Goal: Information Seeking & Learning: Find specific fact

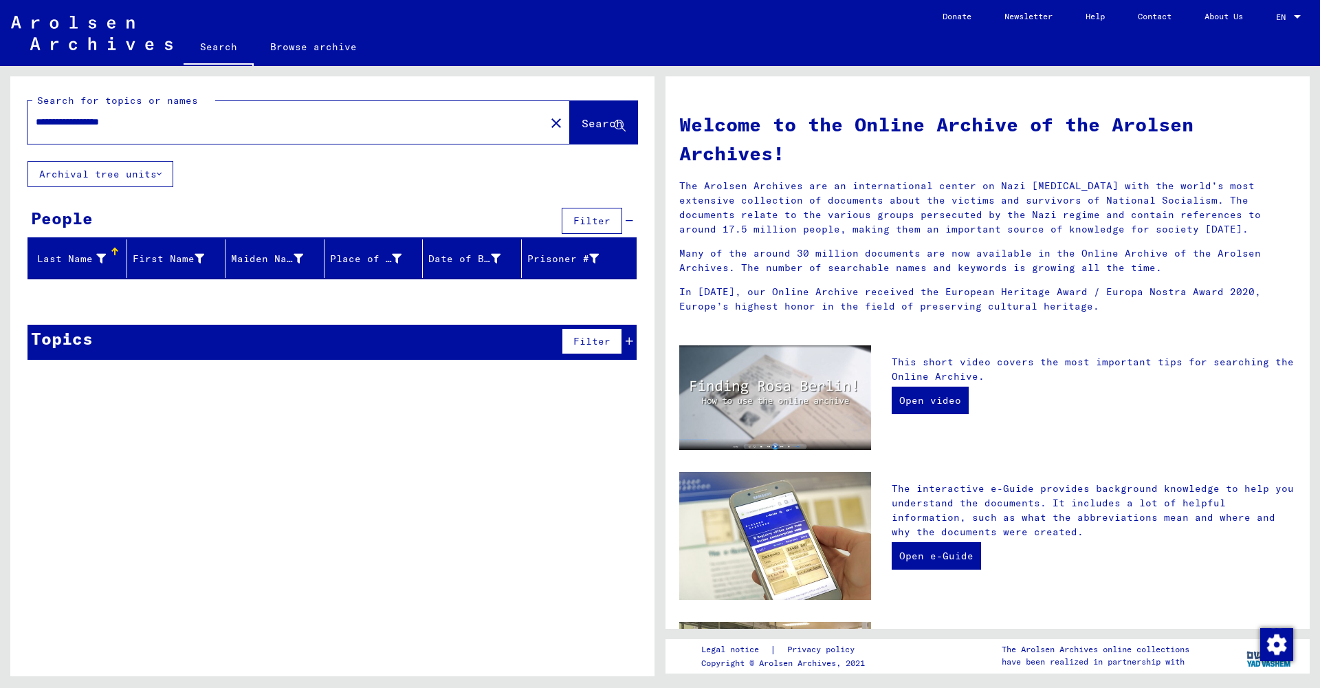
drag, startPoint x: 166, startPoint y: 122, endPoint x: 0, endPoint y: 122, distance: 166.4
click at [0, 122] on div "**********" at bounding box center [330, 371] width 660 height 610
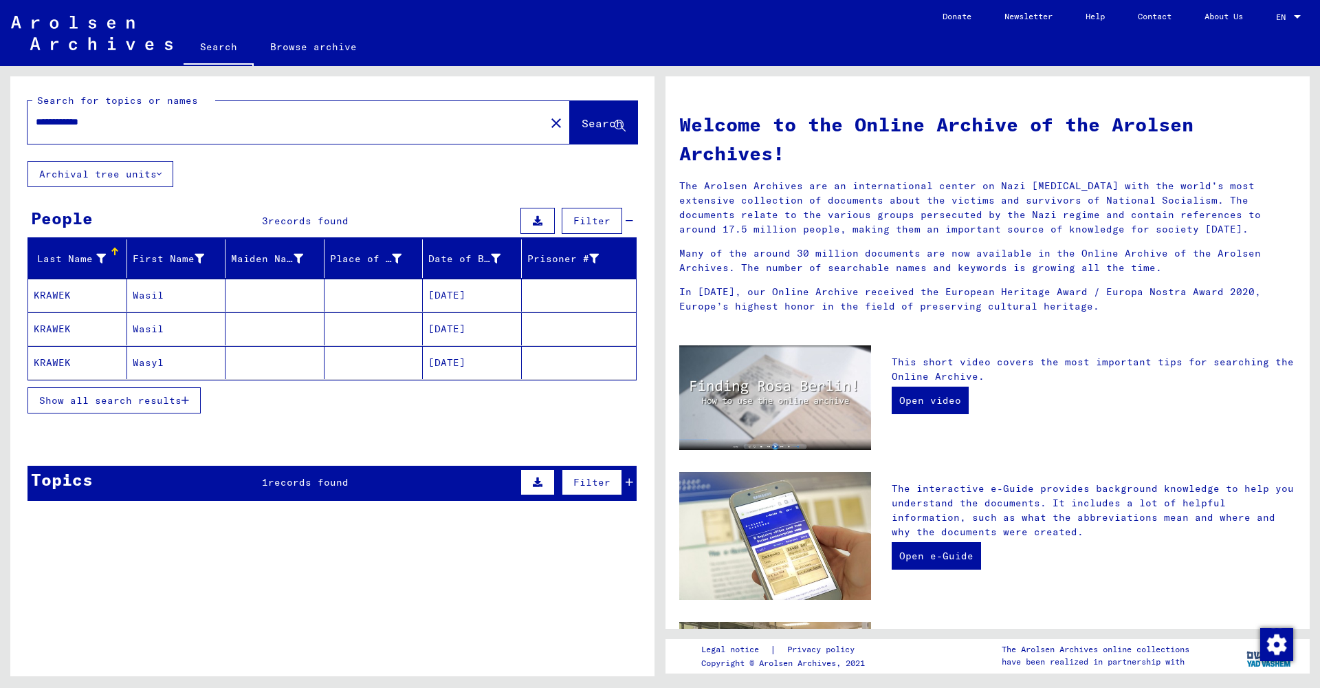
click at [73, 121] on input "**********" at bounding box center [282, 122] width 493 height 14
type input "**********"
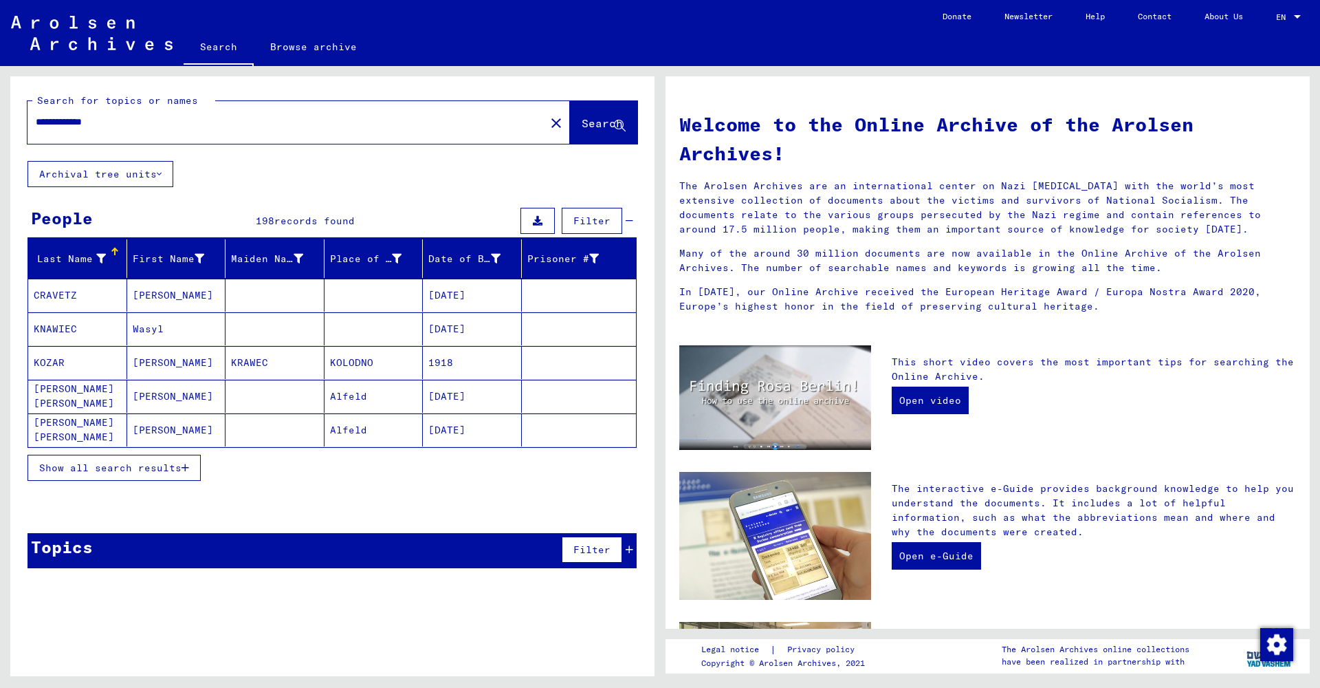
click at [175, 336] on mat-cell "Wasyl" at bounding box center [176, 328] width 99 height 33
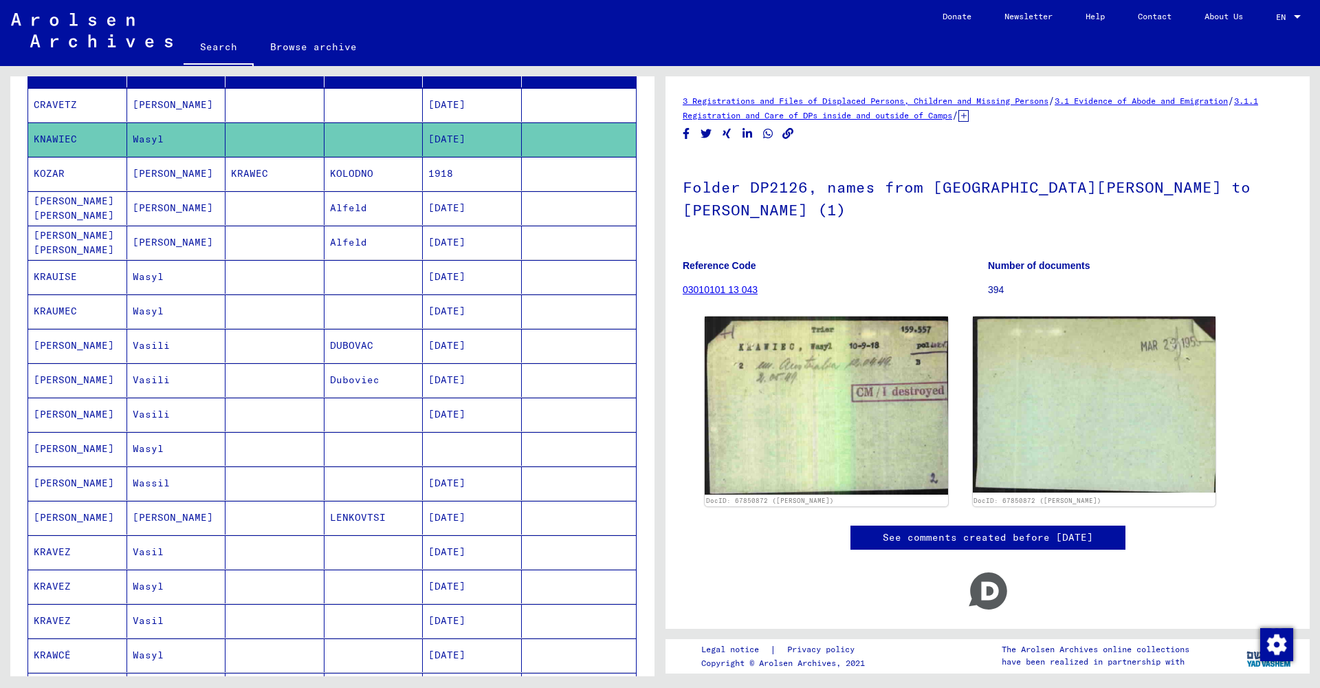
scroll to position [0, 1]
click at [151, 281] on mat-cell "Wasyl" at bounding box center [176, 277] width 99 height 34
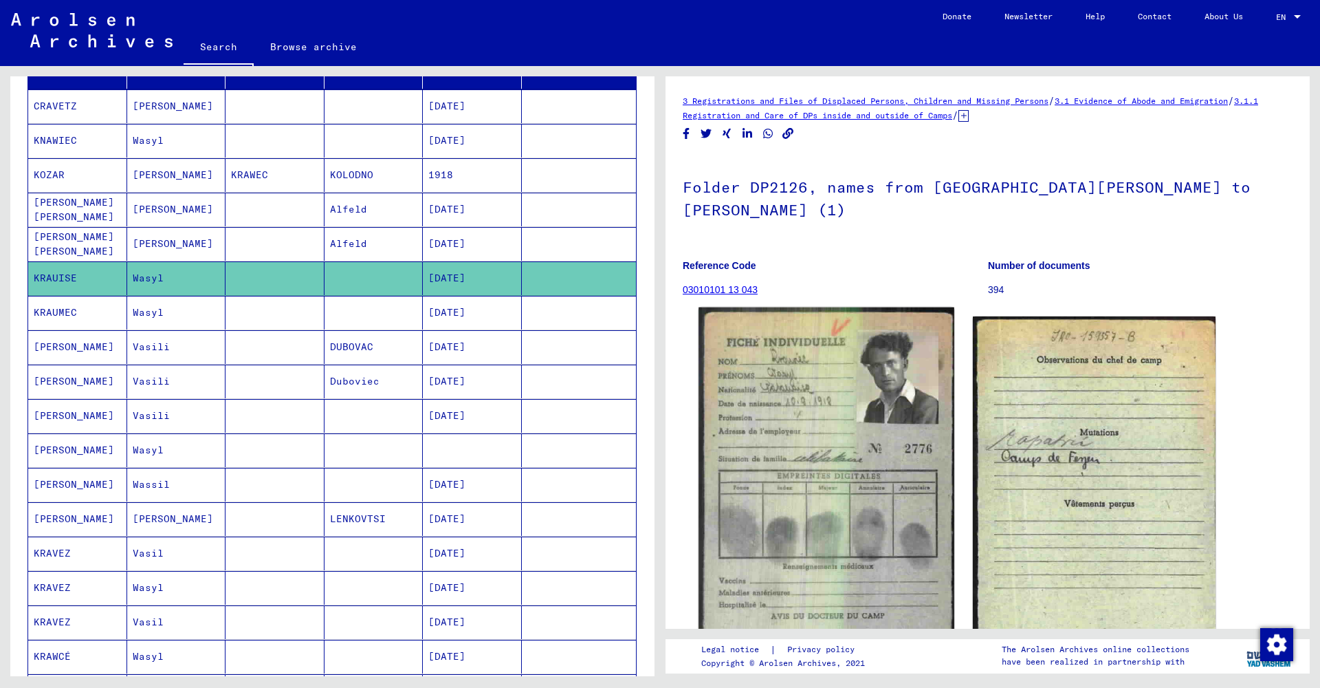
click at [813, 393] on img at bounding box center [826, 494] width 255 height 375
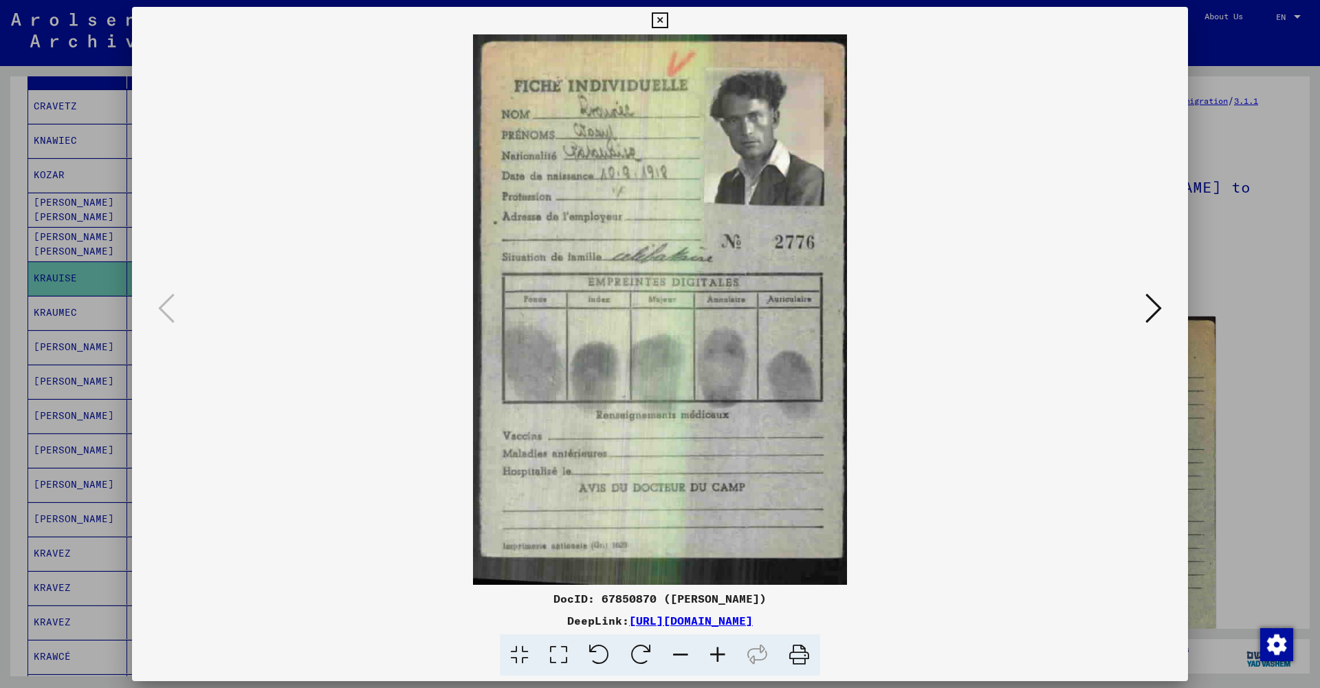
click at [668, 19] on icon at bounding box center [660, 20] width 16 height 17
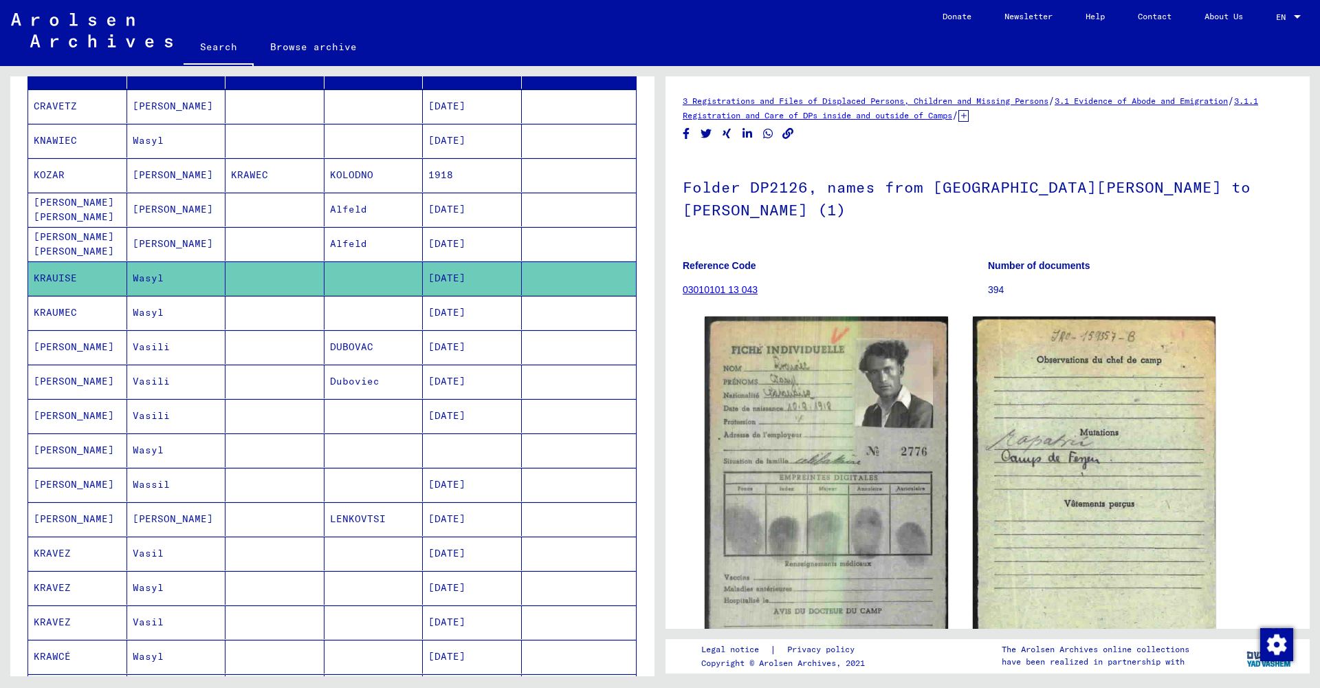
click at [164, 323] on mat-cell "Wasyl" at bounding box center [176, 313] width 99 height 34
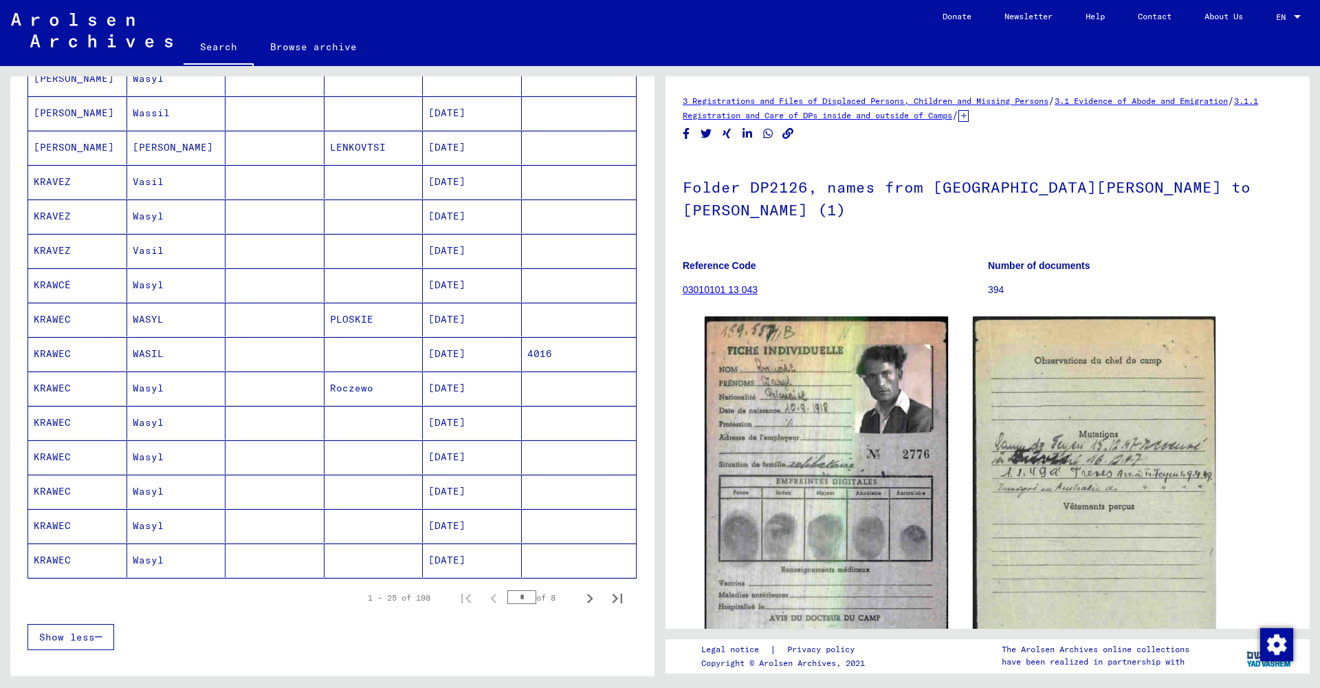
scroll to position [562, 0]
click at [595, 596] on icon "Next page" at bounding box center [589, 595] width 19 height 19
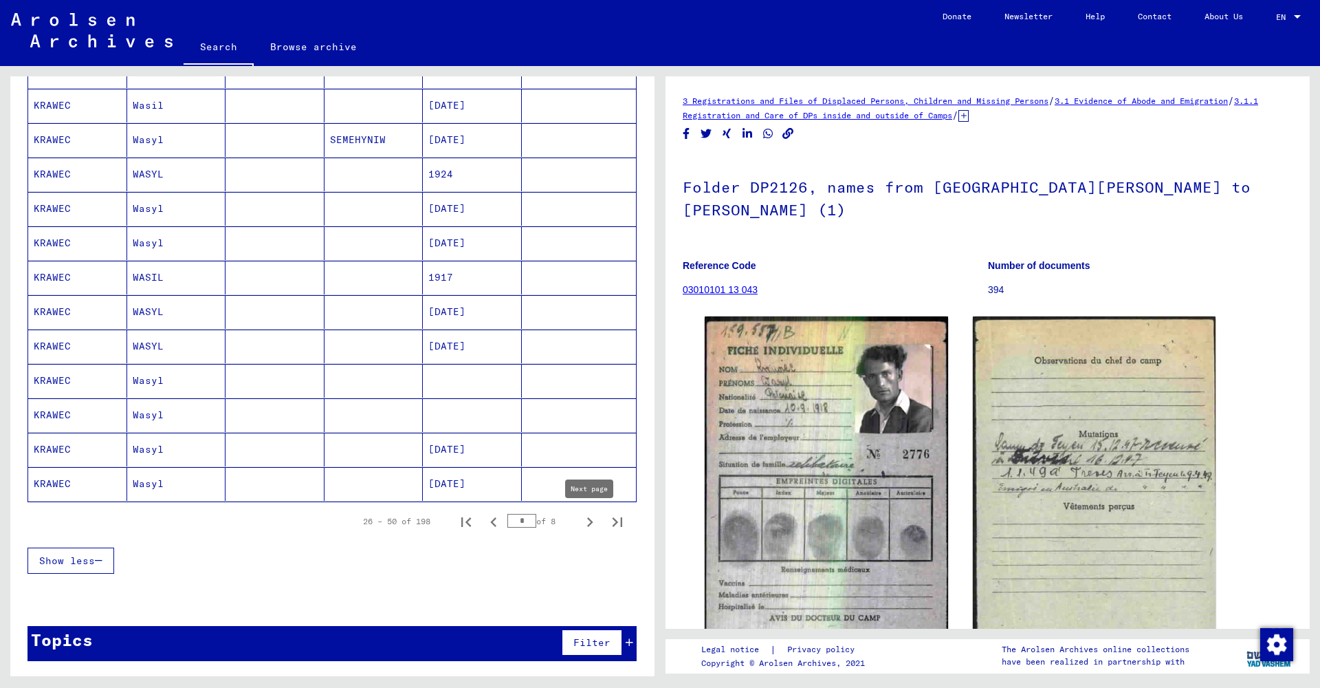
scroll to position [637, 0]
click at [587, 524] on icon "Next page" at bounding box center [589, 521] width 19 height 19
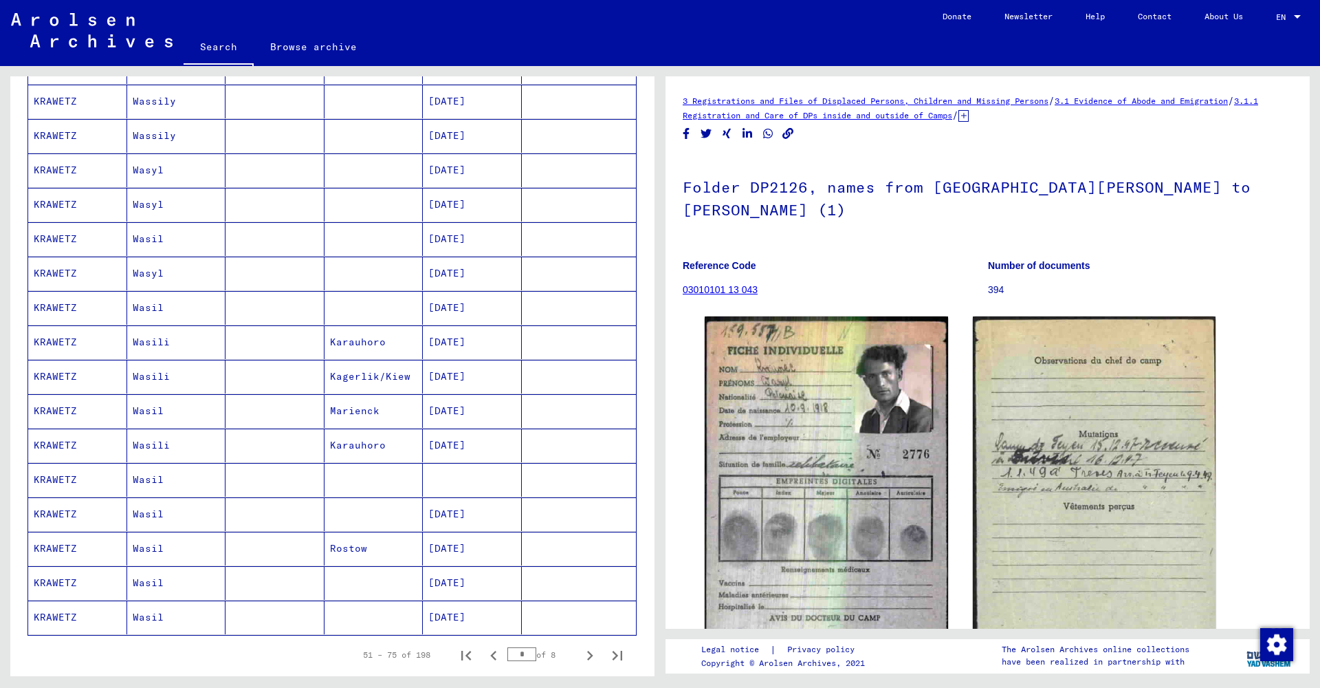
scroll to position [581, 0]
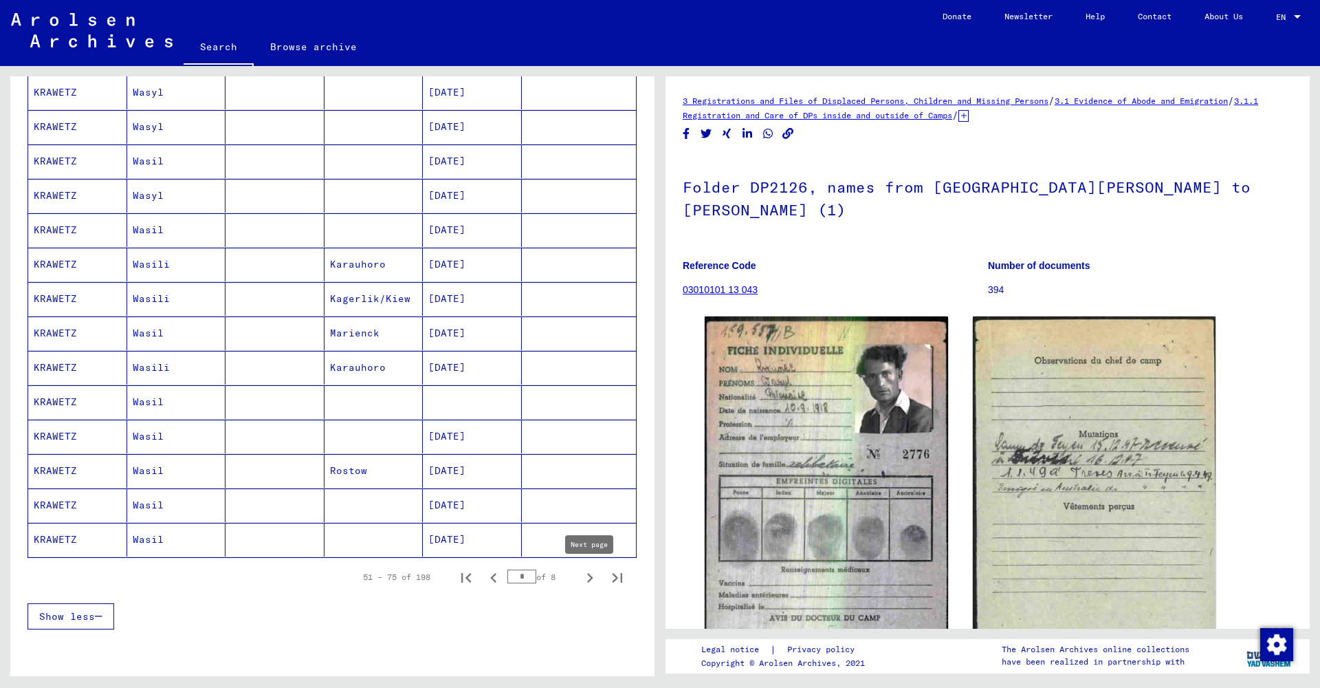
click at [584, 580] on icon "Next page" at bounding box center [589, 577] width 19 height 19
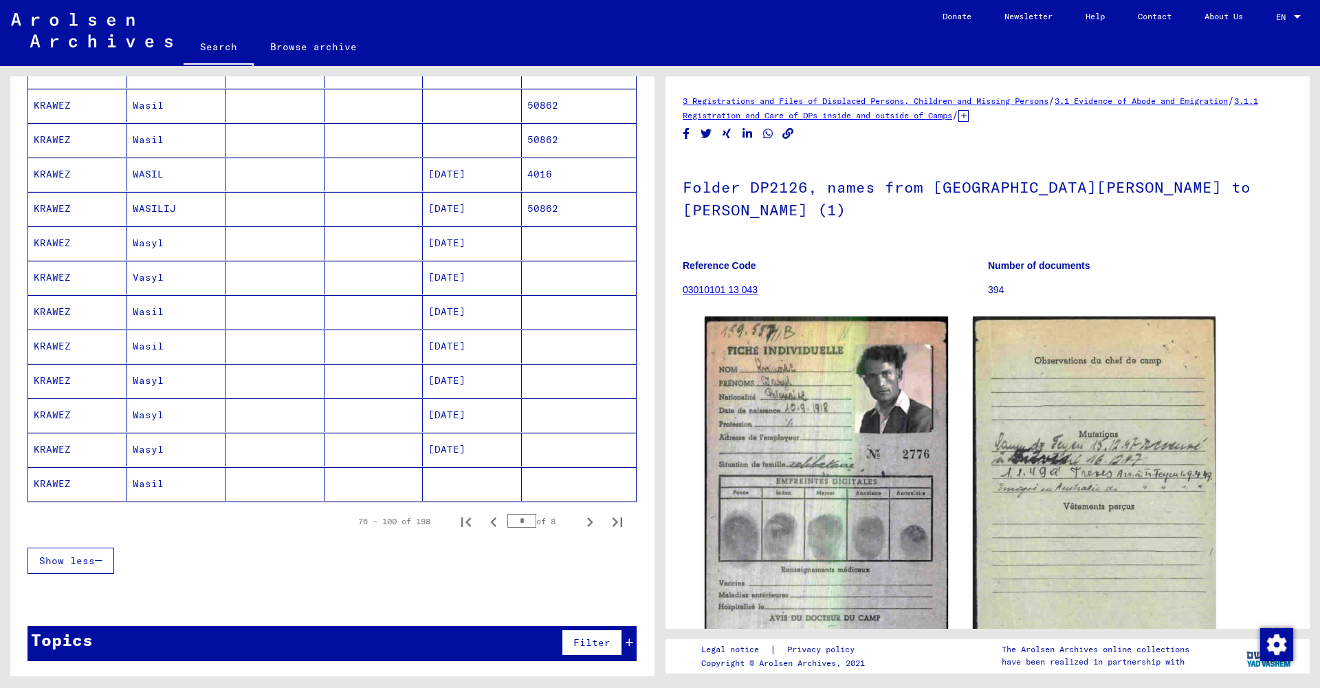
scroll to position [637, 0]
click at [586, 525] on icon "Next page" at bounding box center [589, 521] width 19 height 19
click at [589, 516] on icon "Next page" at bounding box center [589, 521] width 19 height 19
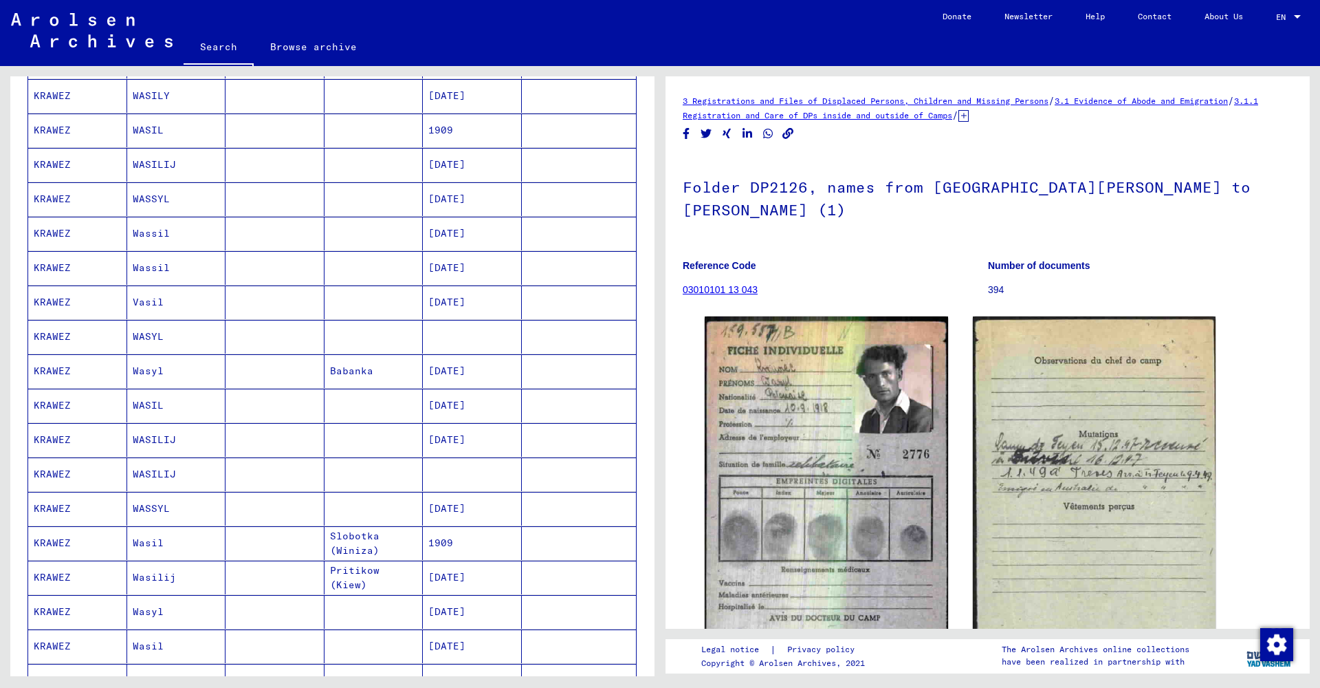
scroll to position [298, 0]
click at [169, 444] on mat-cell "WASILIJ" at bounding box center [176, 444] width 99 height 34
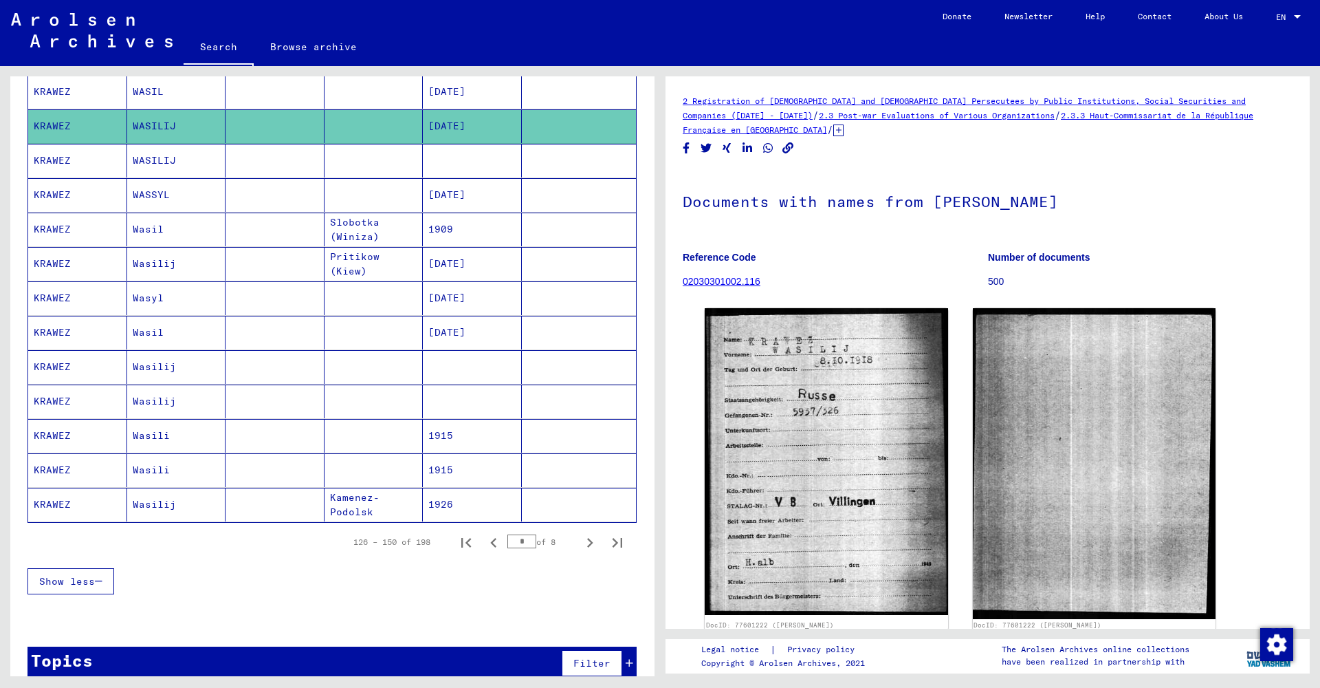
scroll to position [617, 0]
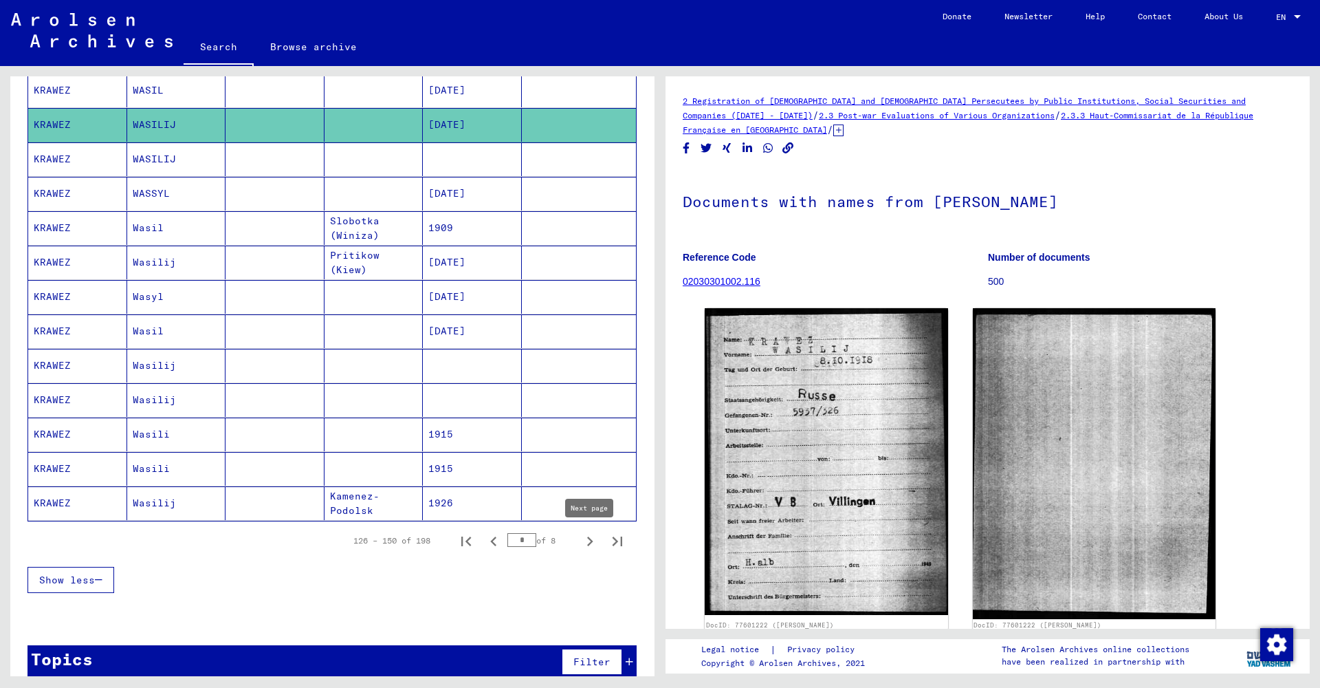
click at [593, 539] on icon "Next page" at bounding box center [589, 540] width 19 height 19
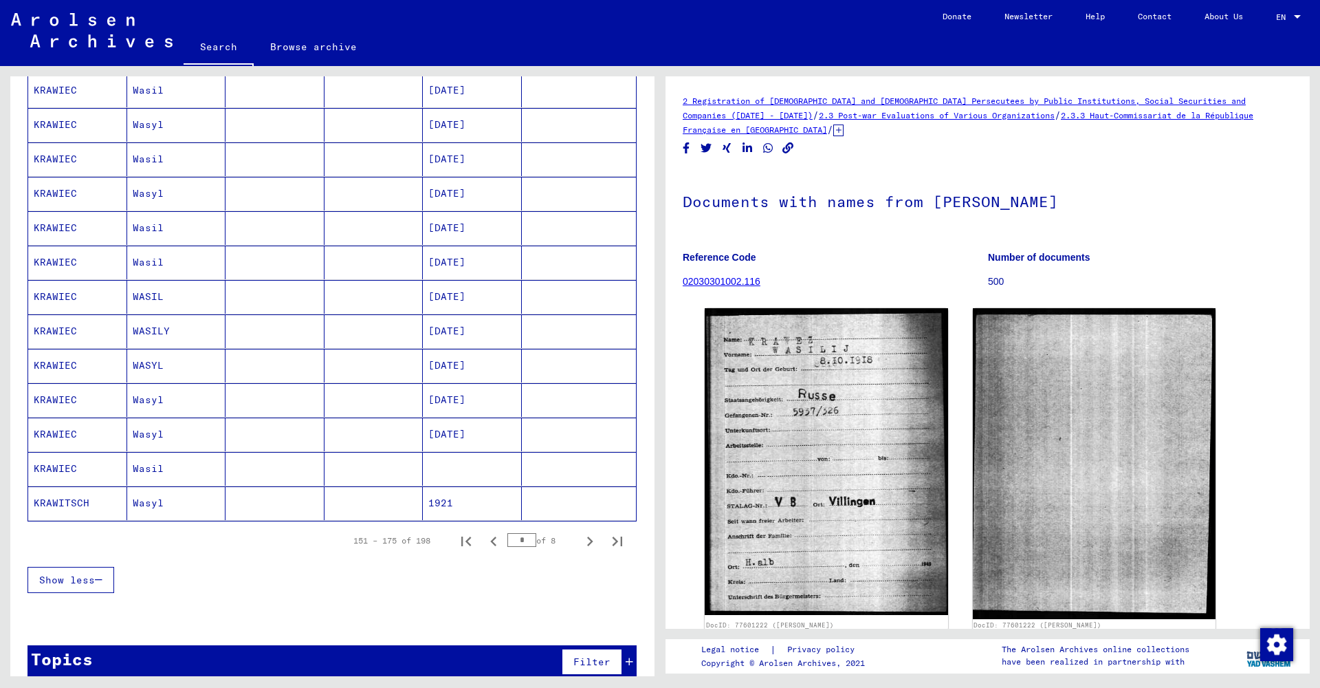
click at [147, 433] on mat-cell "Wasyl" at bounding box center [176, 434] width 99 height 34
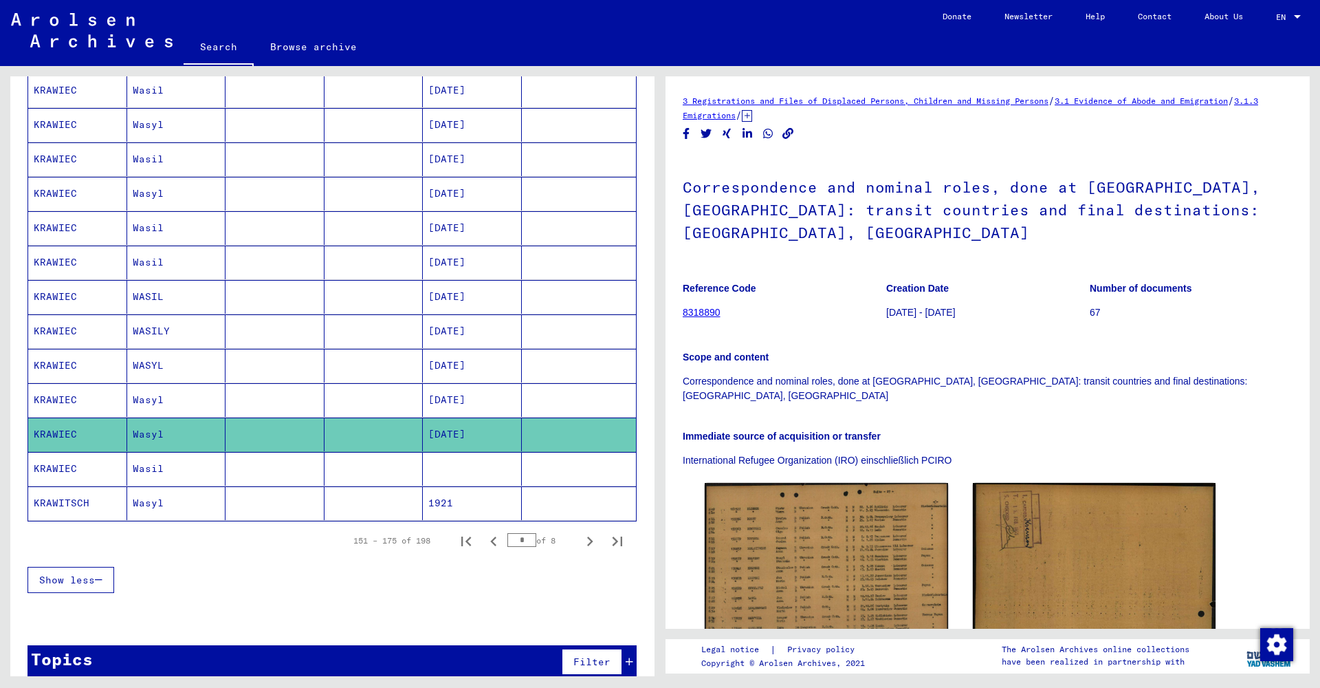
click at [157, 401] on mat-cell "Wasyl" at bounding box center [176, 400] width 99 height 34
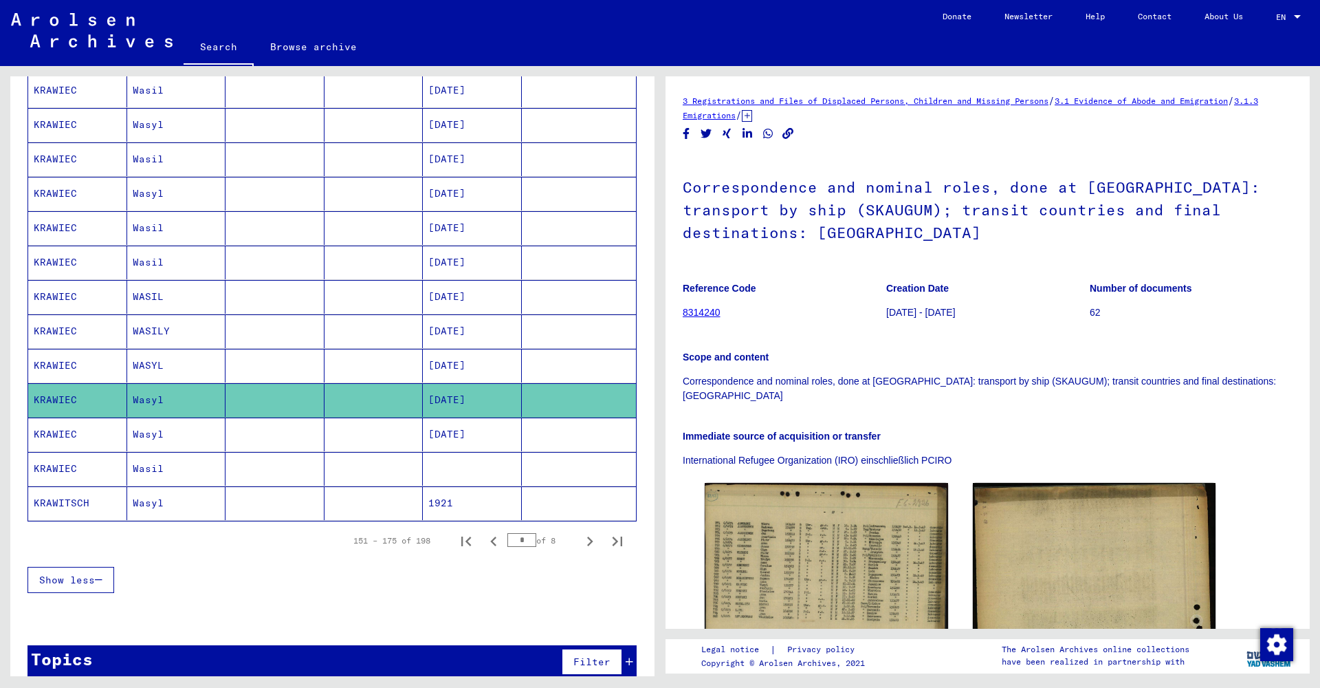
click at [171, 366] on mat-cell "WASYL" at bounding box center [176, 366] width 99 height 34
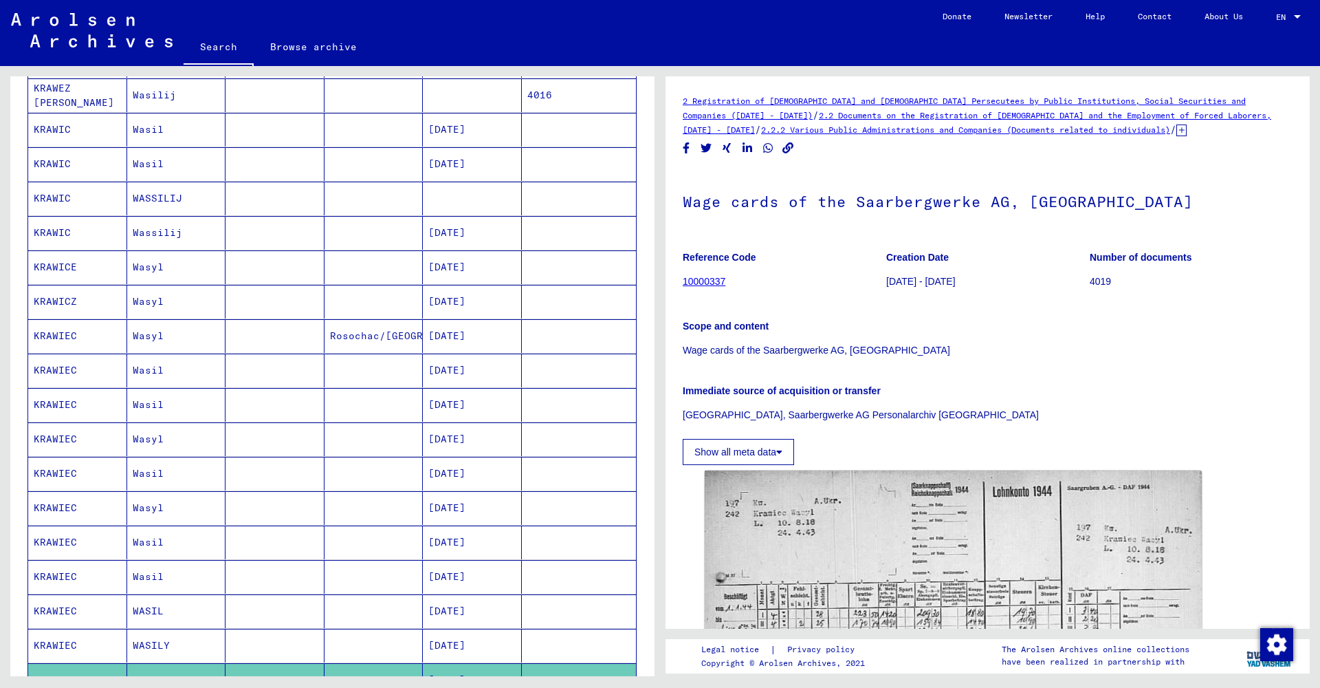
scroll to position [303, 0]
click at [169, 333] on mat-cell "Wasyl" at bounding box center [176, 337] width 99 height 34
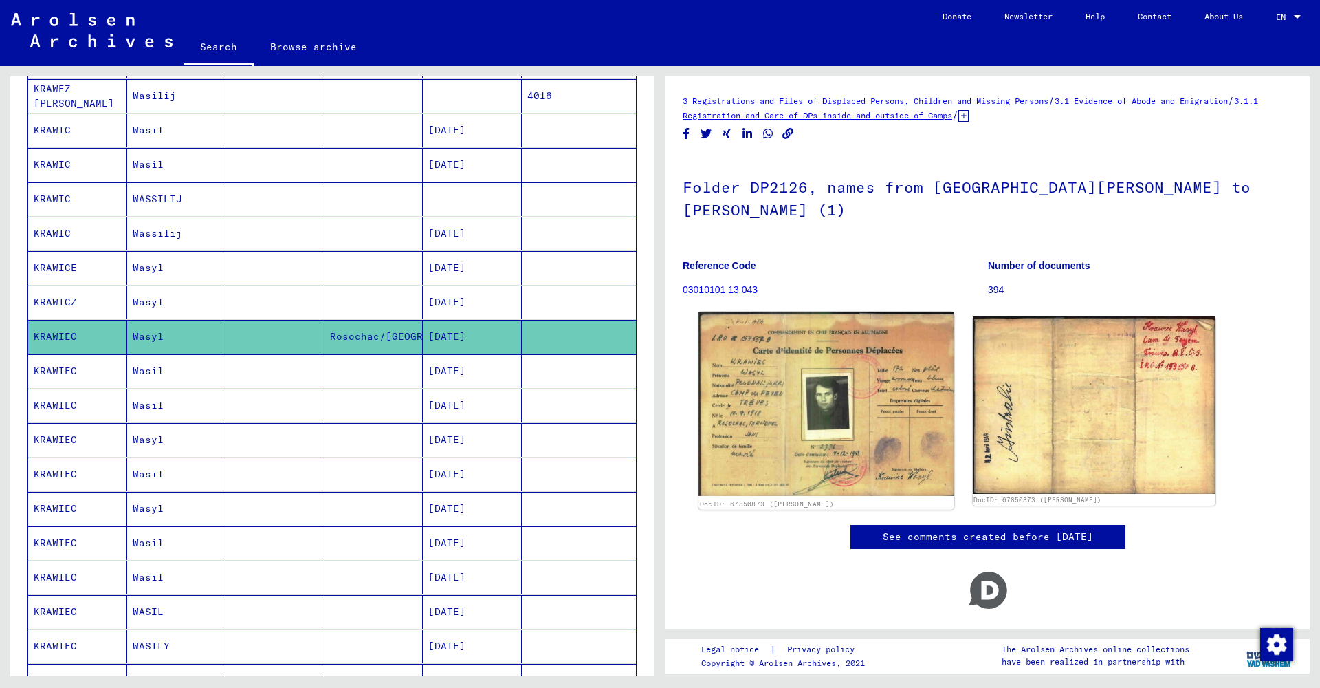
click at [745, 441] on img at bounding box center [826, 403] width 255 height 184
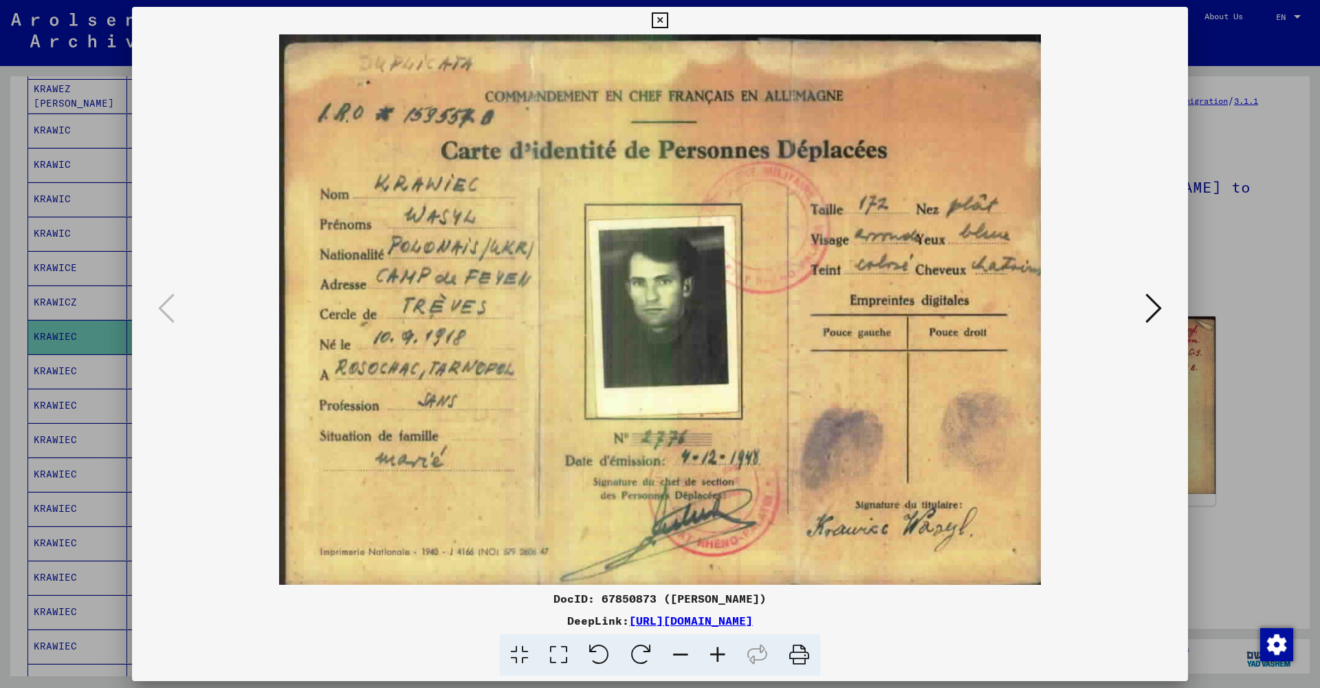
click at [1155, 298] on icon at bounding box center [1153, 308] width 17 height 33
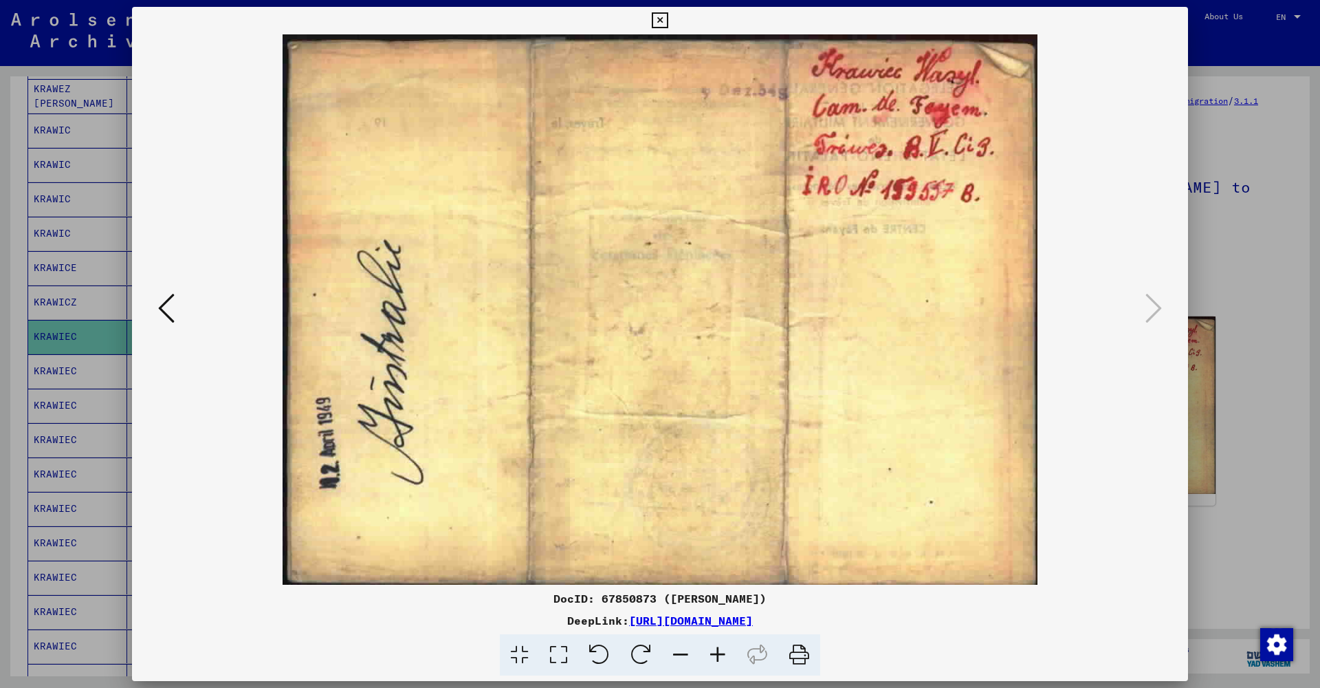
click at [672, 21] on button at bounding box center [660, 21] width 24 height 28
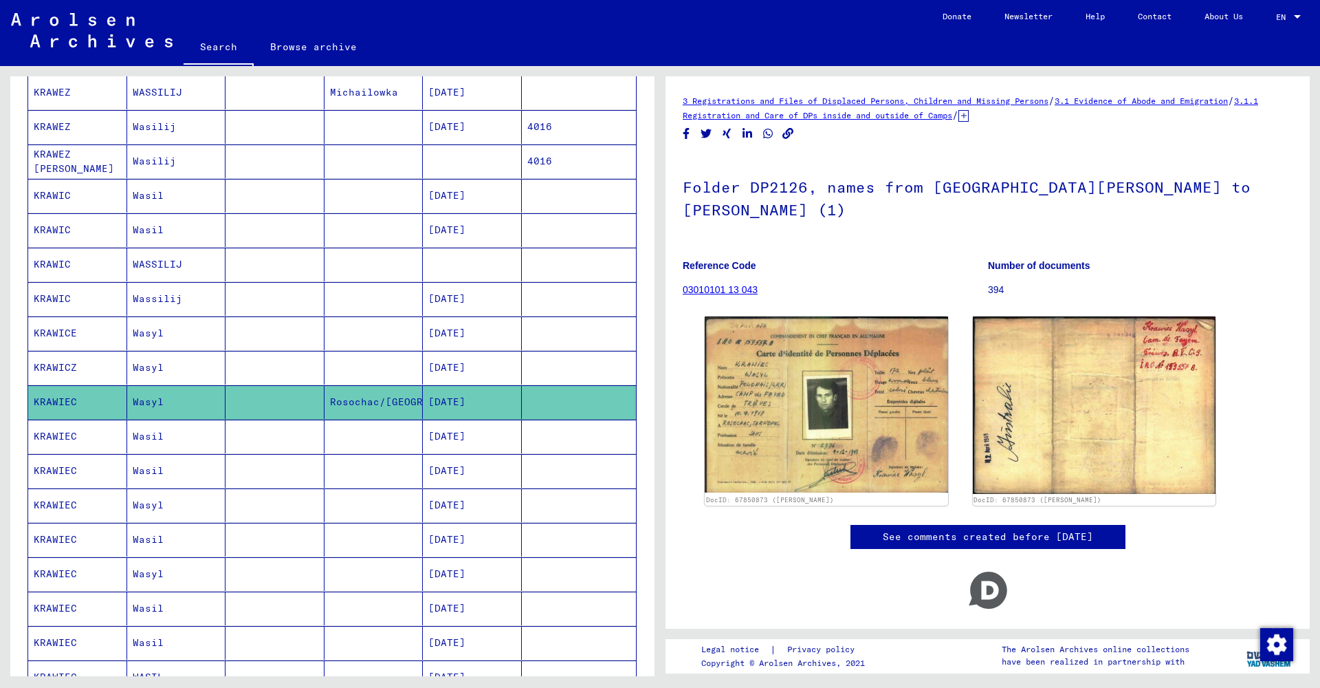
scroll to position [238, 0]
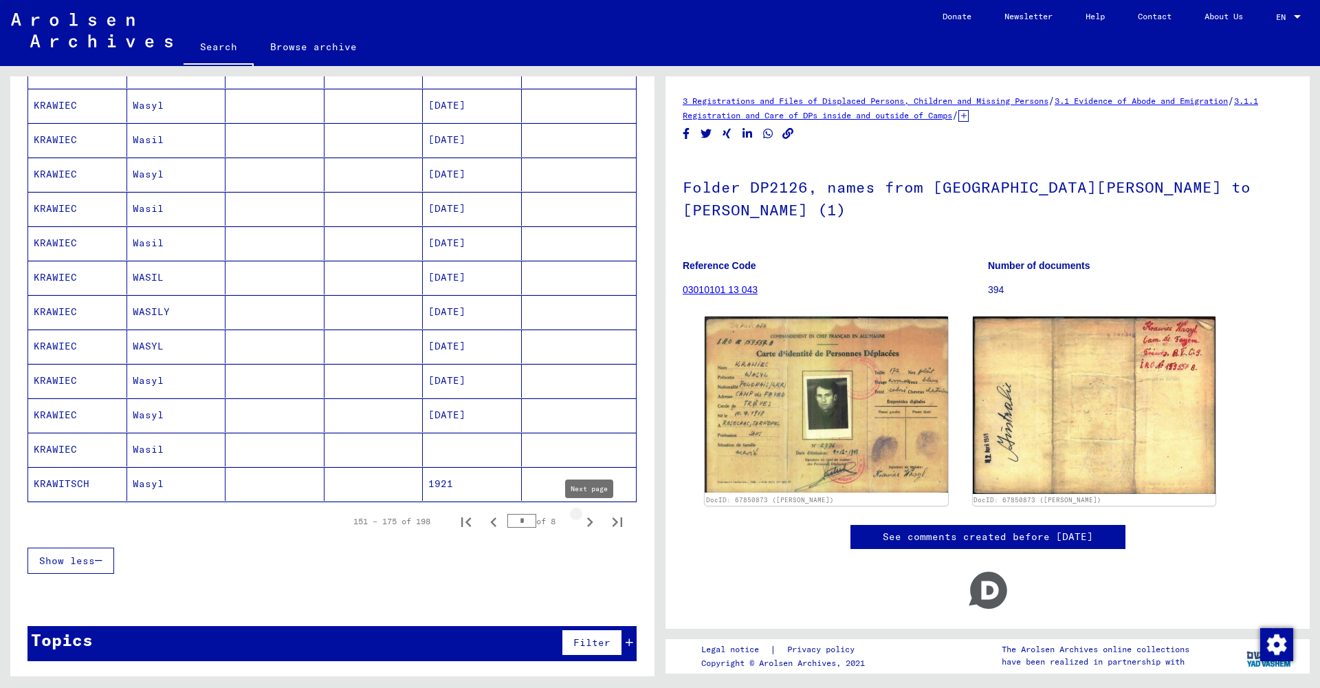
click at [591, 520] on icon "Next page" at bounding box center [590, 522] width 6 height 10
type input "*"
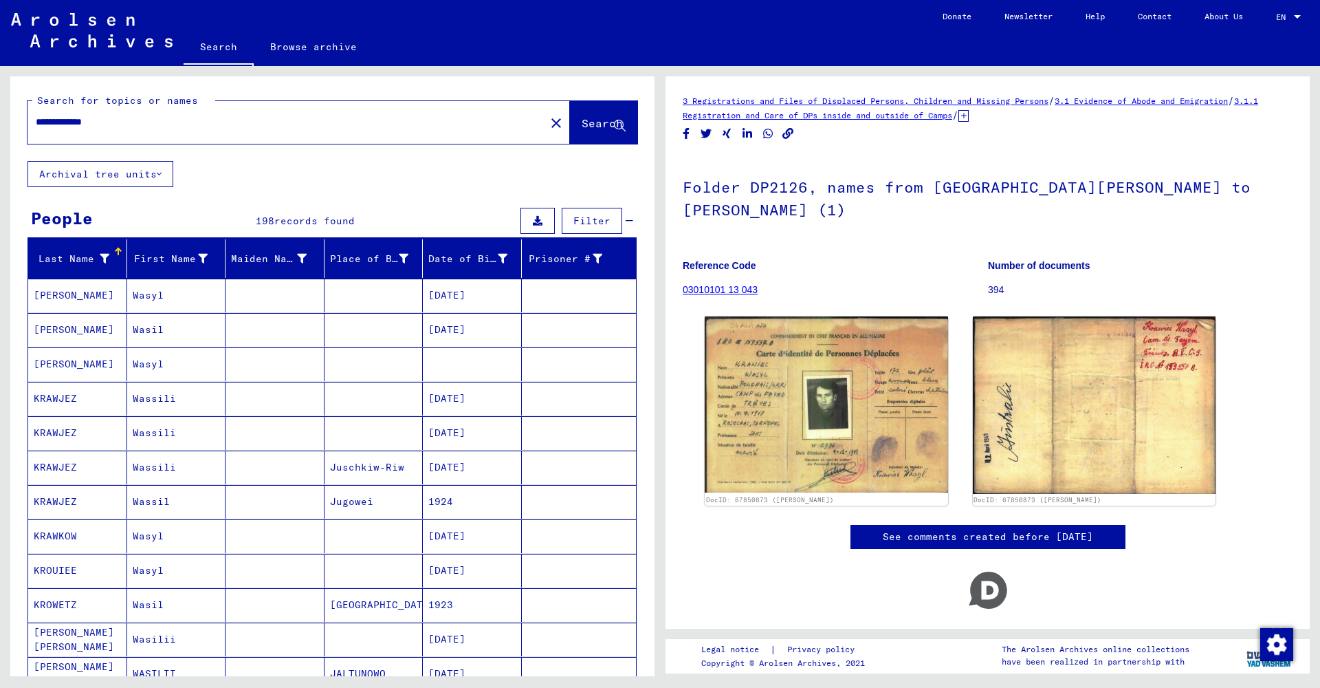
scroll to position [0, 0]
drag, startPoint x: 536, startPoint y: 122, endPoint x: 475, endPoint y: 122, distance: 61.2
click at [548, 122] on mat-icon "close" at bounding box center [556, 123] width 17 height 17
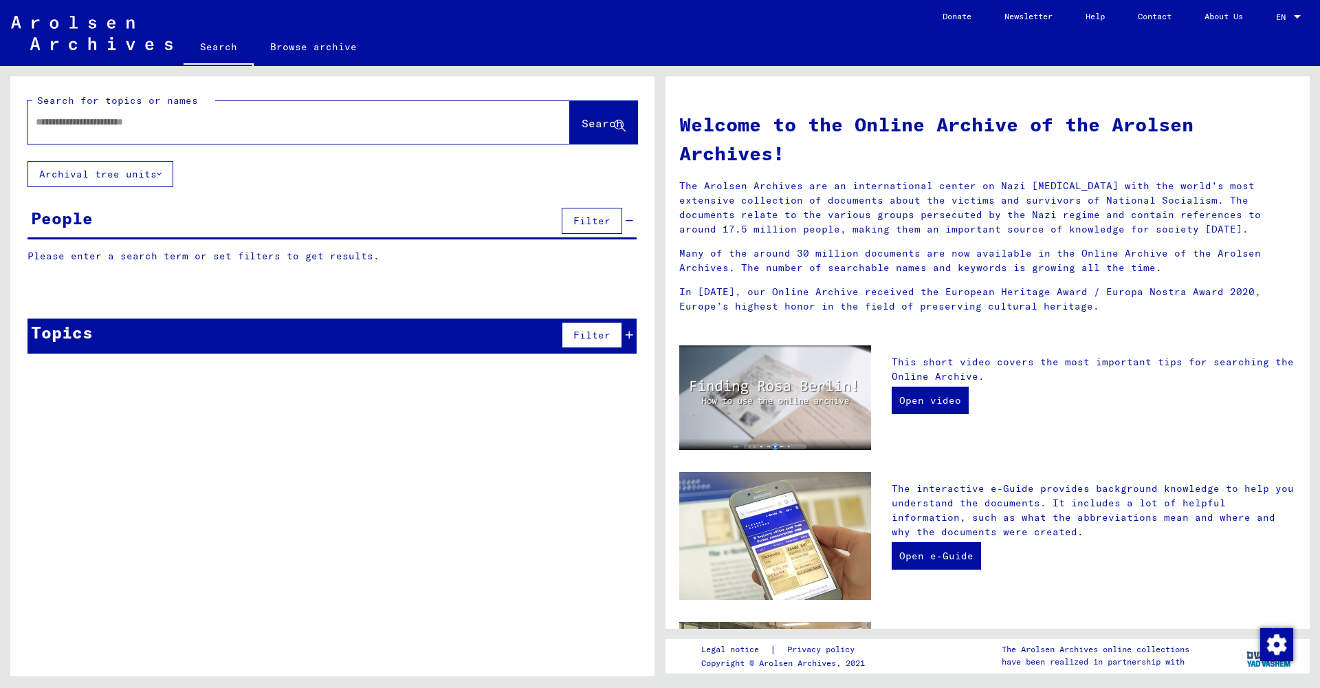
click at [293, 127] on input "text" at bounding box center [282, 122] width 493 height 14
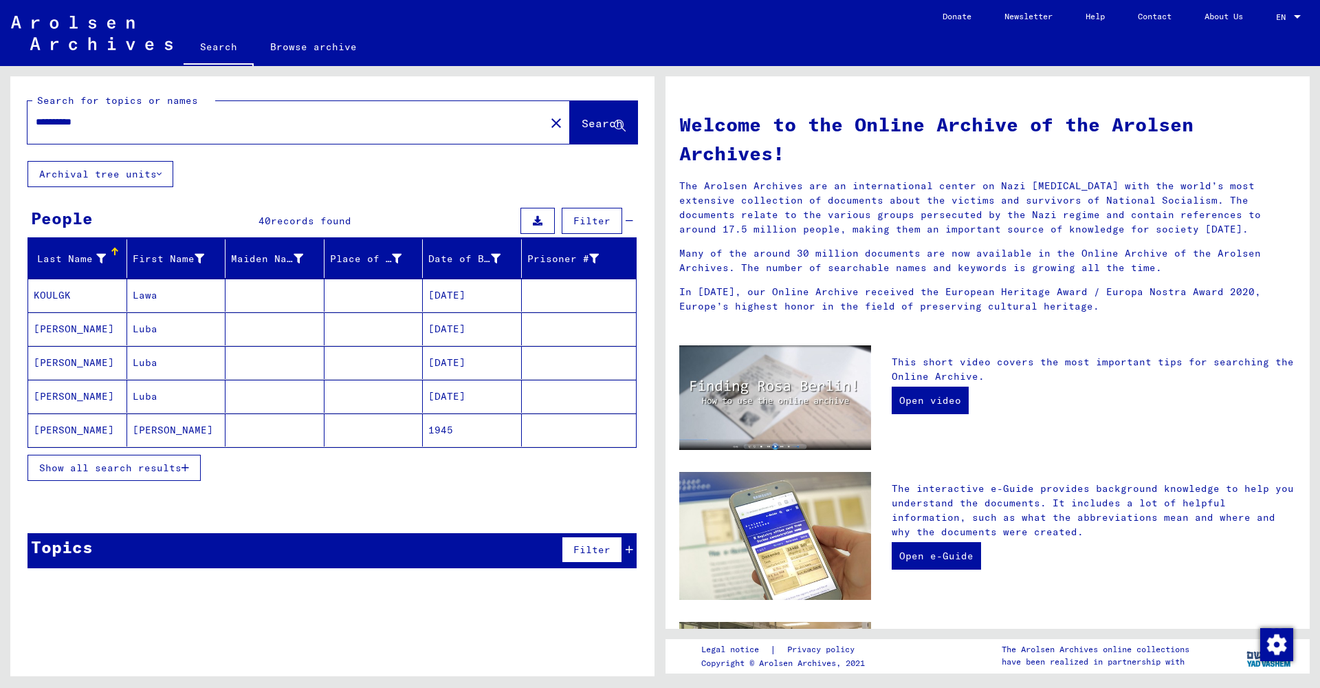
drag, startPoint x: 73, startPoint y: 122, endPoint x: 129, endPoint y: 120, distance: 55.7
click at [129, 120] on input "**********" at bounding box center [282, 122] width 493 height 14
type input "**********"
click at [182, 369] on mat-cell "[PERSON_NAME]" at bounding box center [176, 362] width 99 height 33
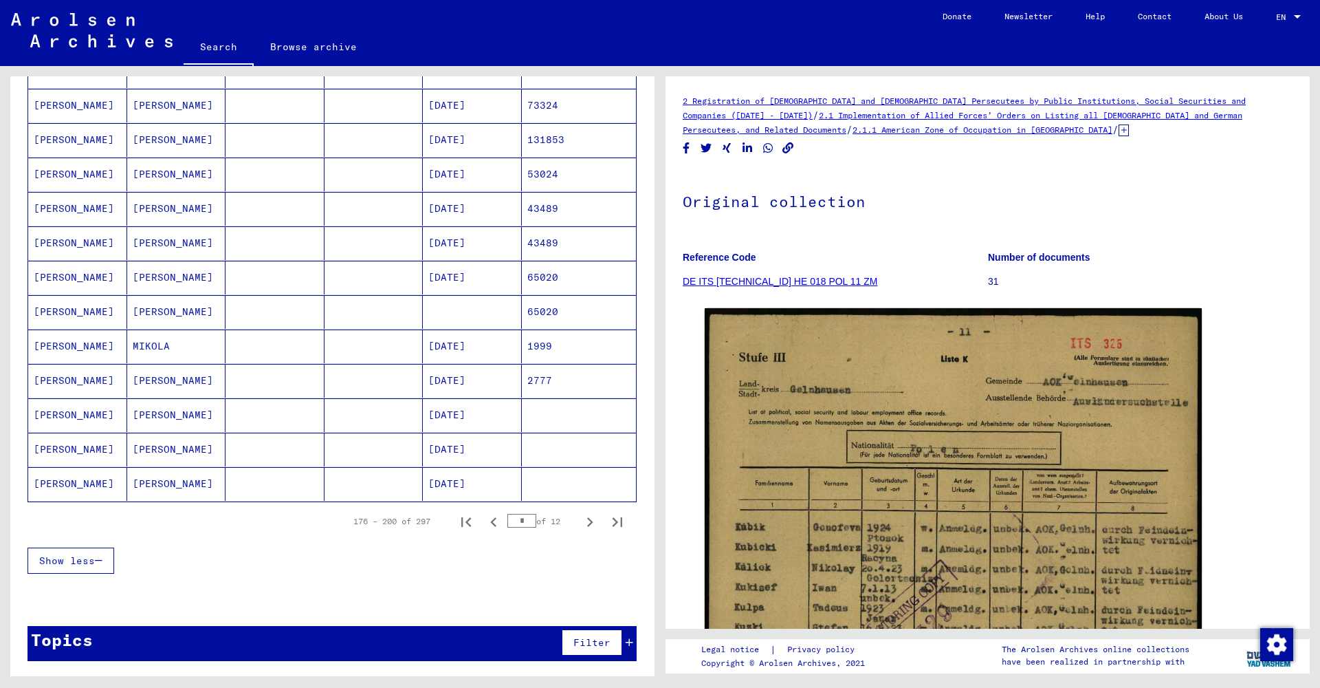
scroll to position [637, 0]
click at [593, 520] on icon "Next page" at bounding box center [589, 521] width 19 height 19
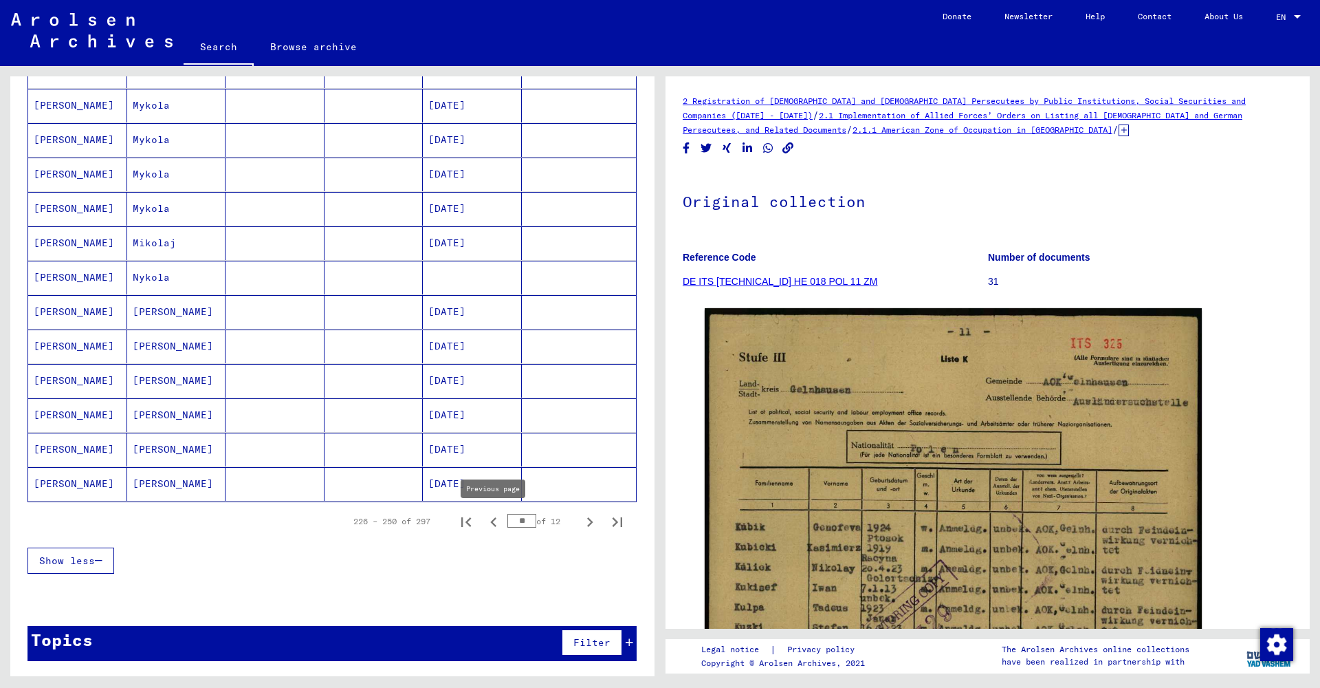
click at [490, 521] on icon "Previous page" at bounding box center [493, 521] width 19 height 19
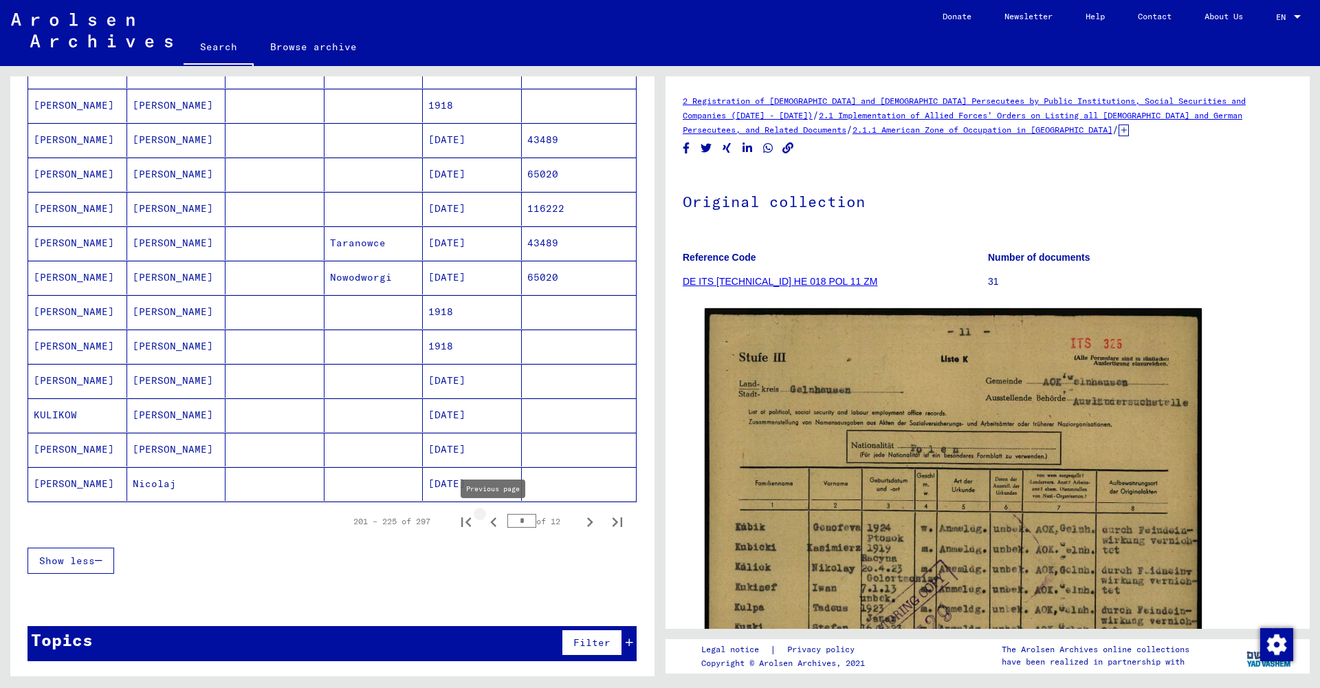
click at [495, 523] on icon "Previous page" at bounding box center [493, 521] width 19 height 19
type input "*"
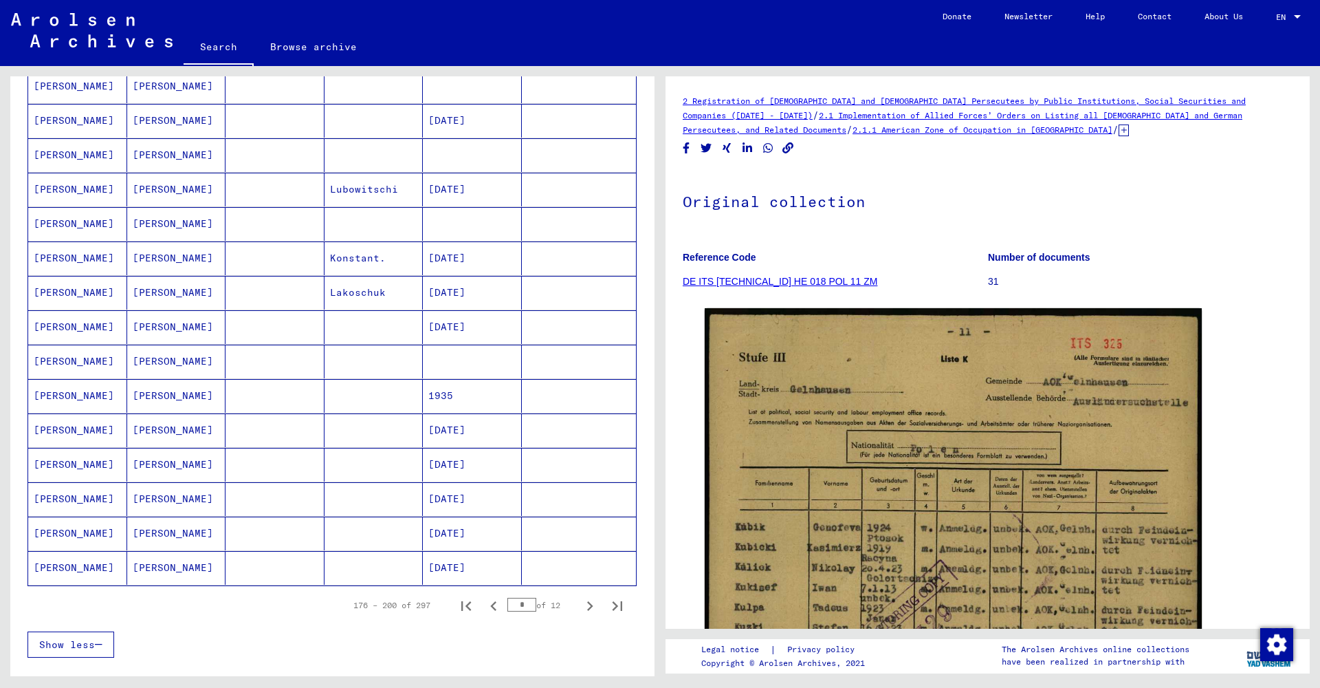
scroll to position [518, 0]
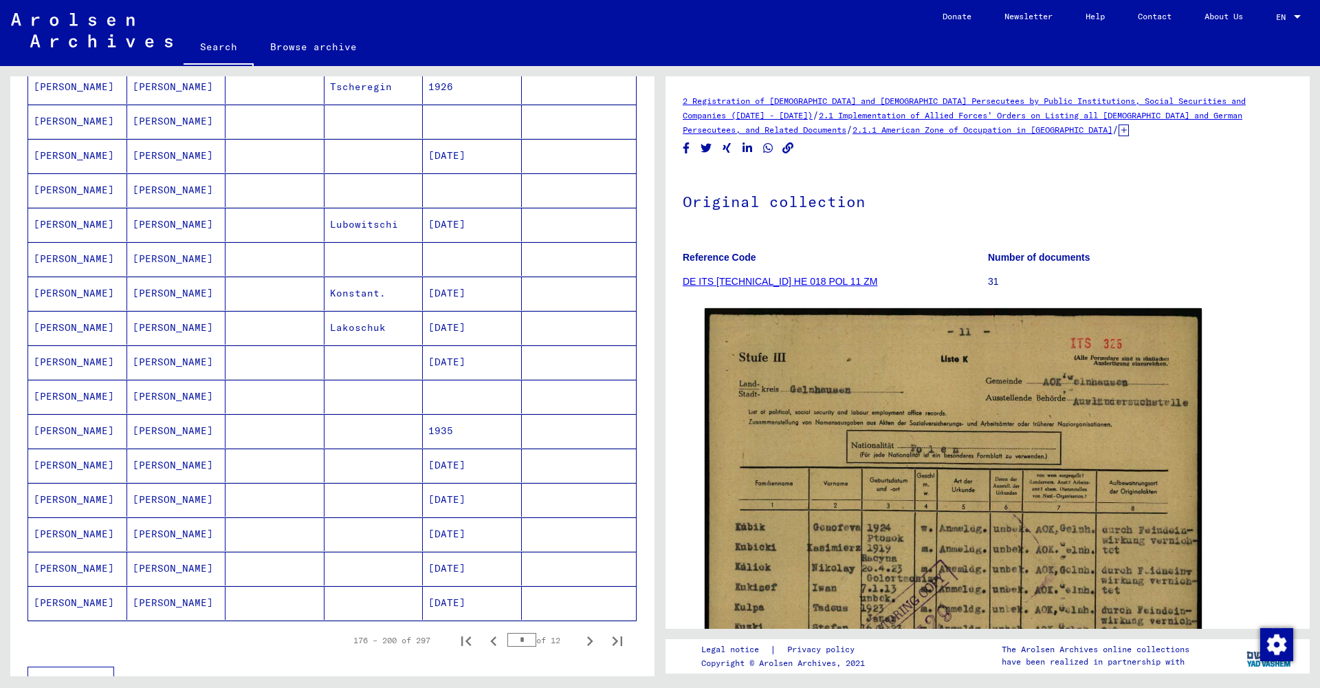
click at [199, 602] on mat-cell "[PERSON_NAME]" at bounding box center [176, 603] width 99 height 34
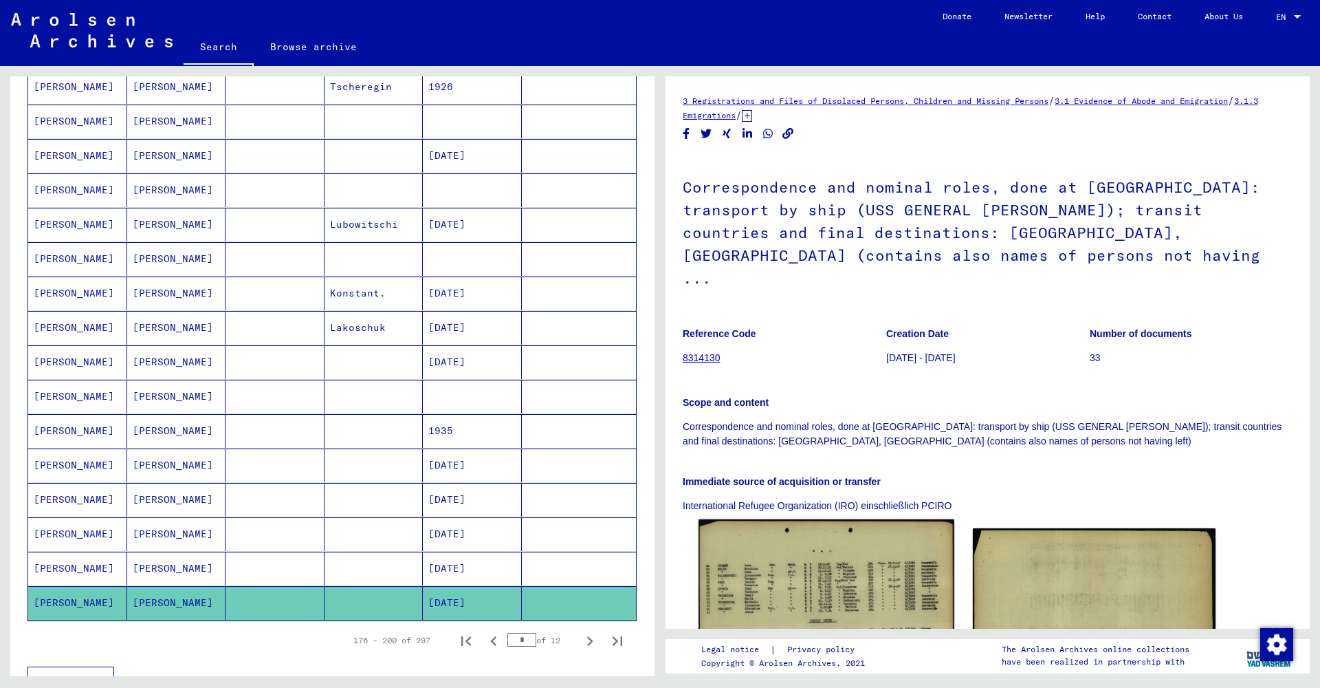
click at [822, 586] on img at bounding box center [826, 607] width 255 height 177
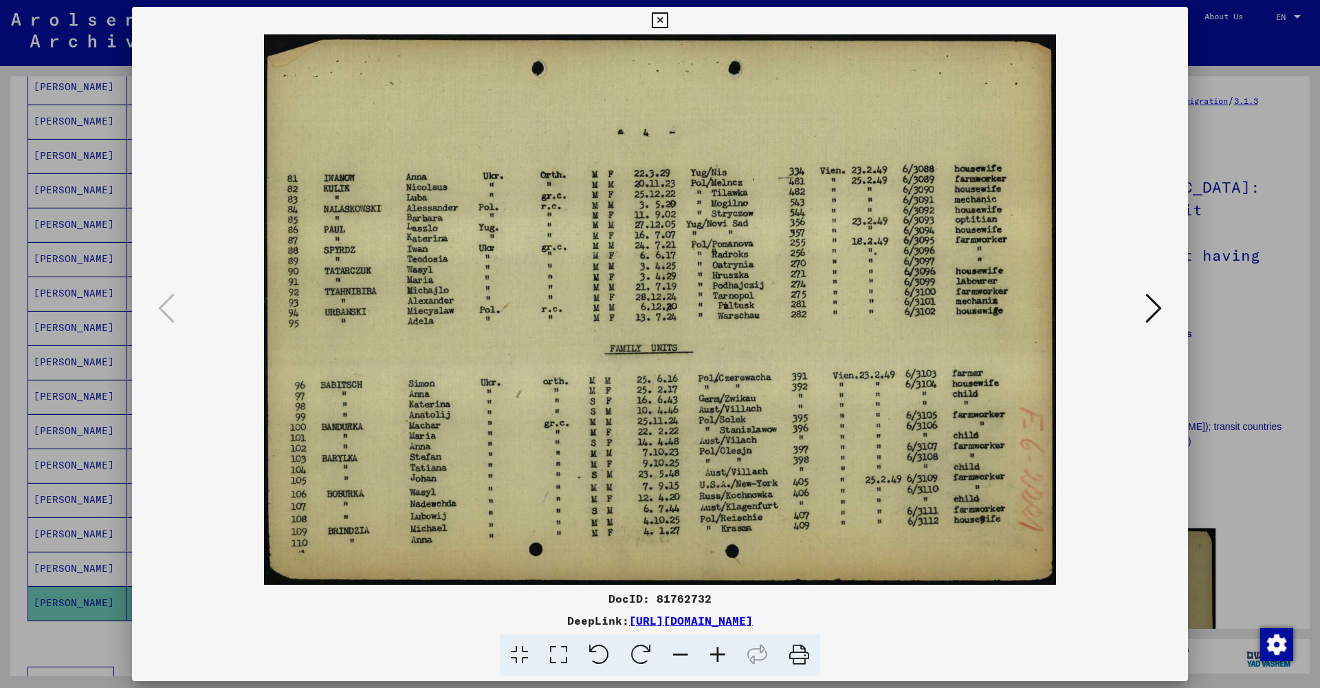
click at [668, 17] on icon at bounding box center [660, 20] width 16 height 17
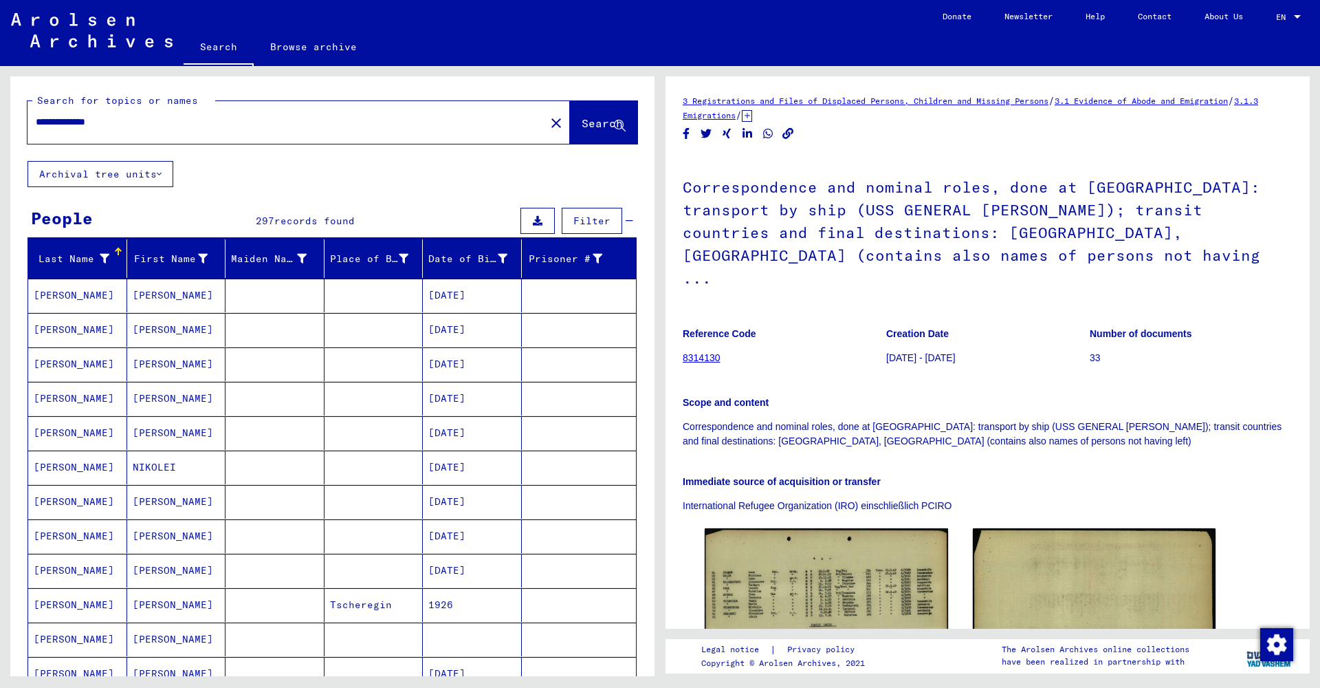
drag, startPoint x: 140, startPoint y: 122, endPoint x: 0, endPoint y: 113, distance: 139.9
click at [0, 114] on div "**********" at bounding box center [330, 371] width 660 height 610
paste input "text"
type input "*******"
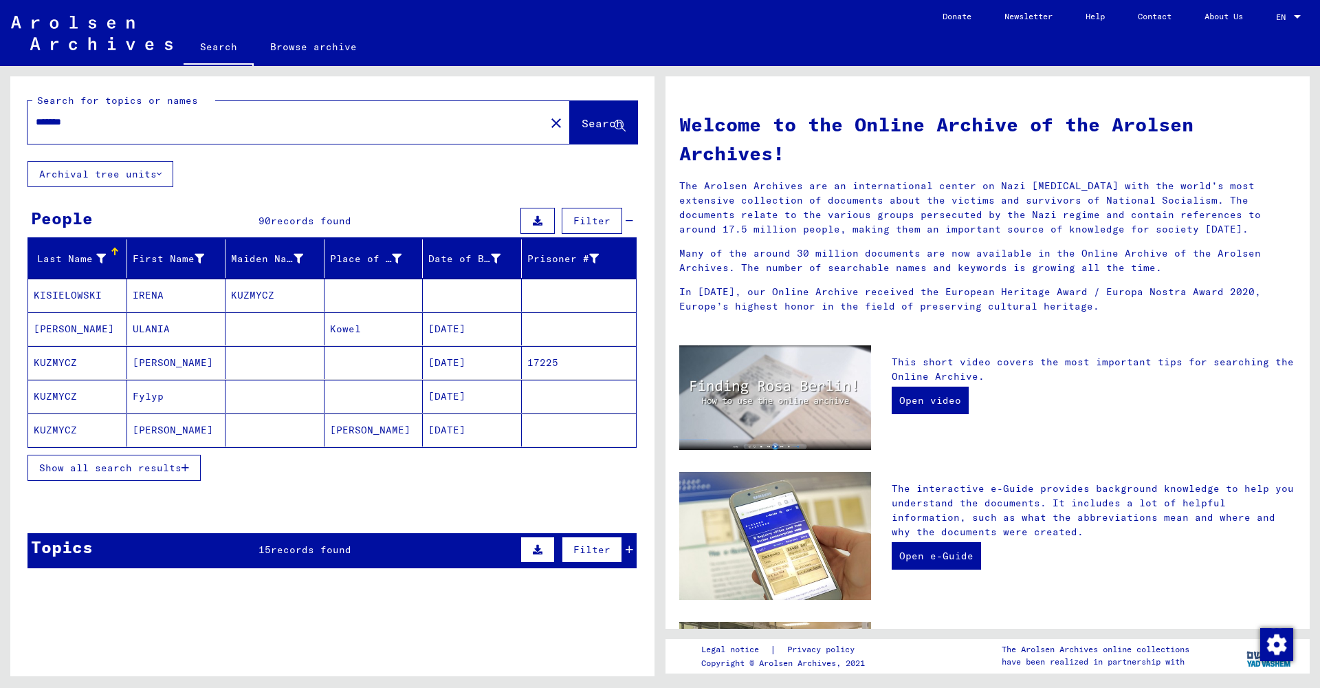
click at [162, 472] on span "Show all search results" at bounding box center [110, 467] width 142 height 12
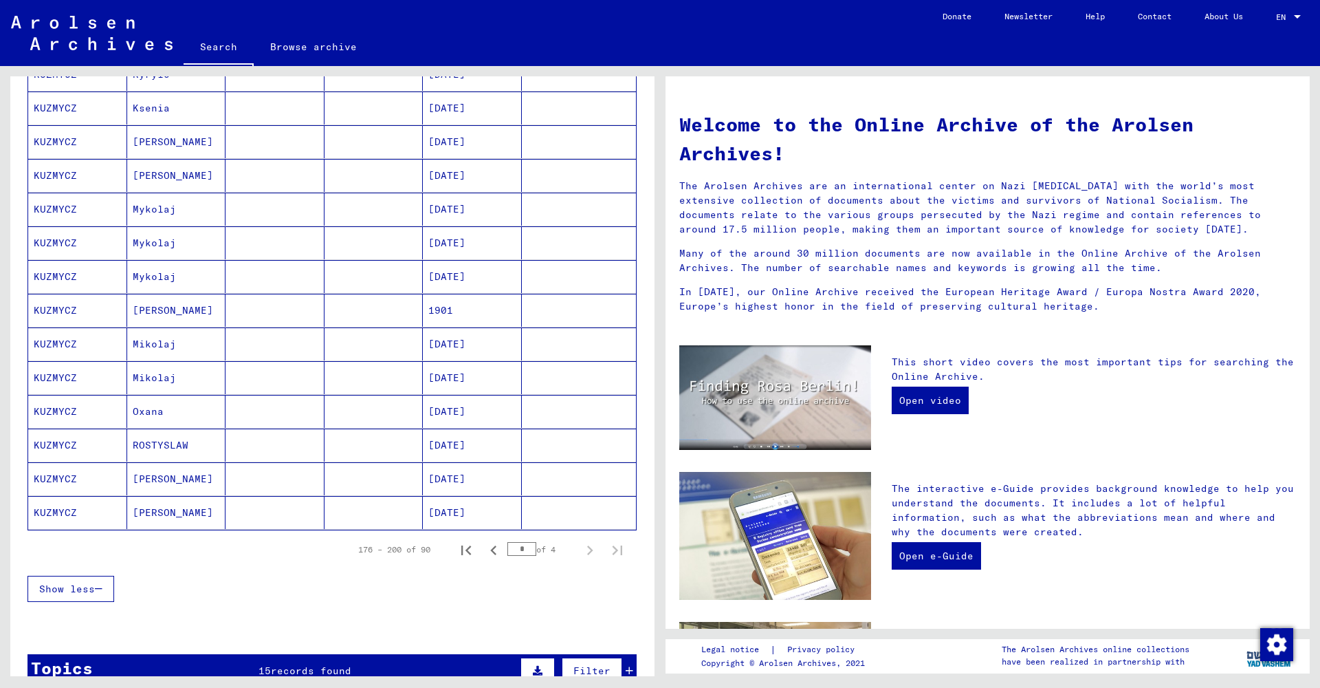
scroll to position [593, 0]
click at [494, 546] on icon "Previous page" at bounding box center [493, 548] width 6 height 10
type input "*"
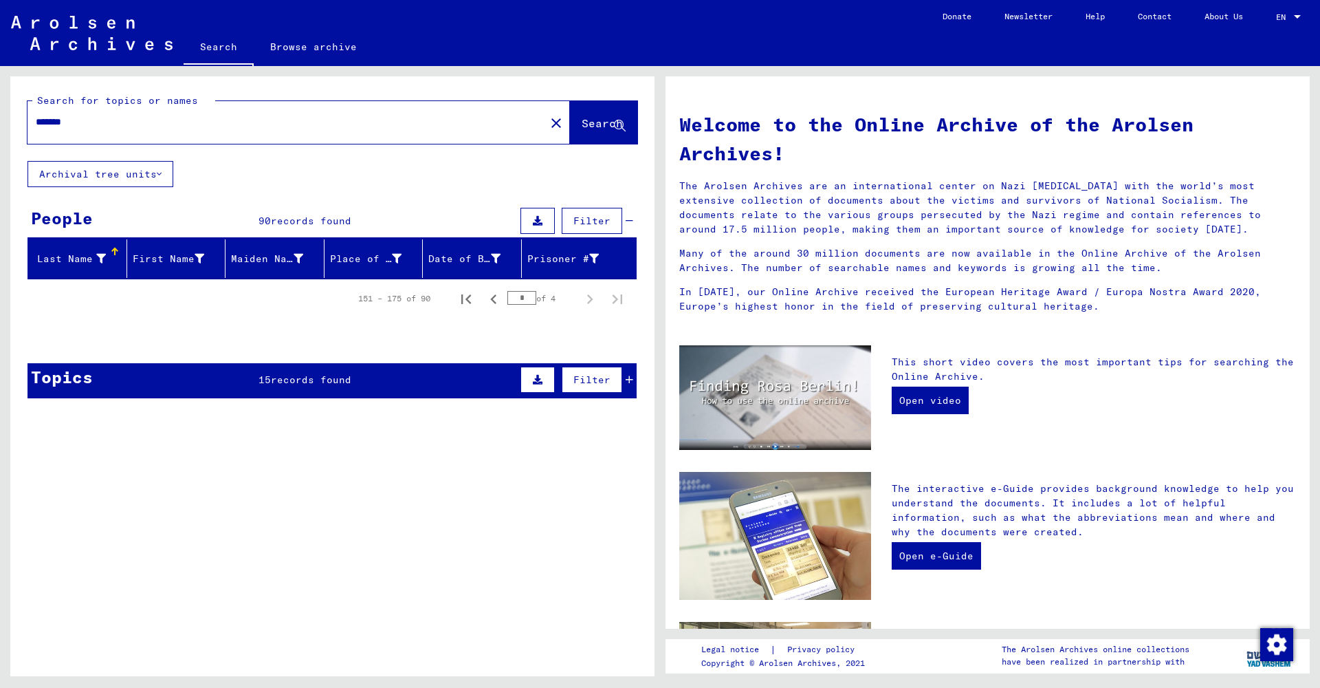
scroll to position [0, 0]
drag, startPoint x: 131, startPoint y: 124, endPoint x: 0, endPoint y: 122, distance: 131.3
click at [0, 122] on div "Search for topics or names ******* close Search Archival tree units People 90 r…" at bounding box center [330, 371] width 660 height 610
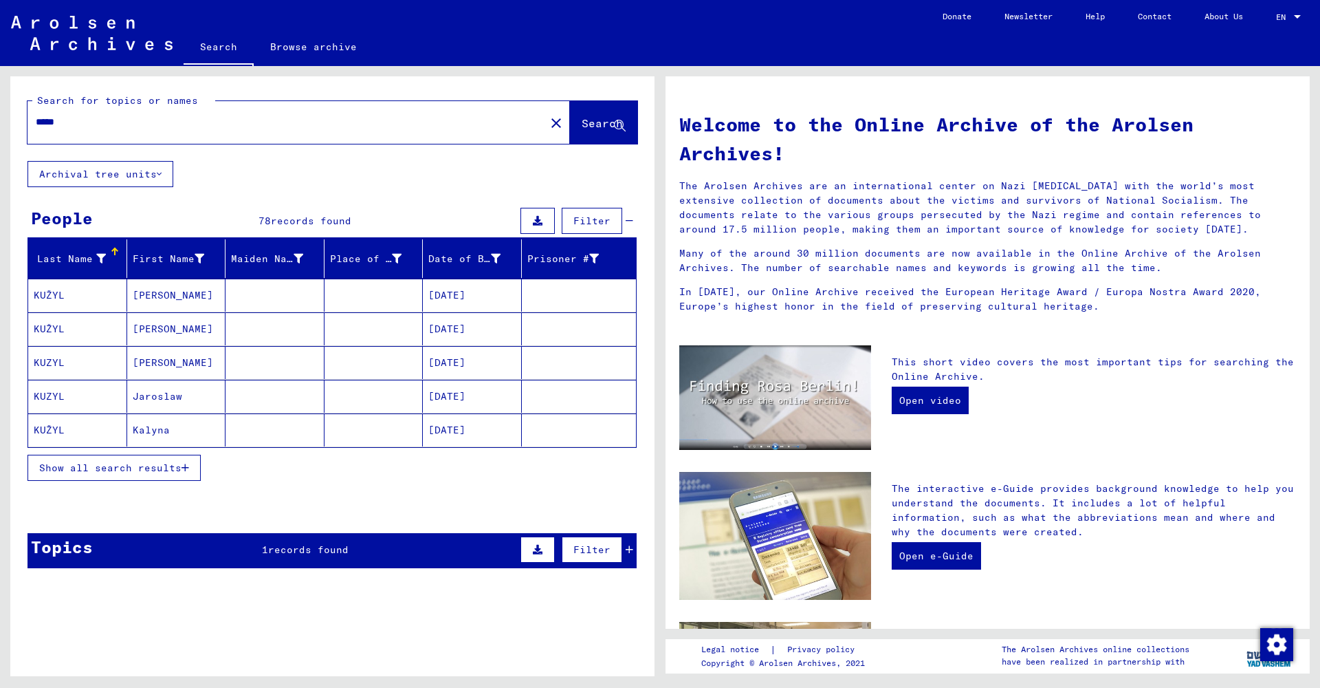
click at [145, 470] on span "Show all search results" at bounding box center [110, 467] width 142 height 12
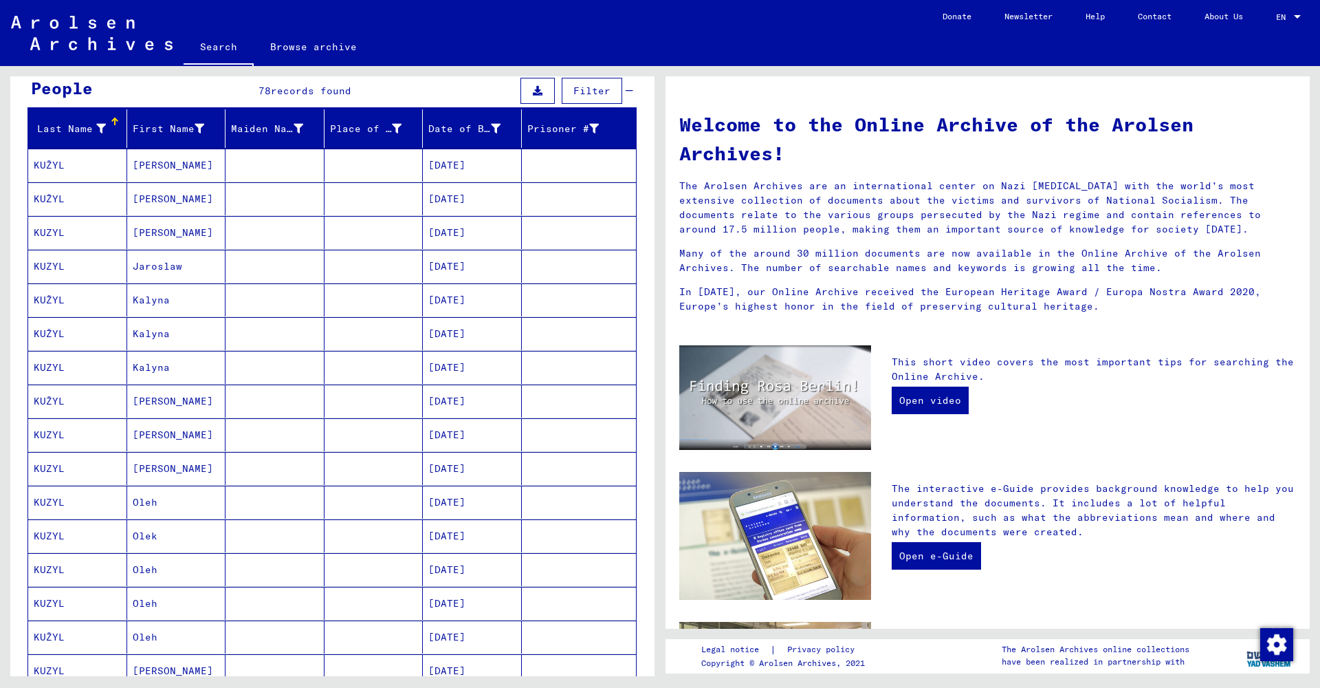
scroll to position [129, 0]
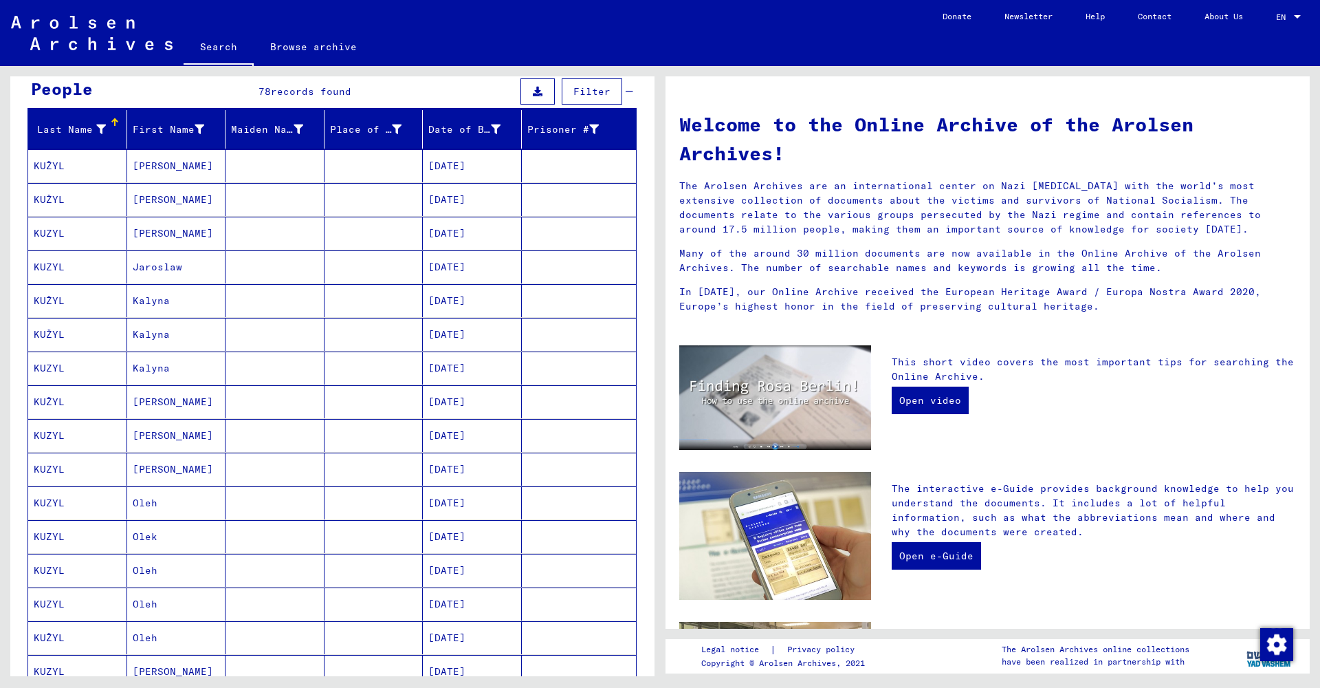
click at [185, 267] on mat-cell "Jaroslaw" at bounding box center [176, 266] width 99 height 33
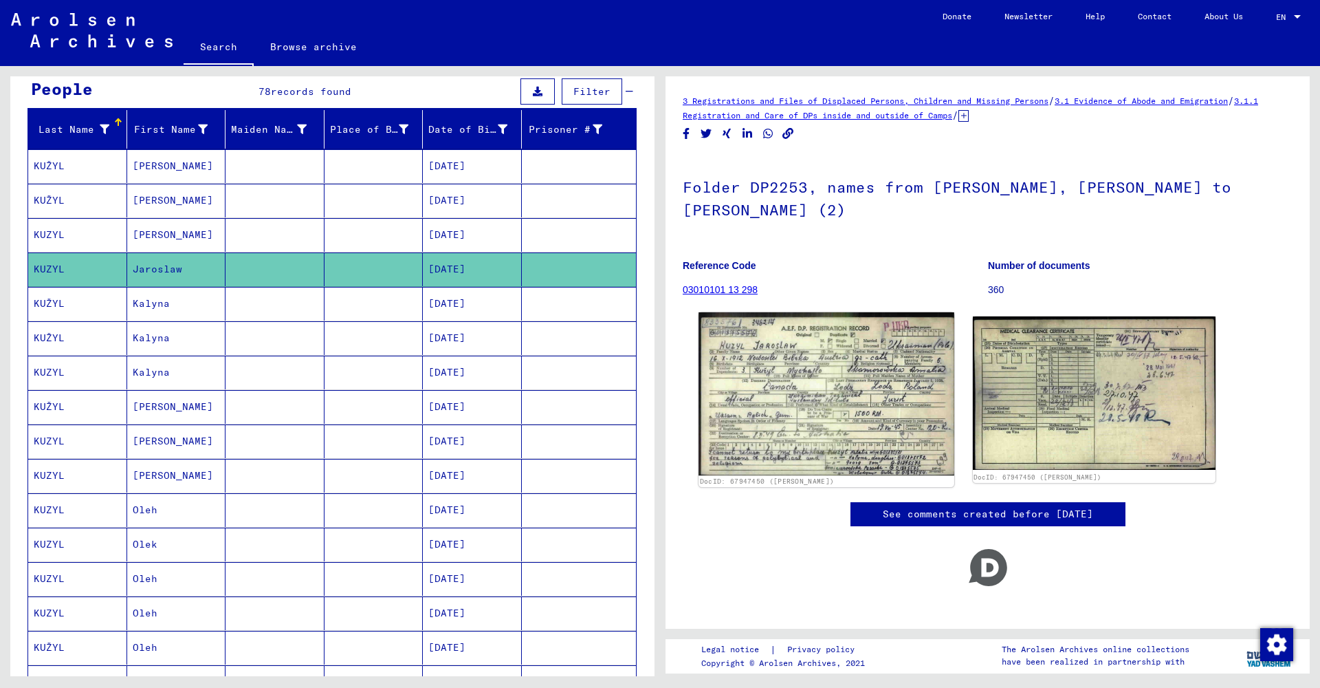
click at [787, 399] on img at bounding box center [826, 393] width 255 height 163
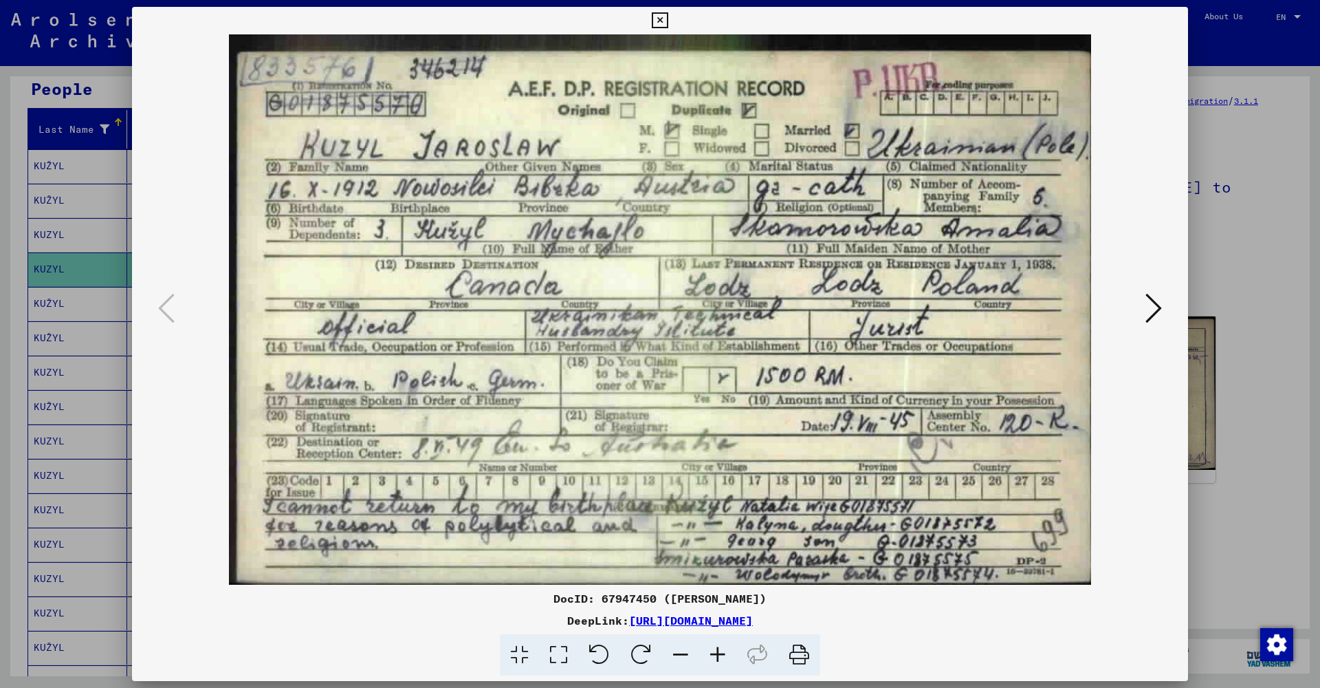
click at [1148, 305] on icon at bounding box center [1153, 308] width 17 height 33
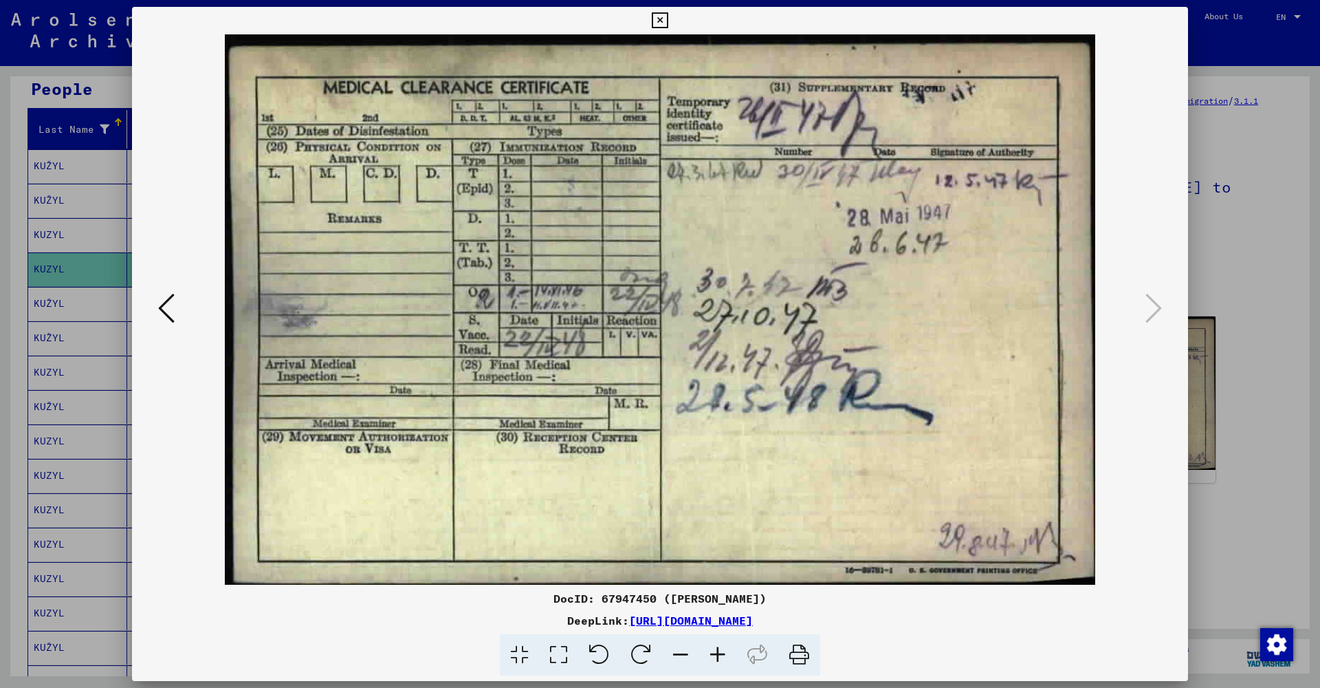
click at [668, 21] on icon at bounding box center [660, 20] width 16 height 17
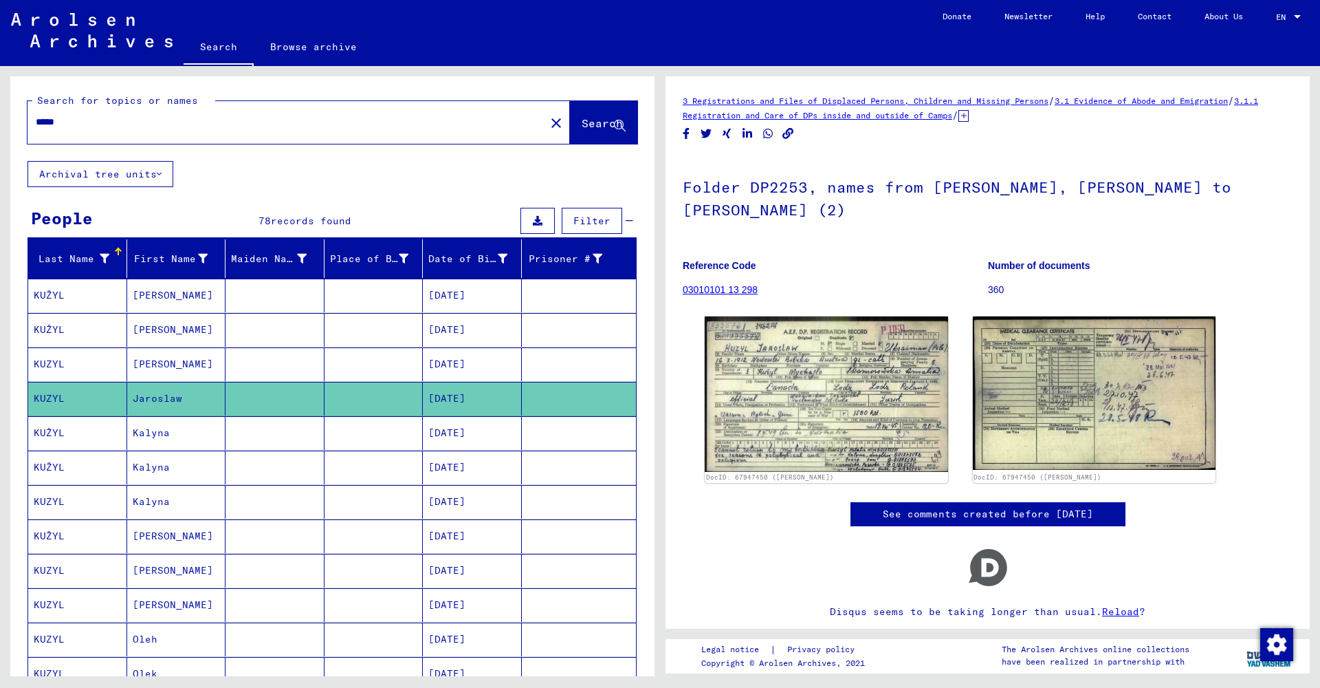
click at [234, 127] on input "*****" at bounding box center [286, 122] width 501 height 14
type input "**********"
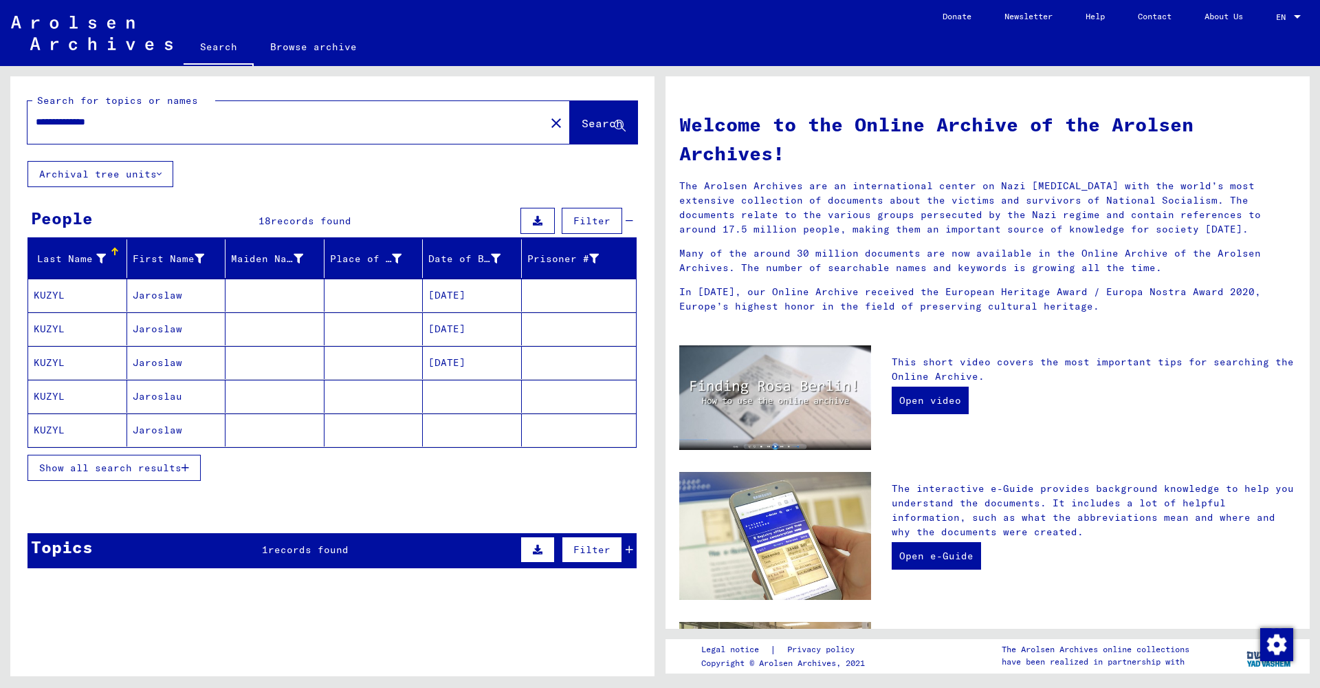
click at [189, 299] on mat-cell "Jaroslaw" at bounding box center [176, 294] width 99 height 33
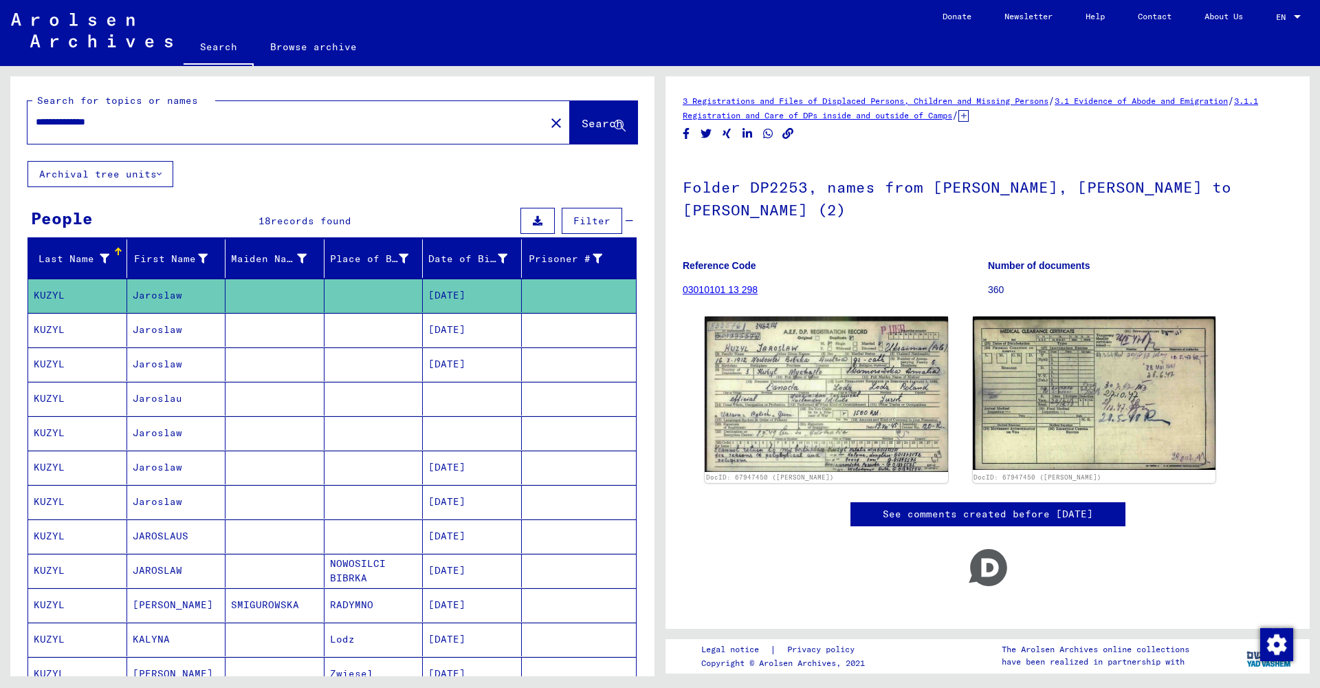
click at [173, 329] on mat-cell "Jaroslaw" at bounding box center [176, 330] width 99 height 34
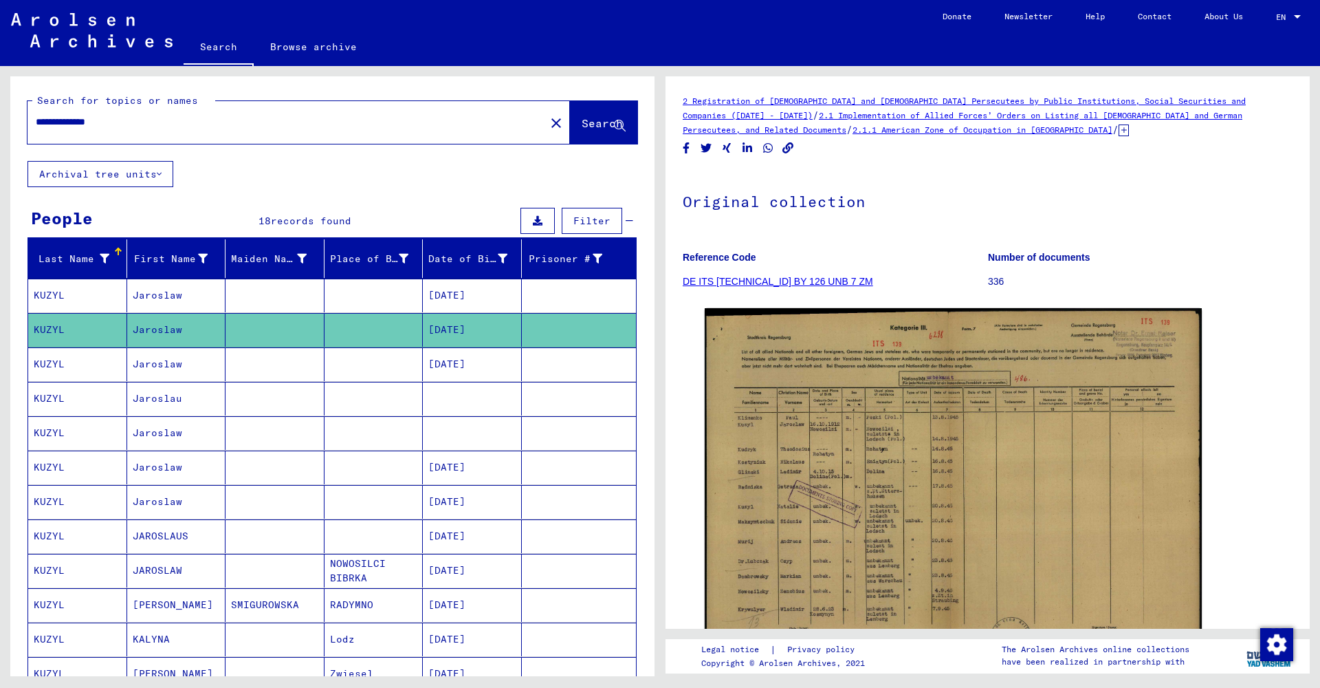
click at [174, 362] on mat-cell "Jaroslaw" at bounding box center [176, 364] width 99 height 34
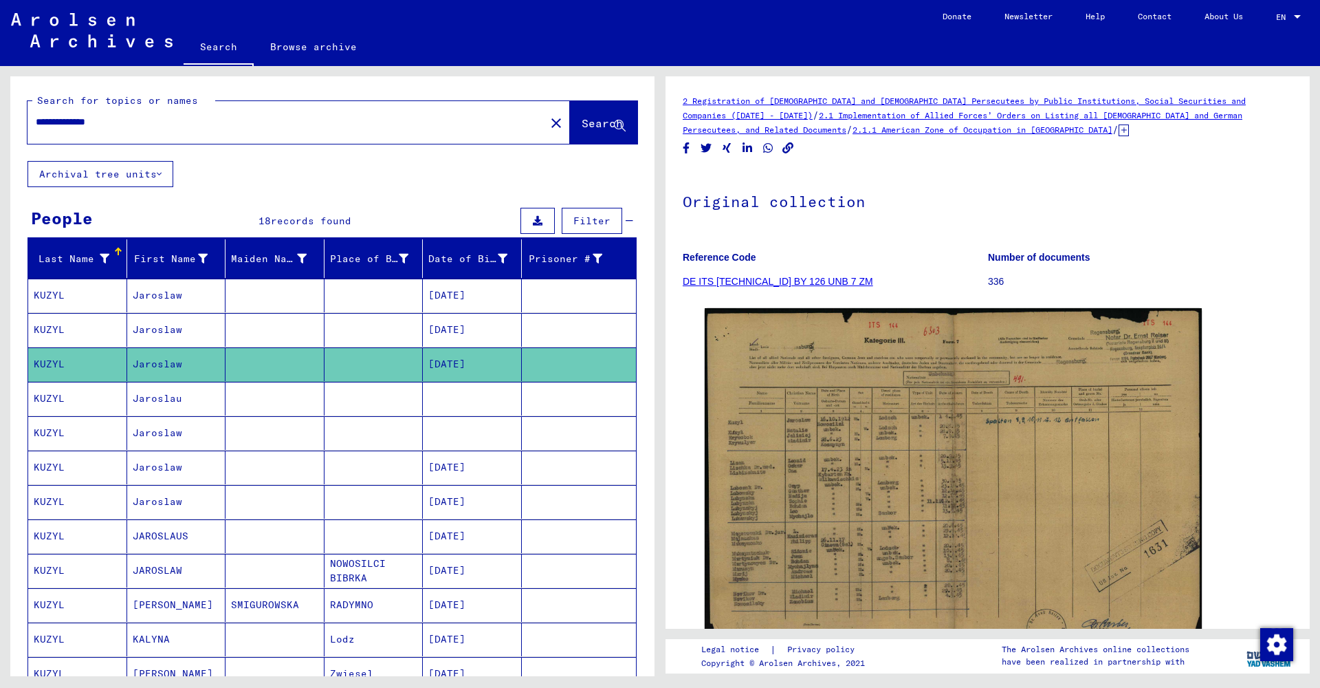
click at [173, 398] on mat-cell "Jaroslau" at bounding box center [176, 399] width 99 height 34
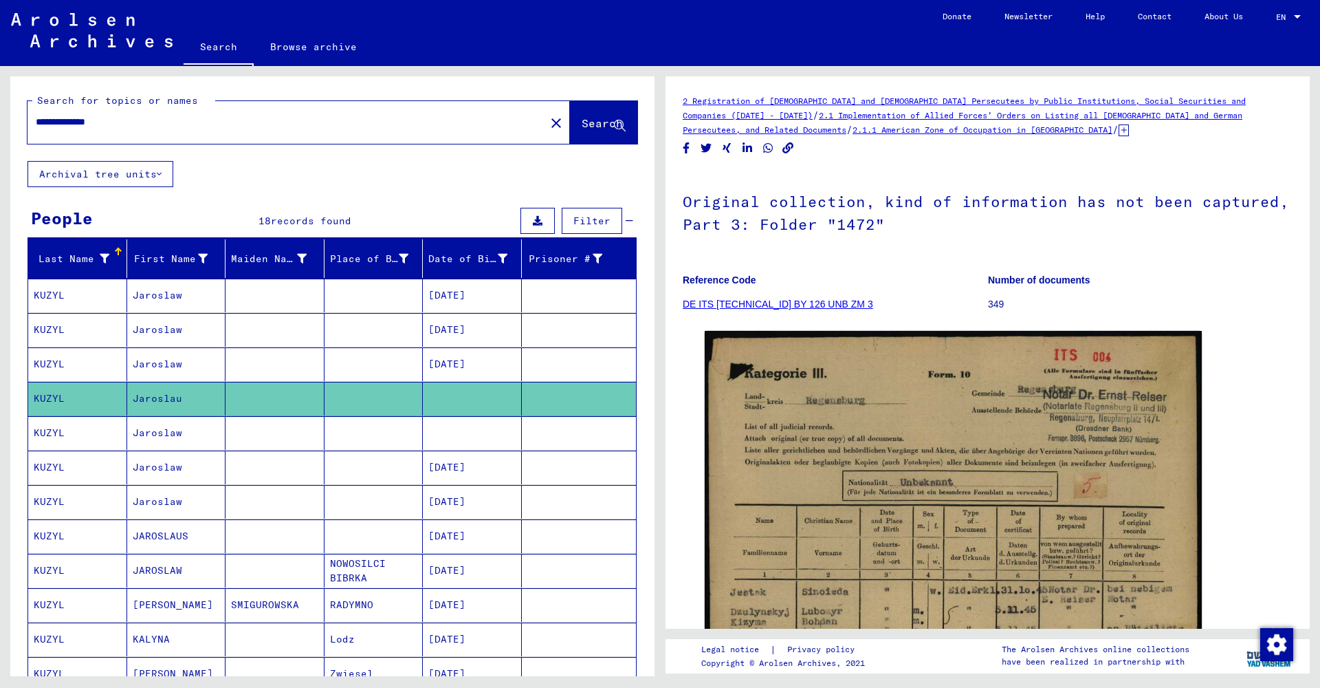
click at [201, 432] on mat-cell "Jaroslaw" at bounding box center [176, 433] width 99 height 34
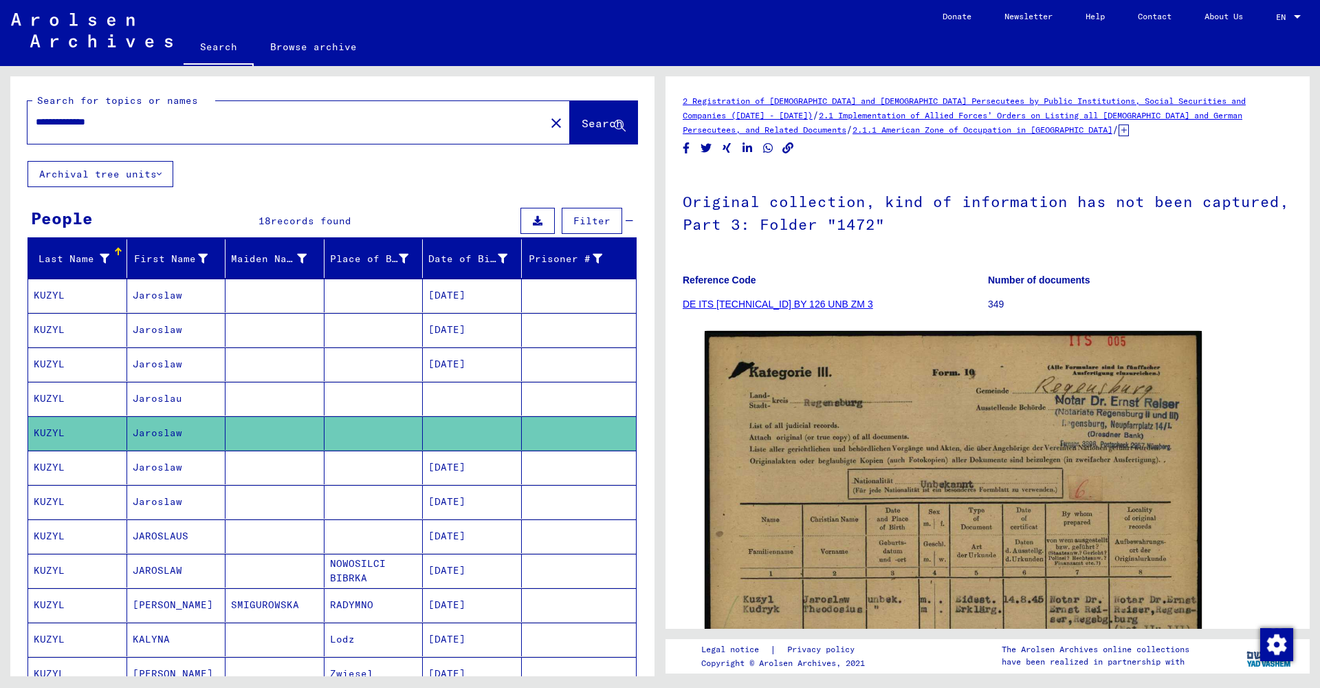
click at [183, 472] on mat-cell "Jaroslaw" at bounding box center [176, 467] width 99 height 34
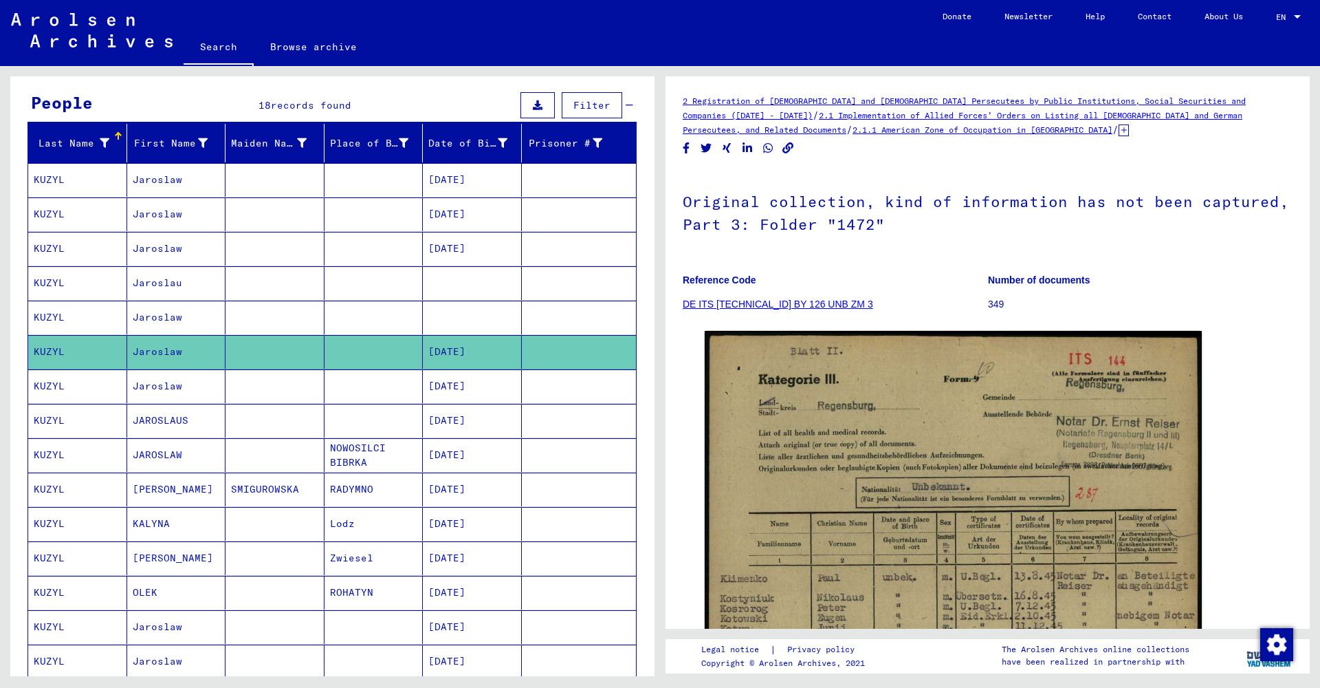
scroll to position [118, 0]
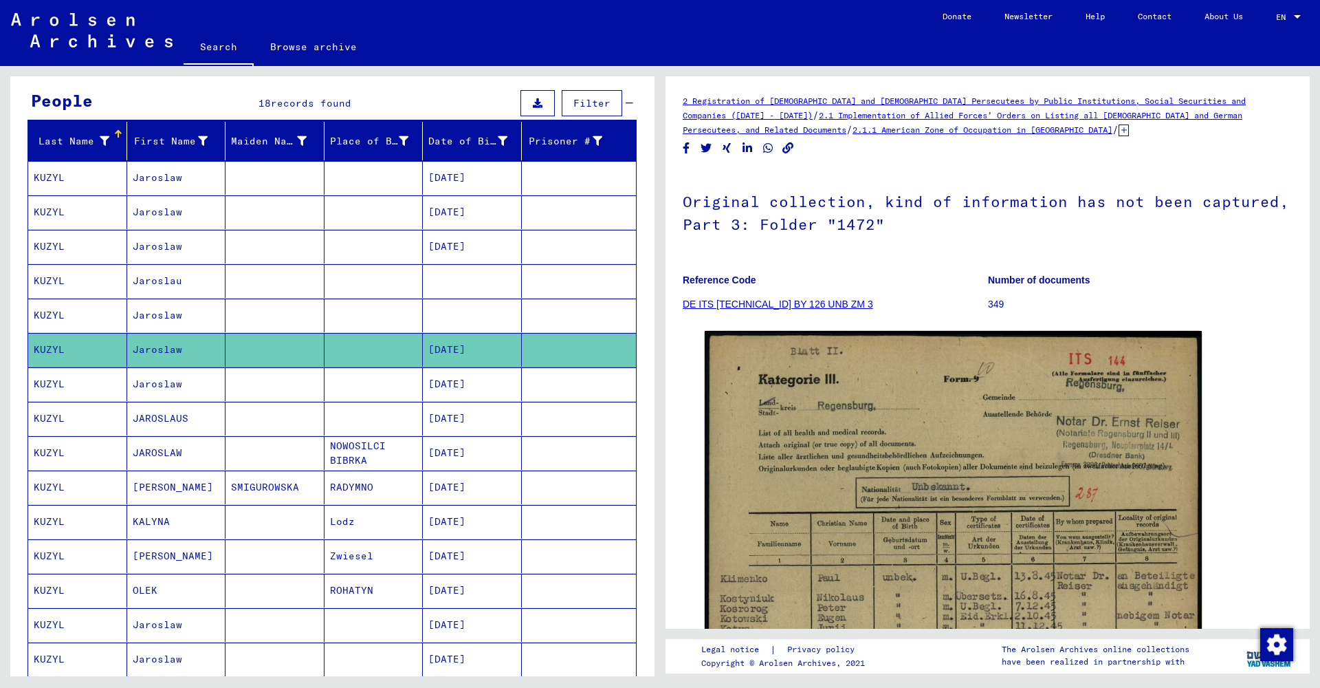
click at [187, 390] on mat-cell "Jaroslaw" at bounding box center [176, 384] width 99 height 34
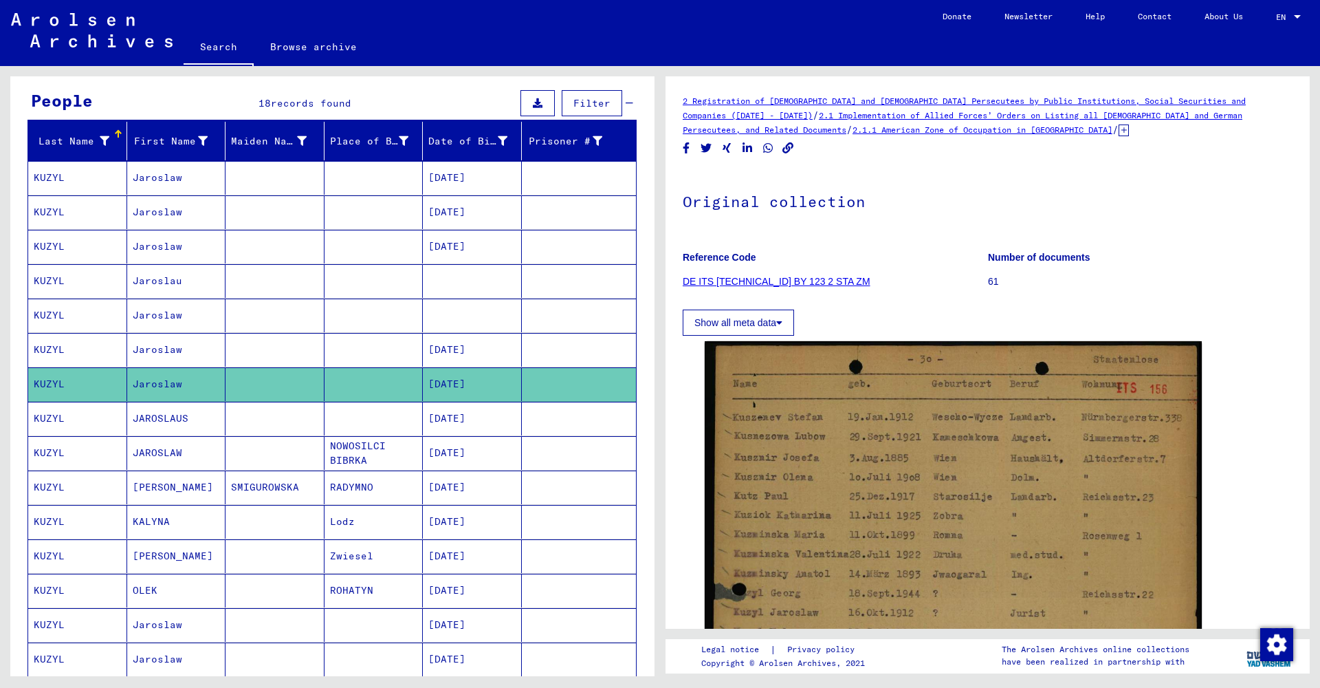
click at [179, 421] on mat-cell "JAROSLAUS" at bounding box center [176, 419] width 99 height 34
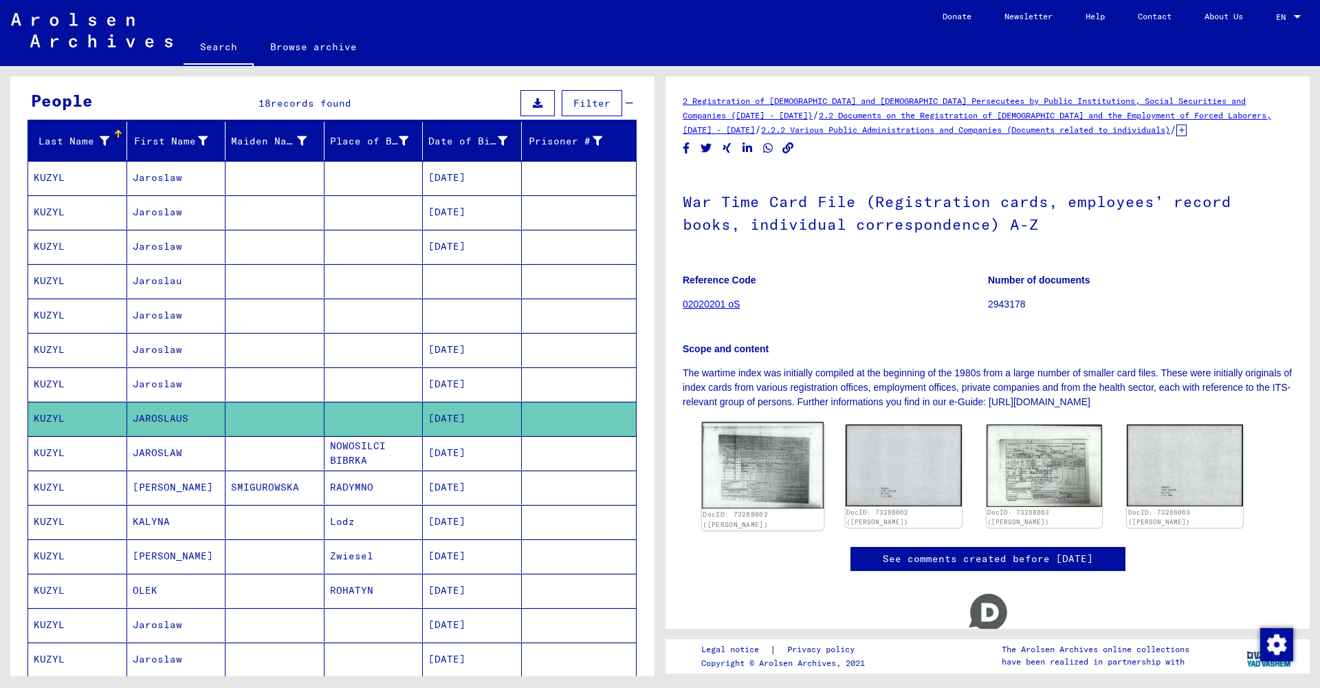
click at [767, 456] on img at bounding box center [763, 464] width 122 height 87
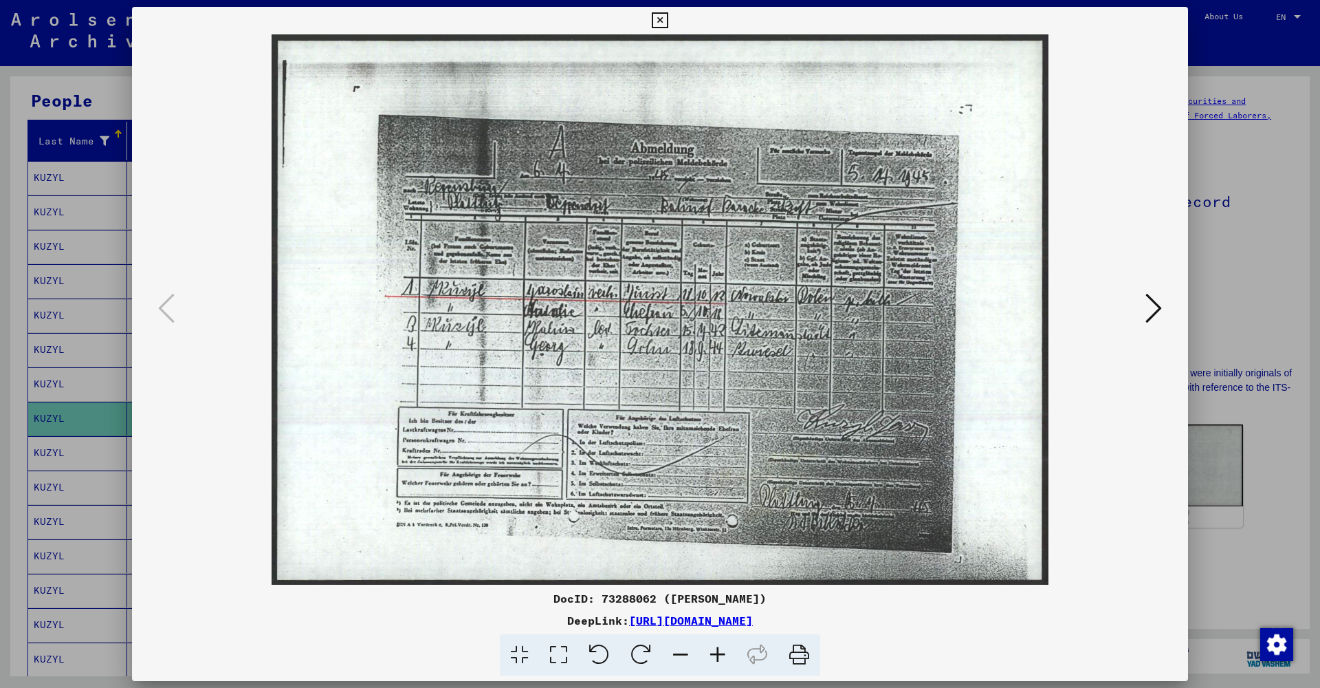
click at [1152, 298] on icon at bounding box center [1153, 308] width 17 height 33
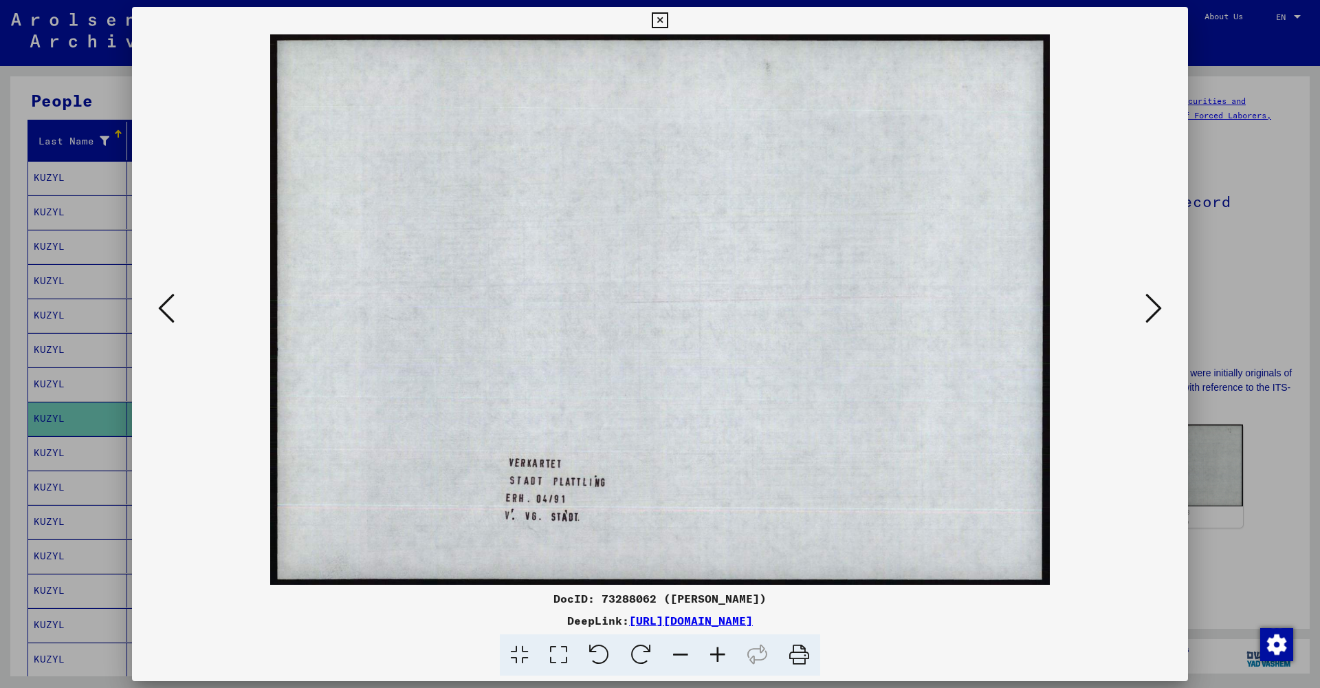
click at [1151, 299] on icon at bounding box center [1153, 308] width 17 height 33
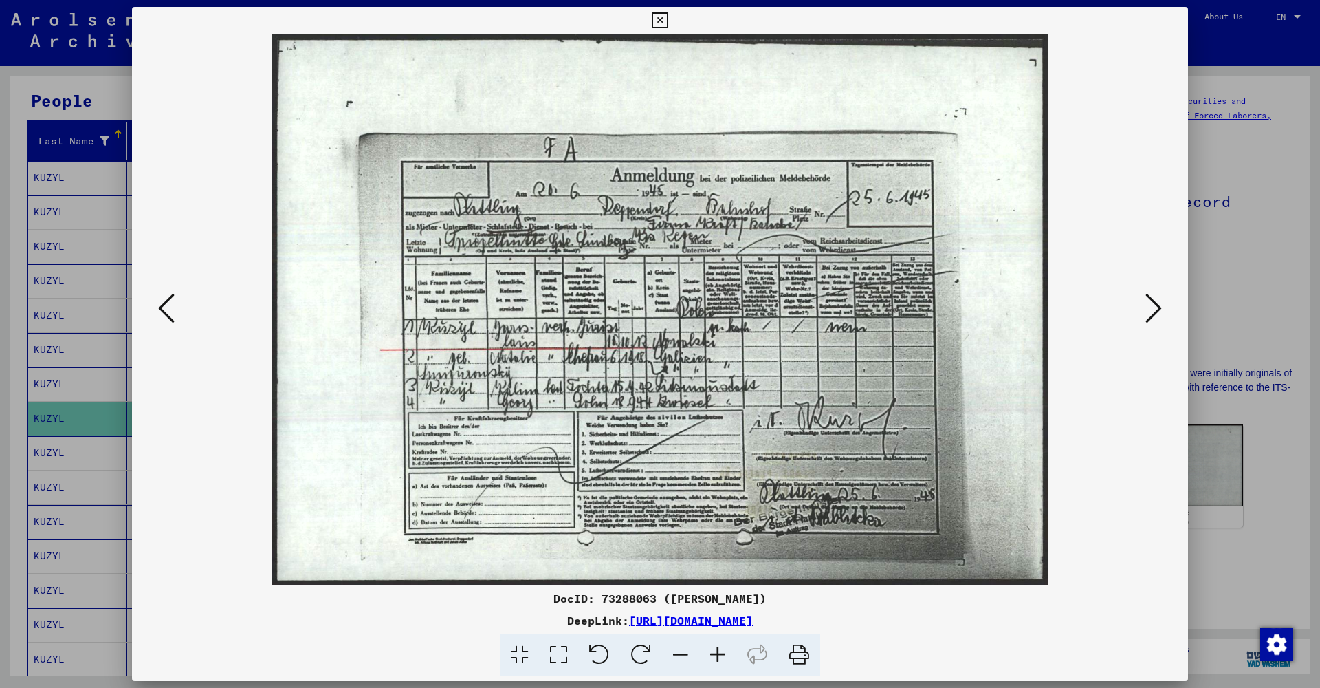
click at [1151, 299] on icon at bounding box center [1153, 308] width 17 height 33
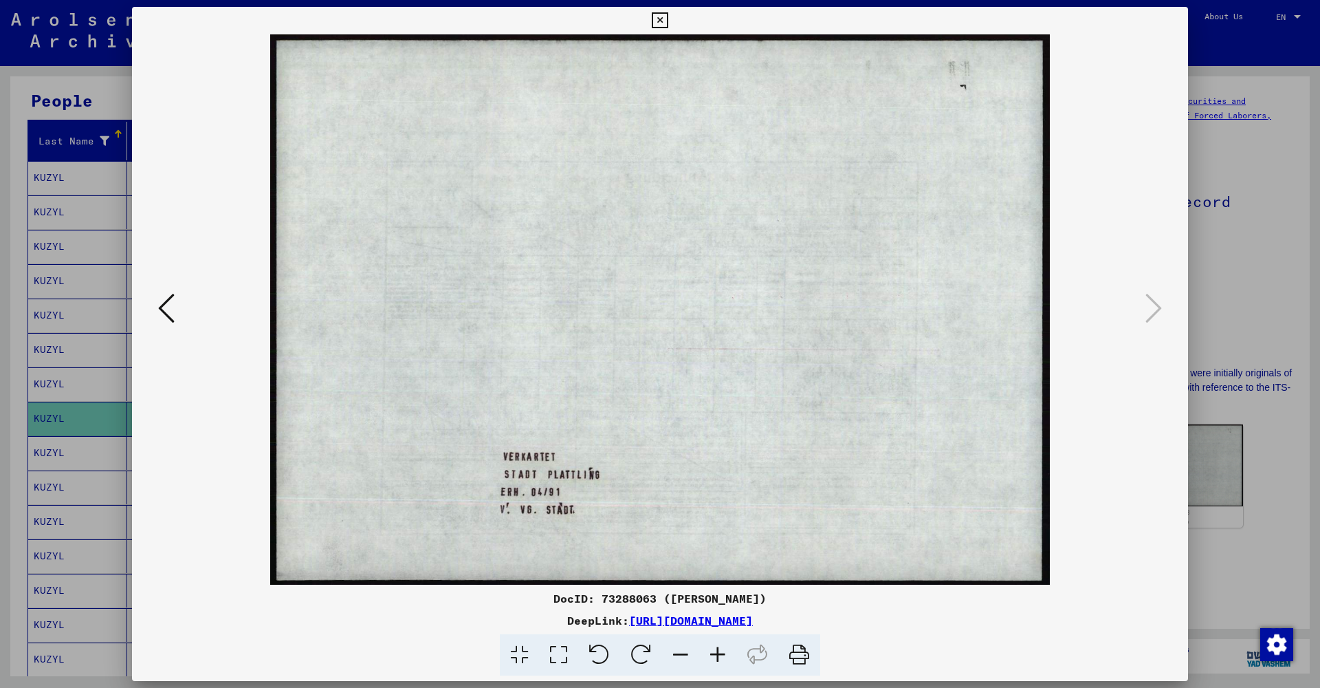
click at [668, 17] on icon at bounding box center [660, 20] width 16 height 17
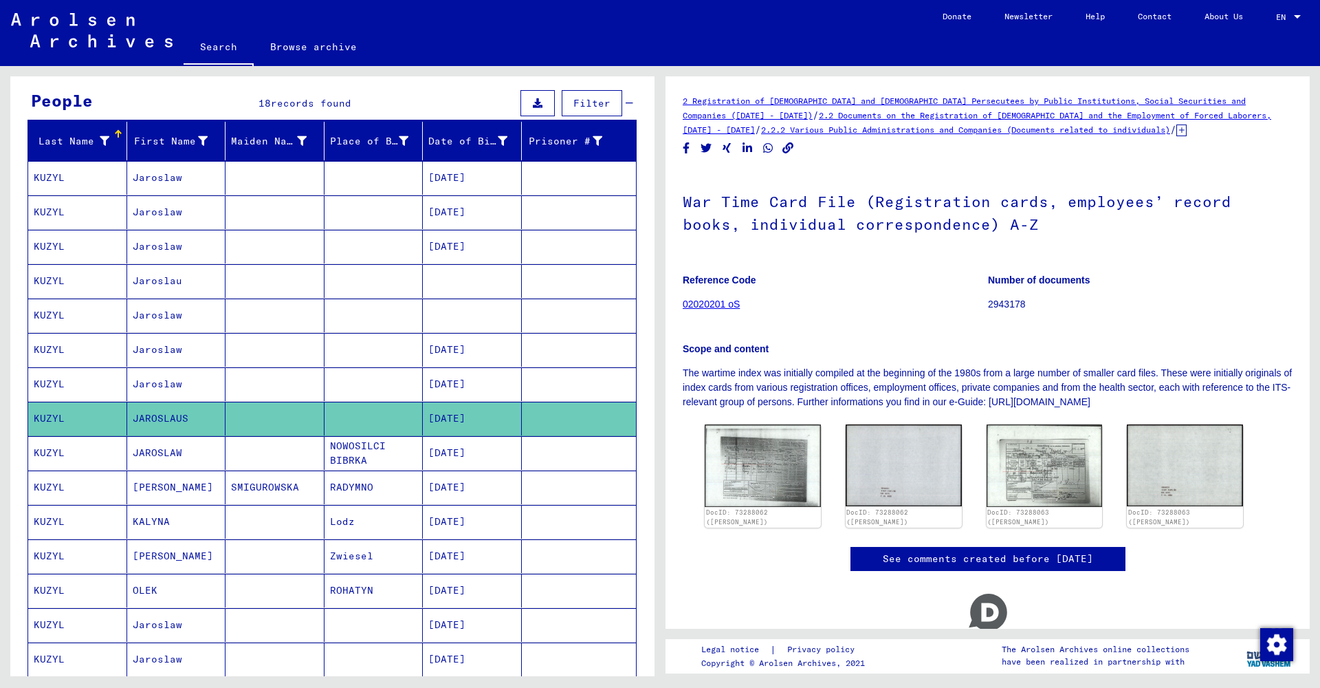
click at [146, 457] on mat-cell "JAROSLAW" at bounding box center [176, 453] width 99 height 34
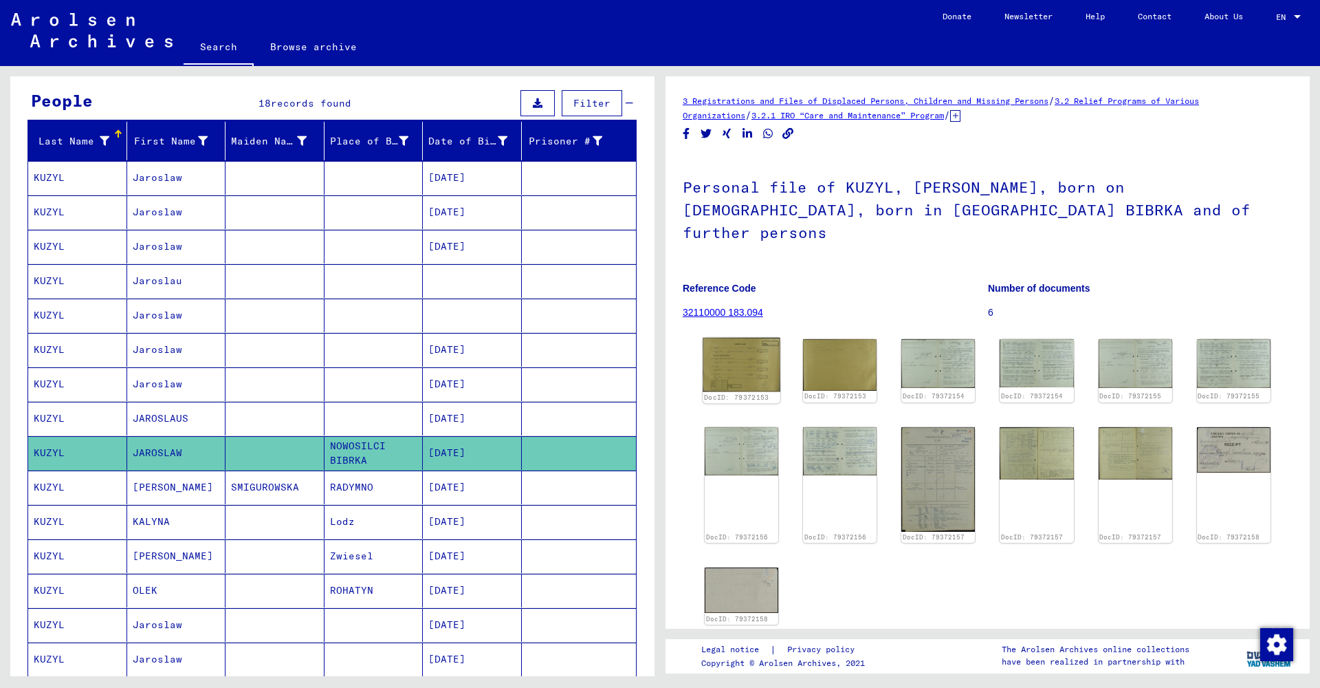
click at [749, 338] on img at bounding box center [742, 365] width 78 height 54
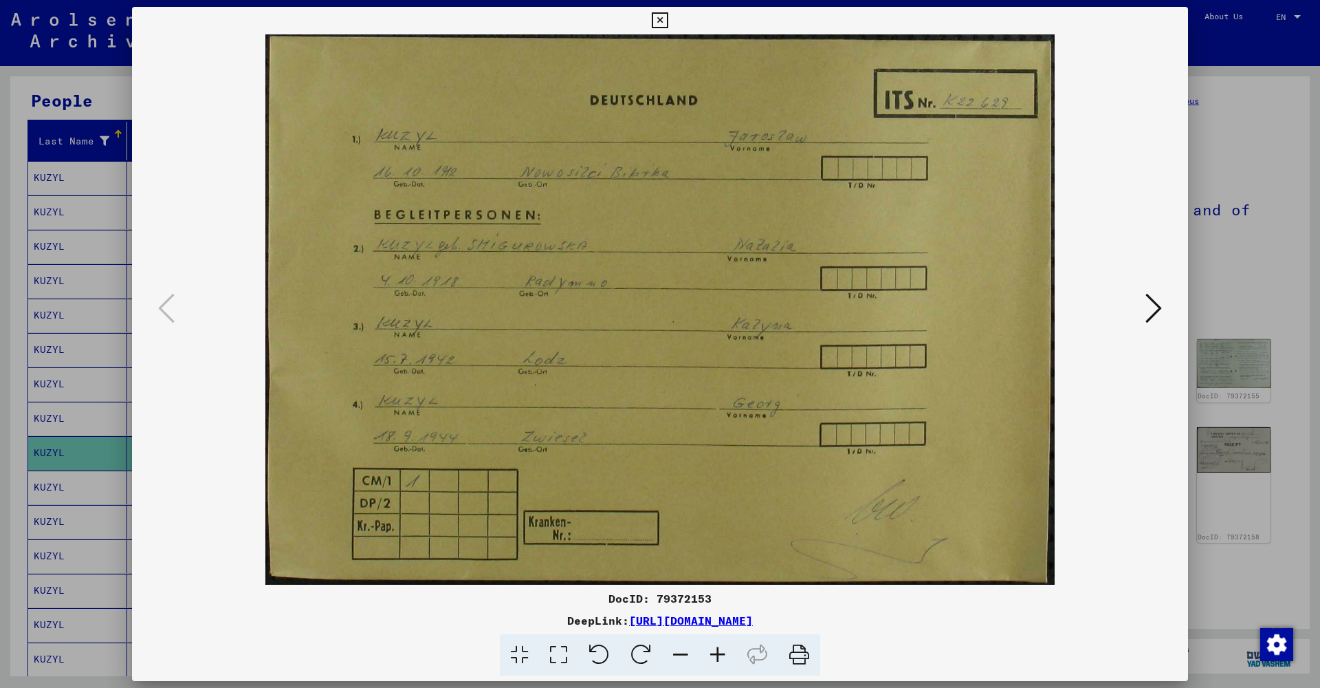
click at [1150, 296] on icon at bounding box center [1153, 308] width 17 height 33
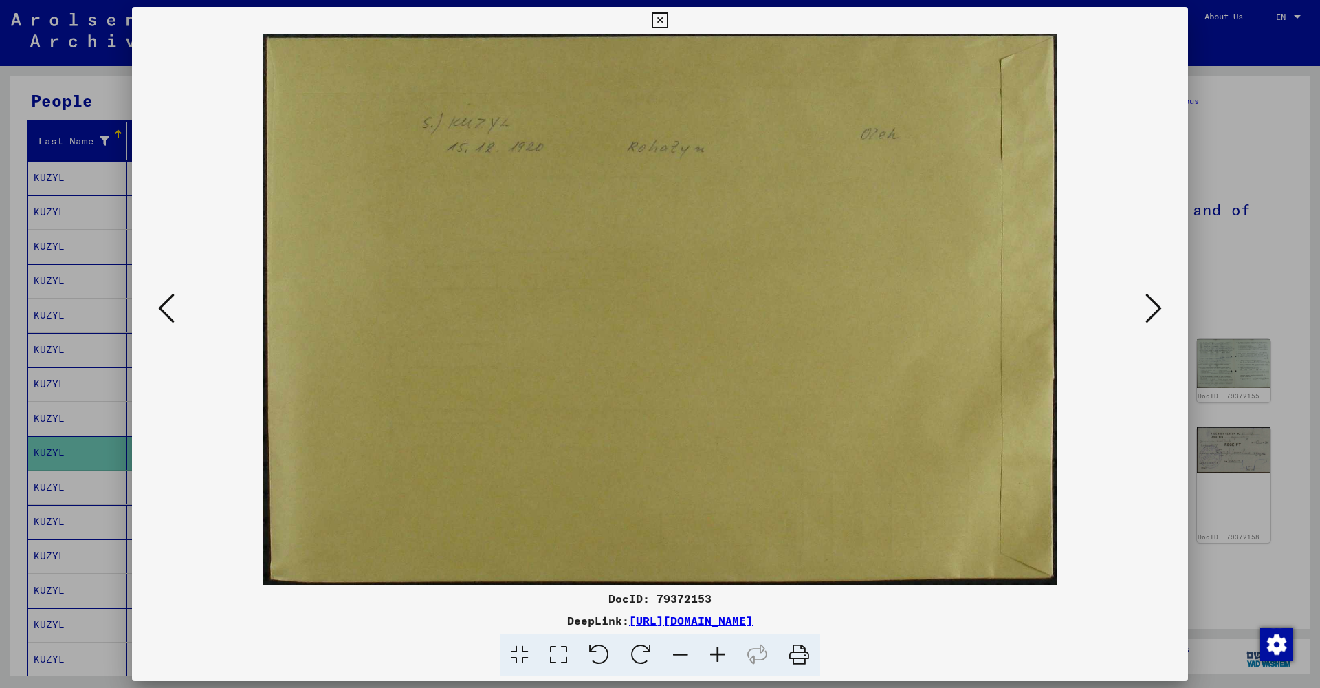
click at [1150, 296] on icon at bounding box center [1153, 308] width 17 height 33
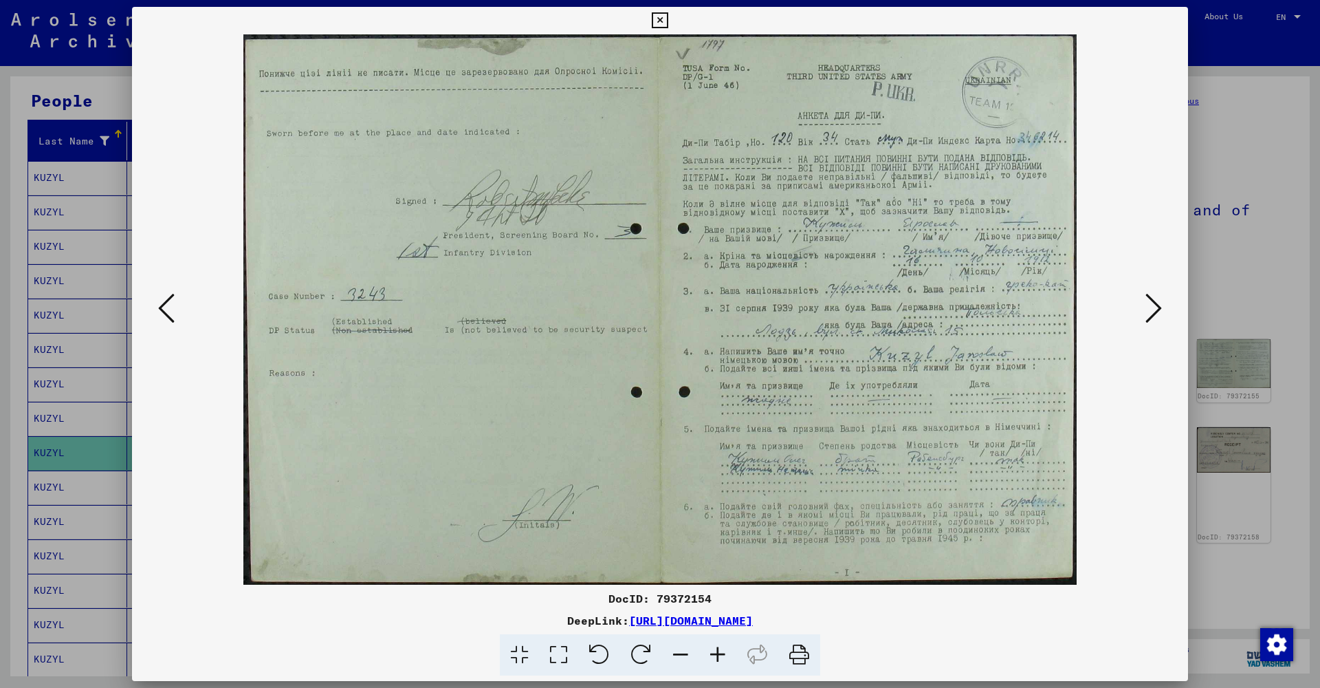
click at [1150, 296] on icon at bounding box center [1153, 308] width 17 height 33
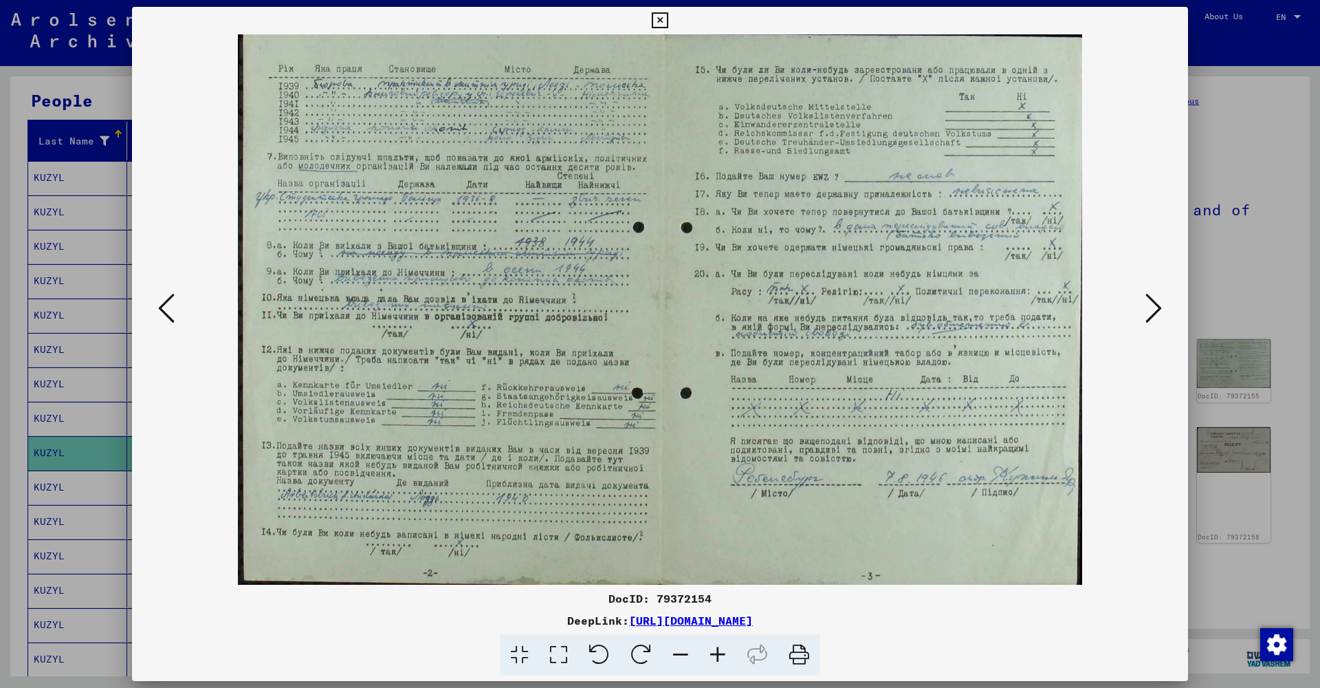
click at [1150, 296] on icon at bounding box center [1153, 308] width 17 height 33
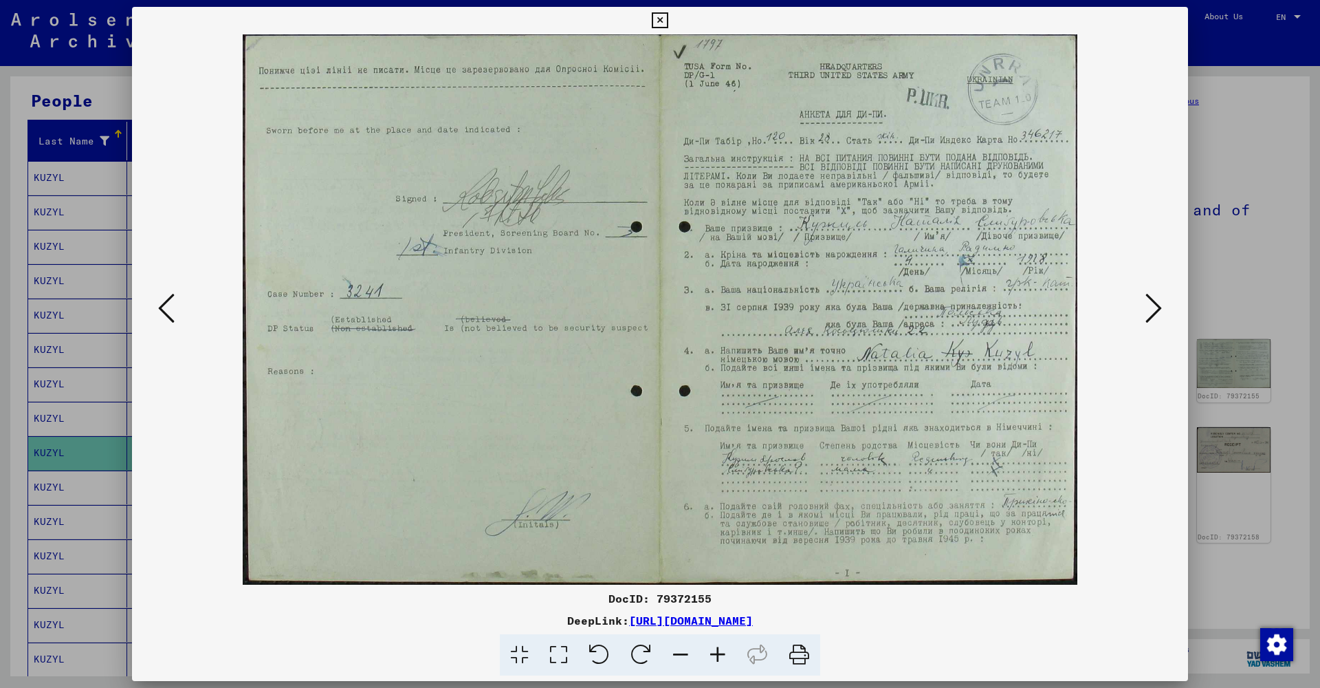
click at [1150, 296] on icon at bounding box center [1153, 308] width 17 height 33
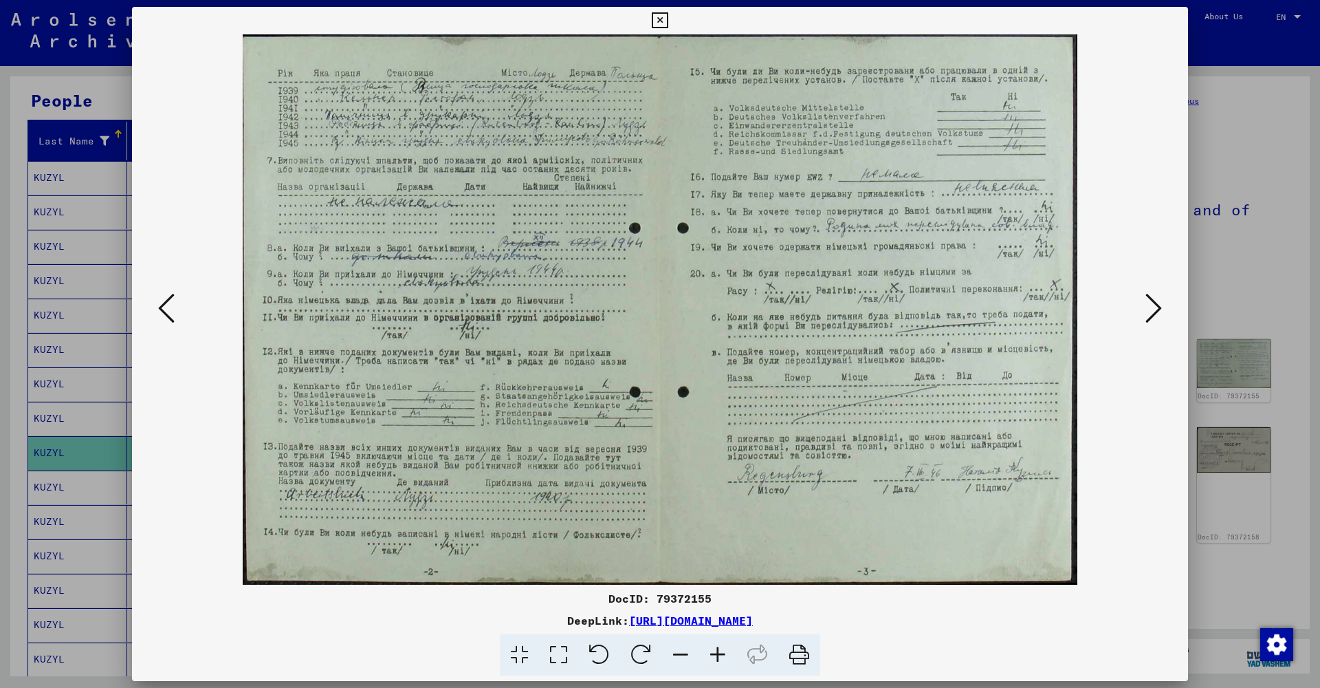
click at [1150, 296] on icon at bounding box center [1153, 308] width 17 height 33
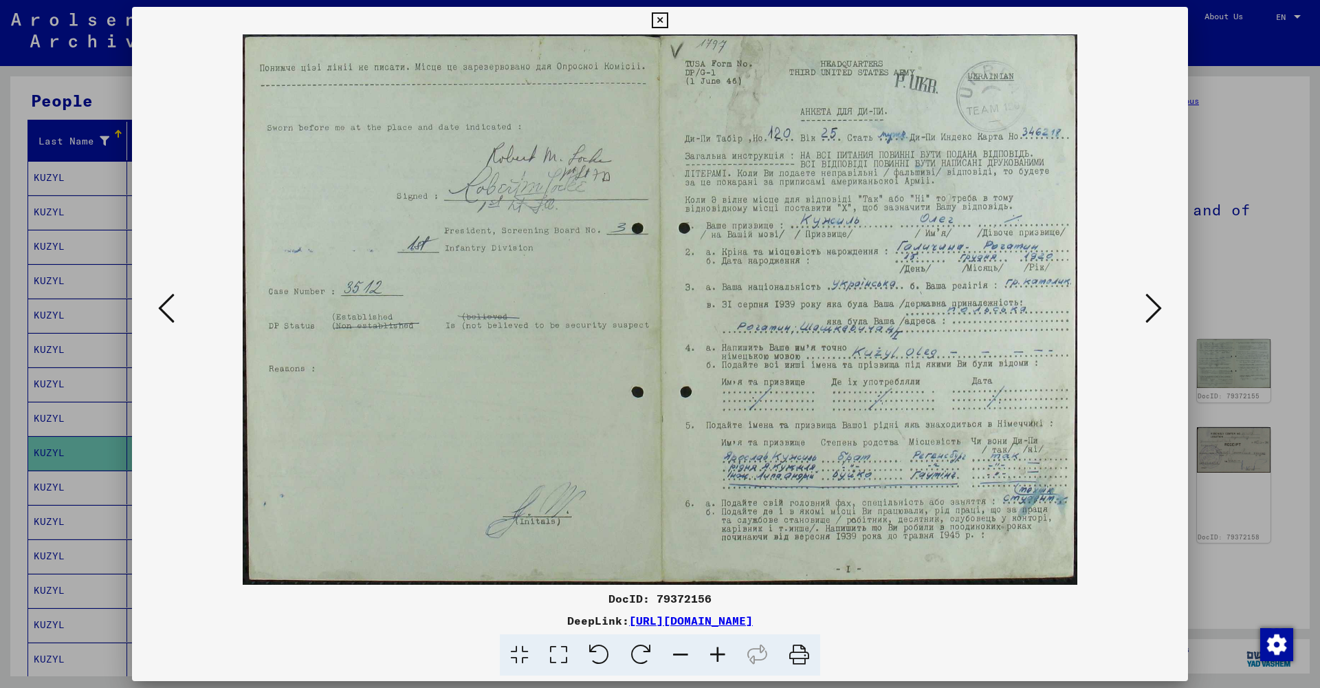
click at [1150, 296] on icon at bounding box center [1153, 308] width 17 height 33
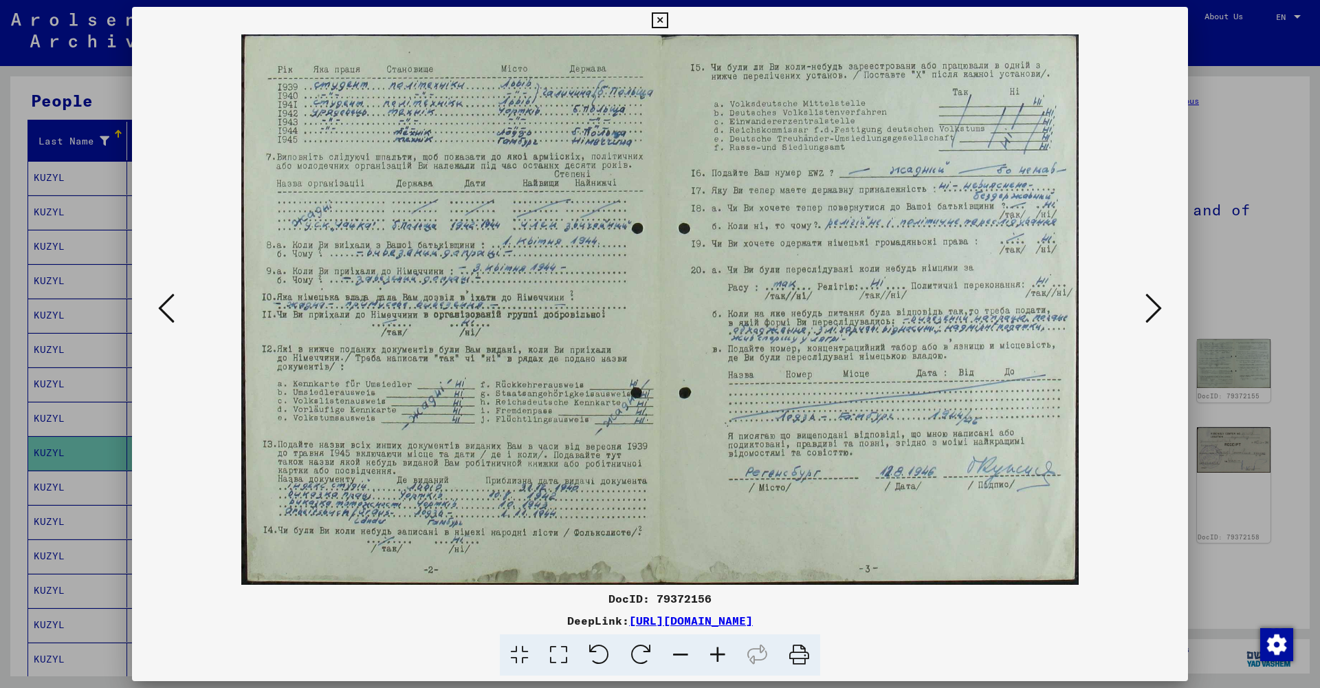
click at [1150, 296] on icon at bounding box center [1153, 308] width 17 height 33
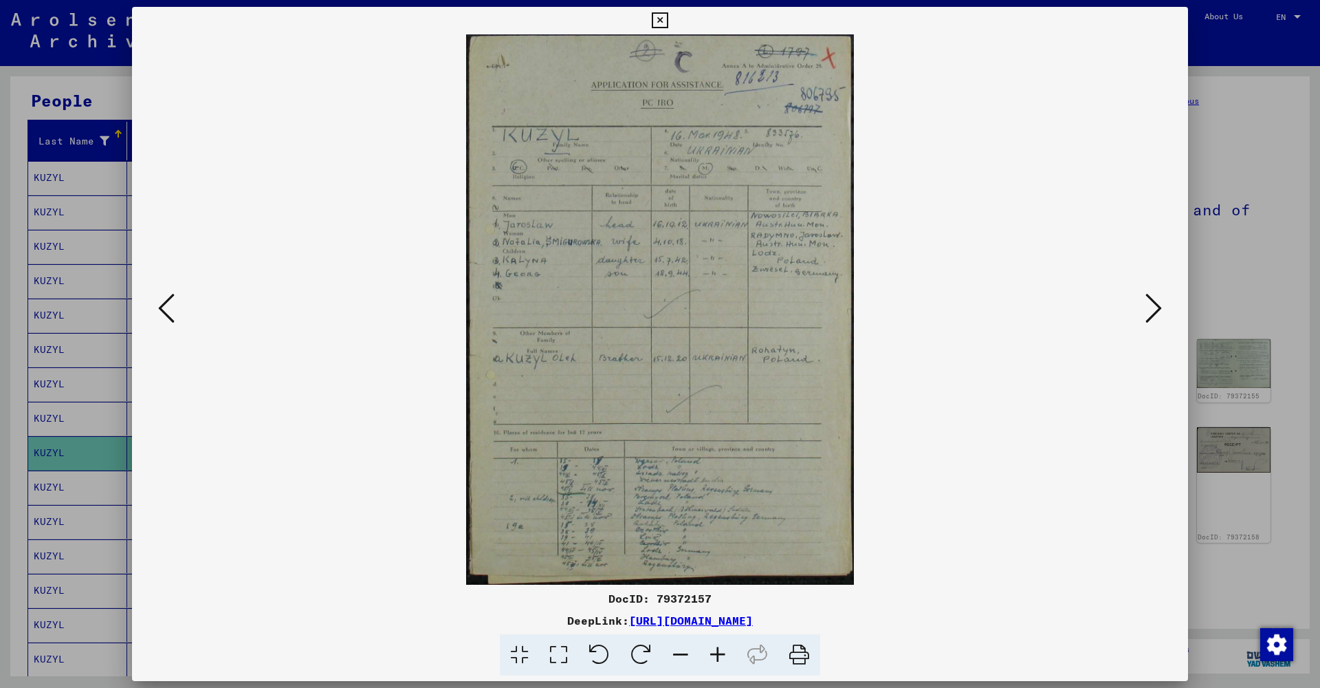
click at [718, 654] on icon at bounding box center [717, 655] width 37 height 42
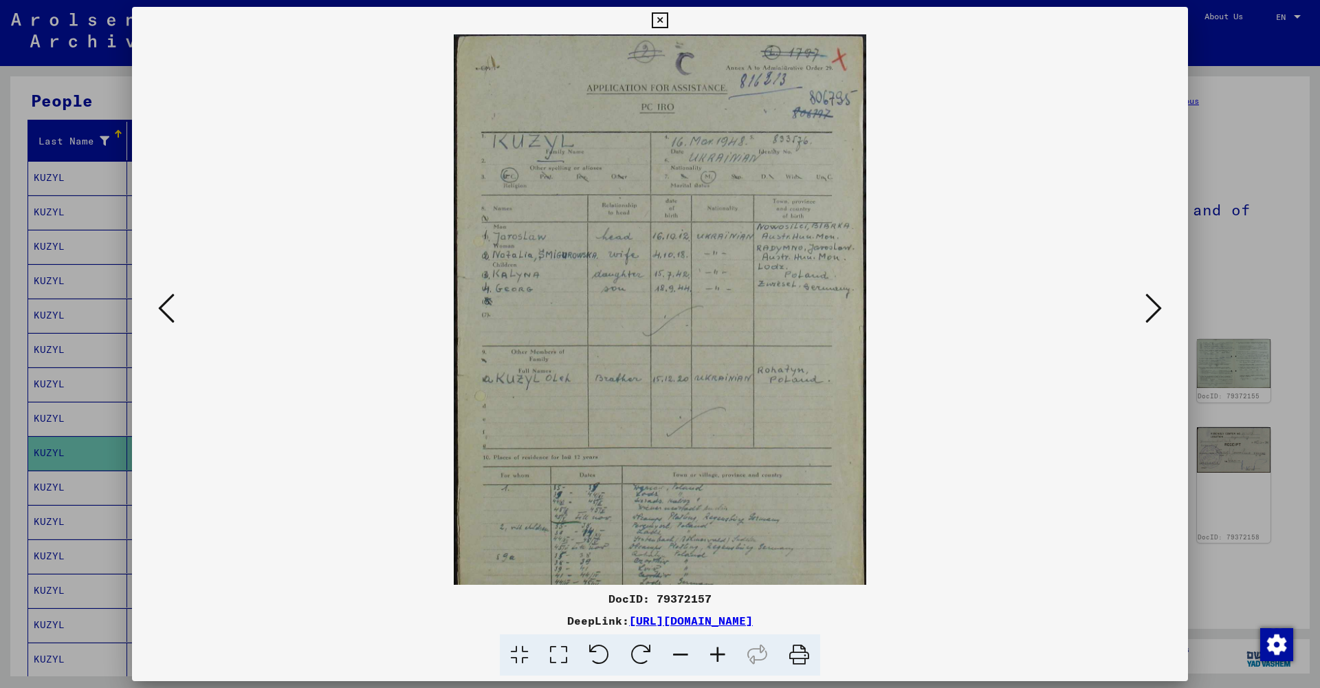
click at [718, 654] on icon at bounding box center [717, 655] width 37 height 42
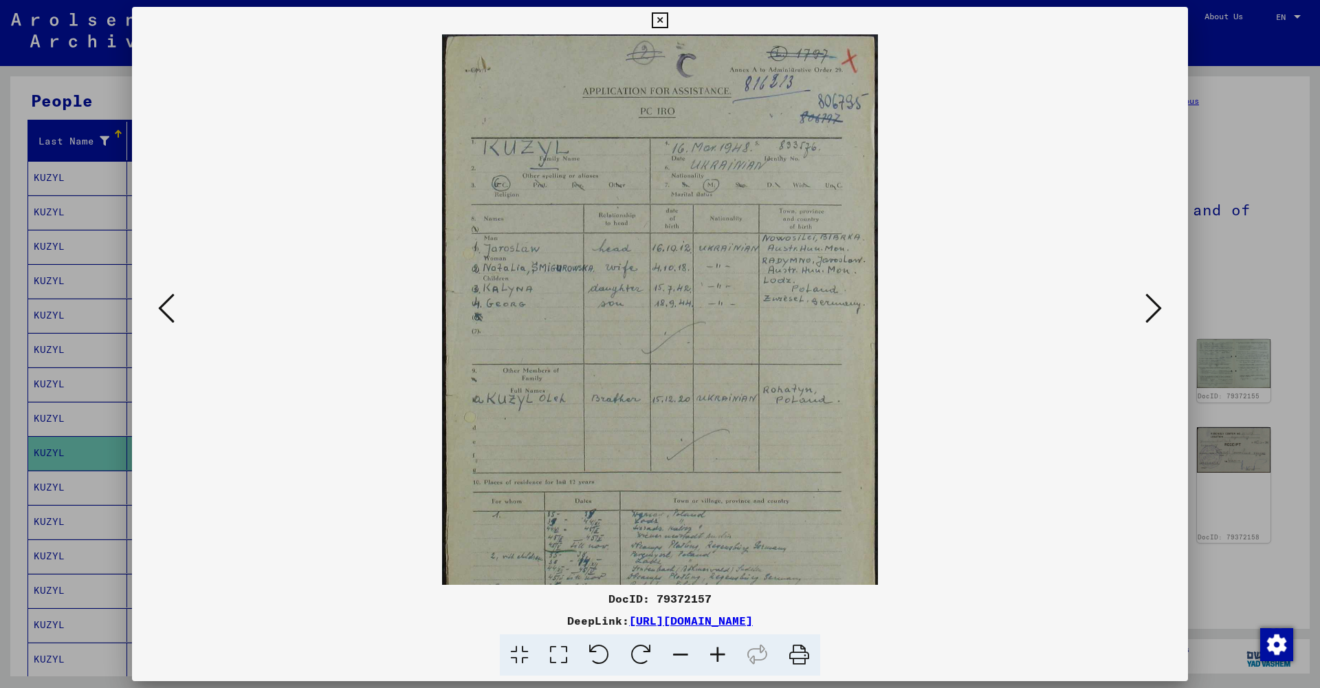
click at [718, 654] on icon at bounding box center [717, 655] width 37 height 42
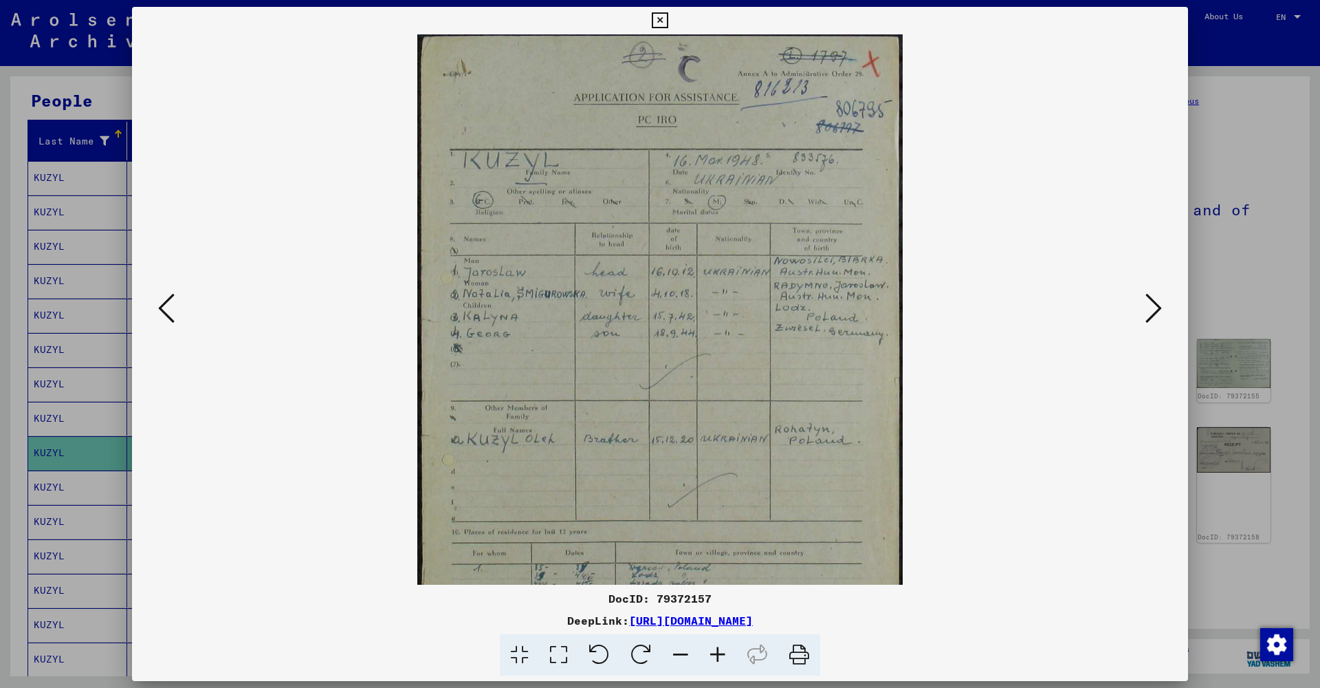
click at [718, 654] on icon at bounding box center [717, 655] width 37 height 42
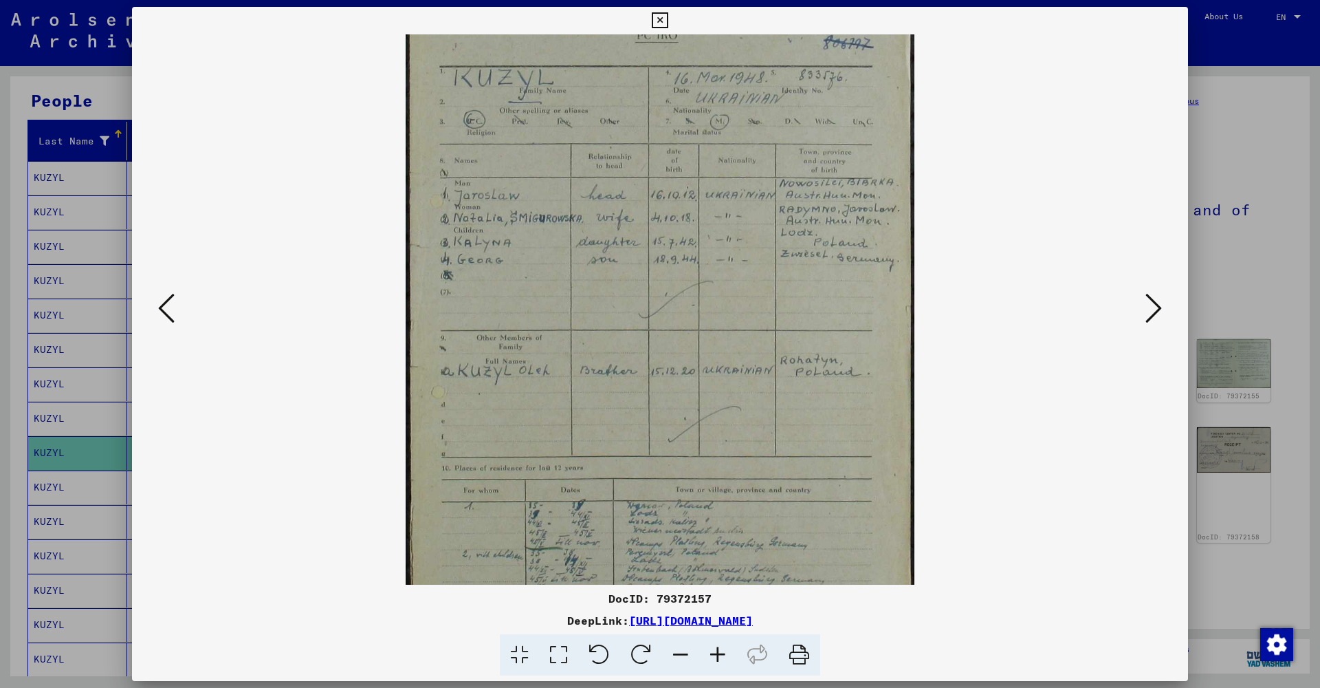
scroll to position [172, 0]
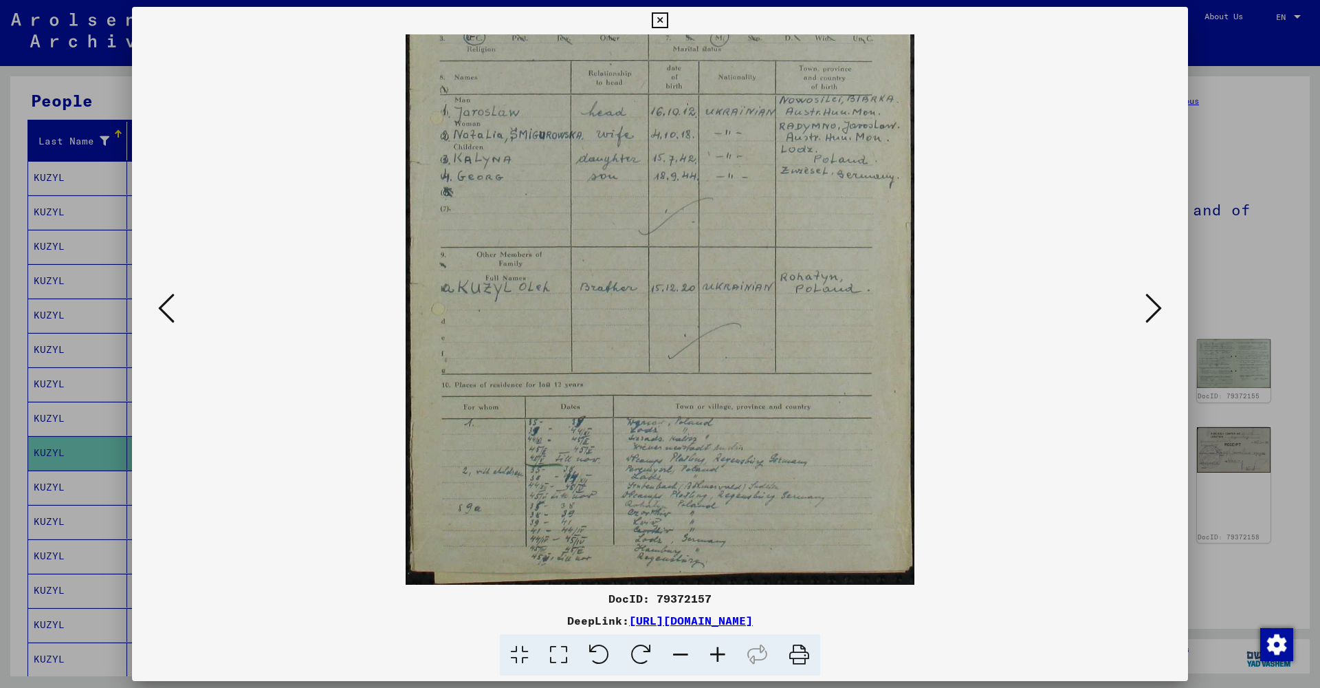
drag, startPoint x: 707, startPoint y: 509, endPoint x: 712, endPoint y: 155, distance: 354.1
click at [714, 651] on icon at bounding box center [717, 655] width 37 height 42
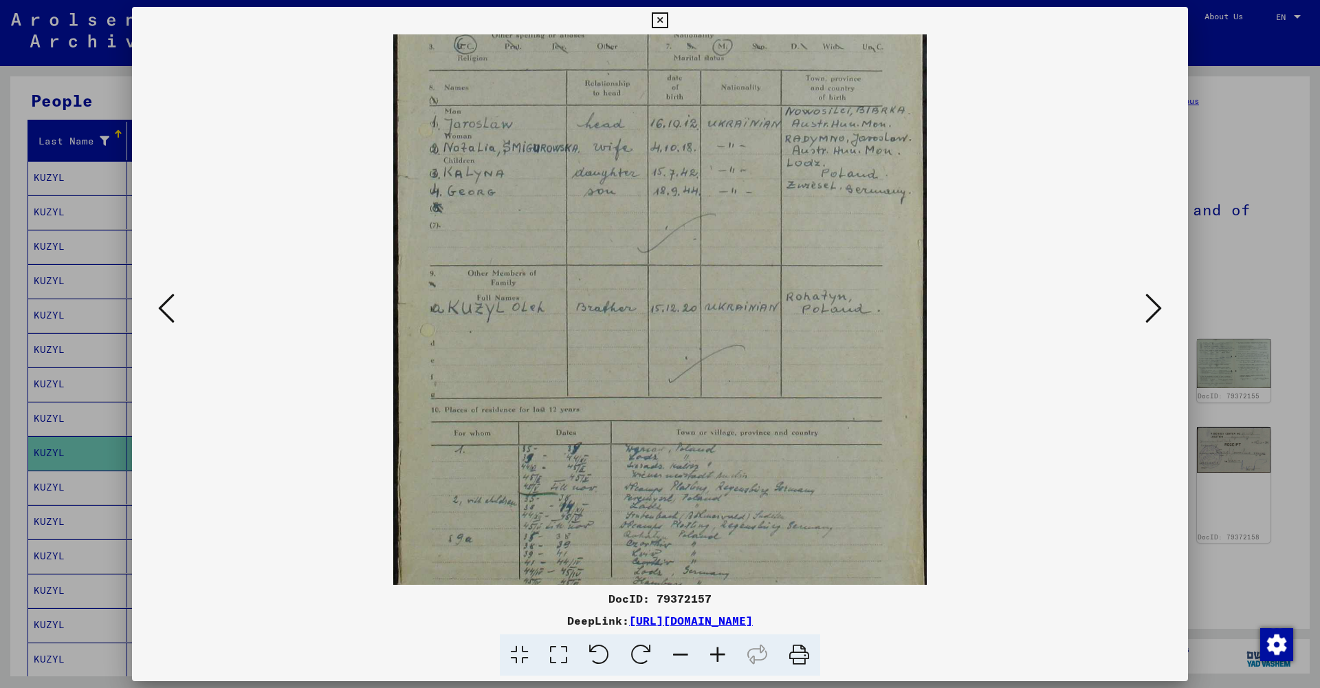
click at [714, 651] on icon at bounding box center [717, 655] width 37 height 42
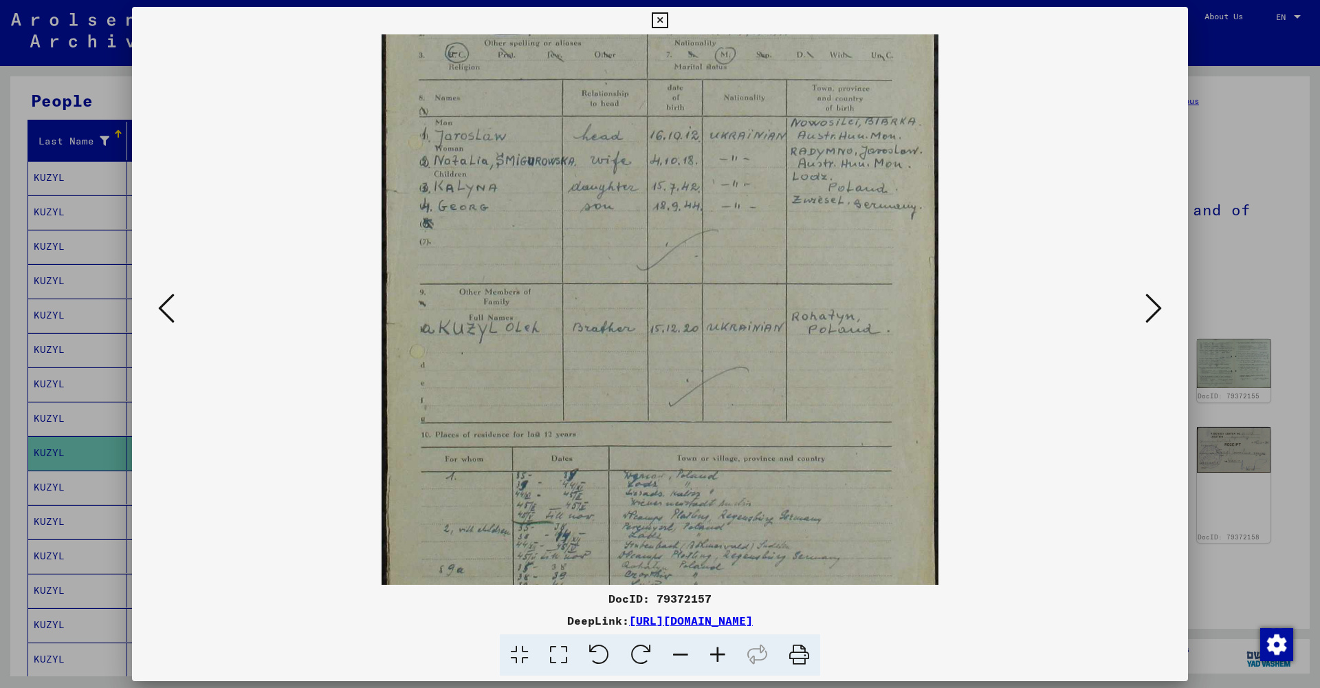
click at [714, 651] on icon at bounding box center [717, 655] width 37 height 42
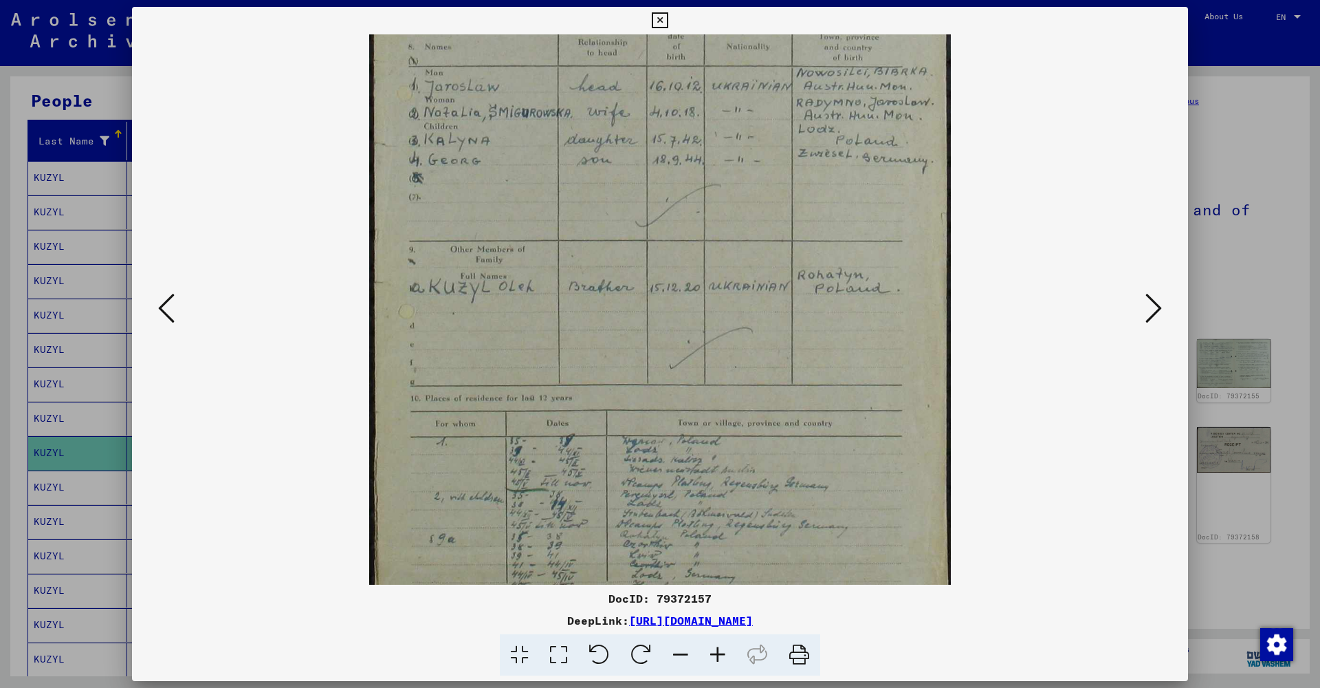
scroll to position [275, 0]
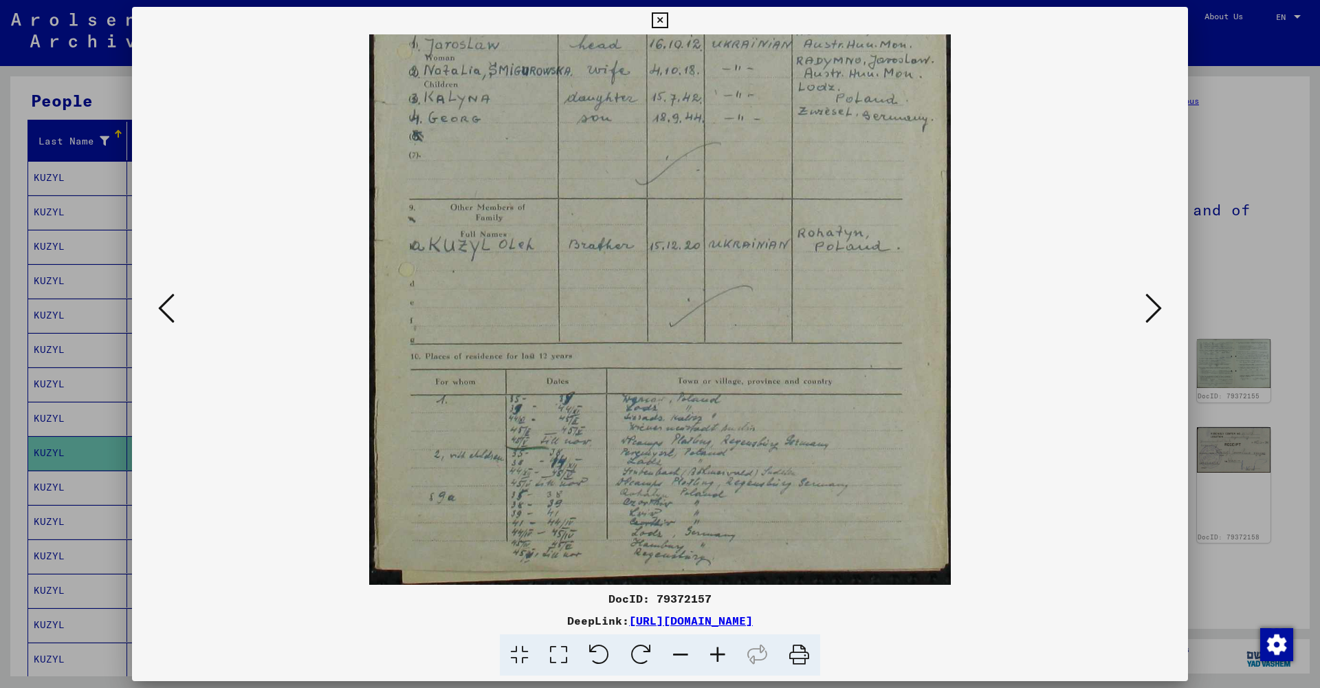
drag, startPoint x: 682, startPoint y: 542, endPoint x: 668, endPoint y: 279, distance: 263.7
click at [716, 657] on icon at bounding box center [717, 655] width 37 height 42
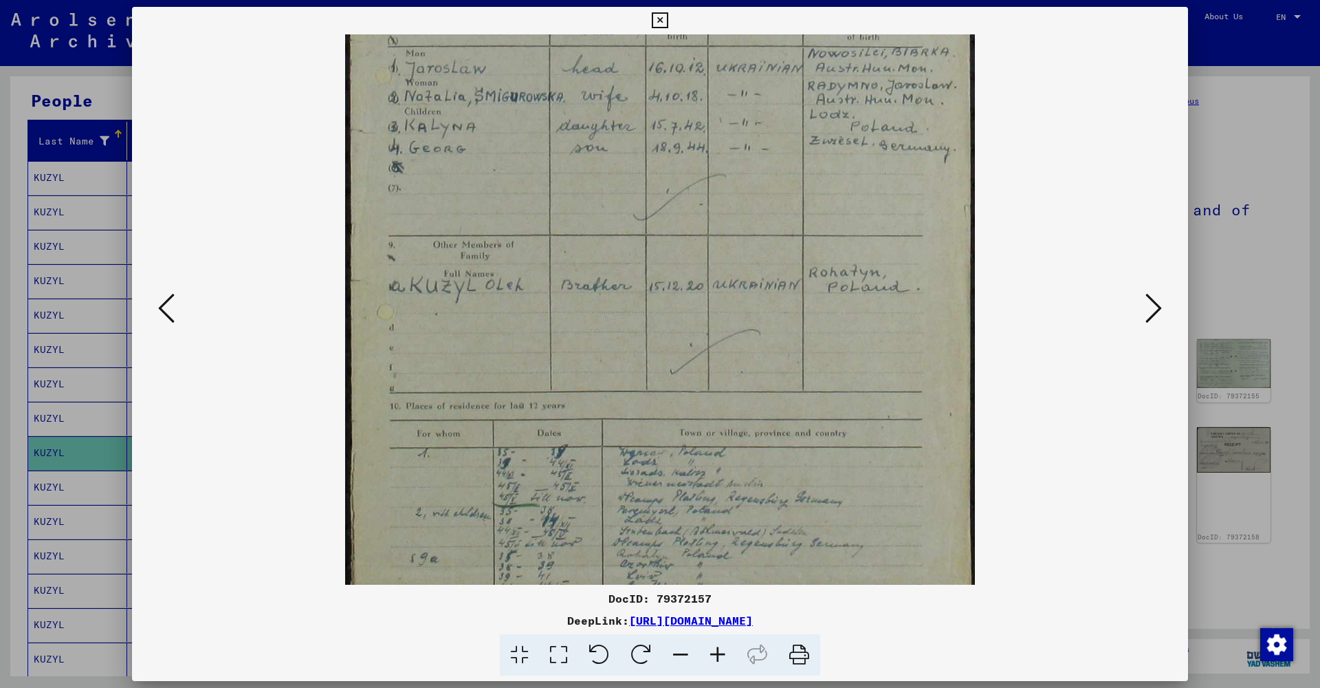
click at [716, 657] on icon at bounding box center [717, 655] width 37 height 42
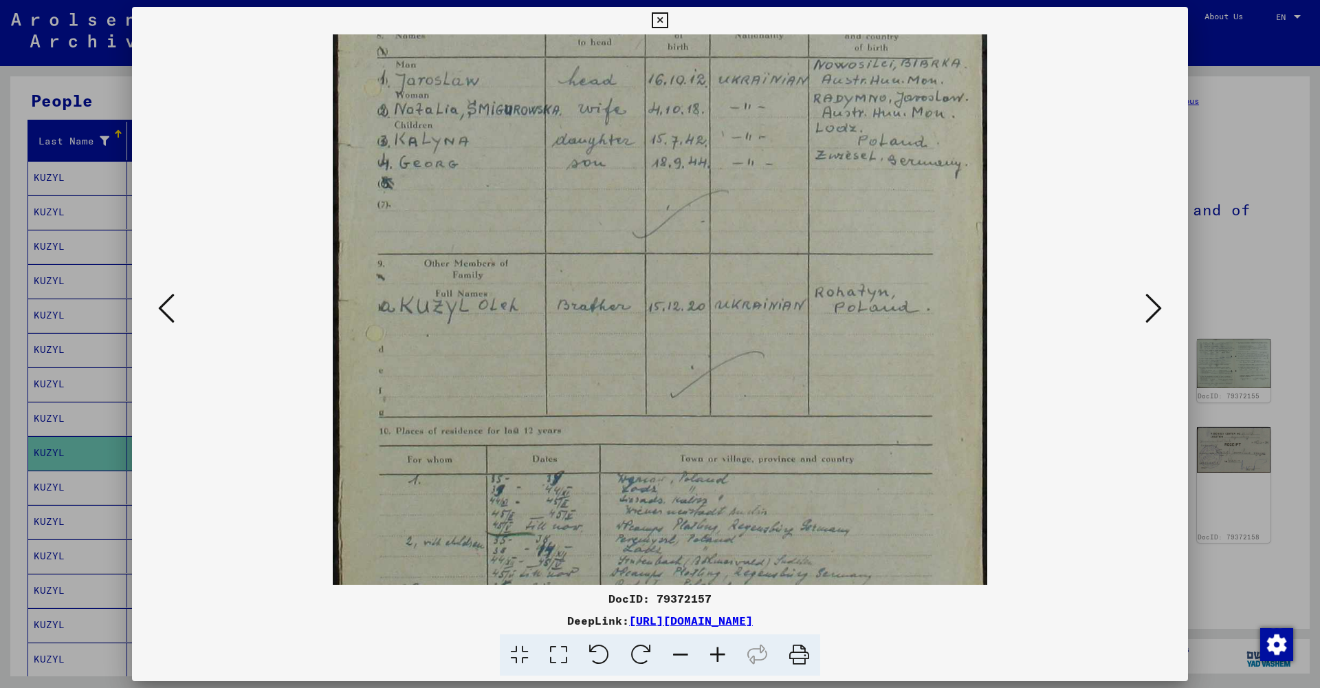
click at [716, 657] on icon at bounding box center [717, 655] width 37 height 42
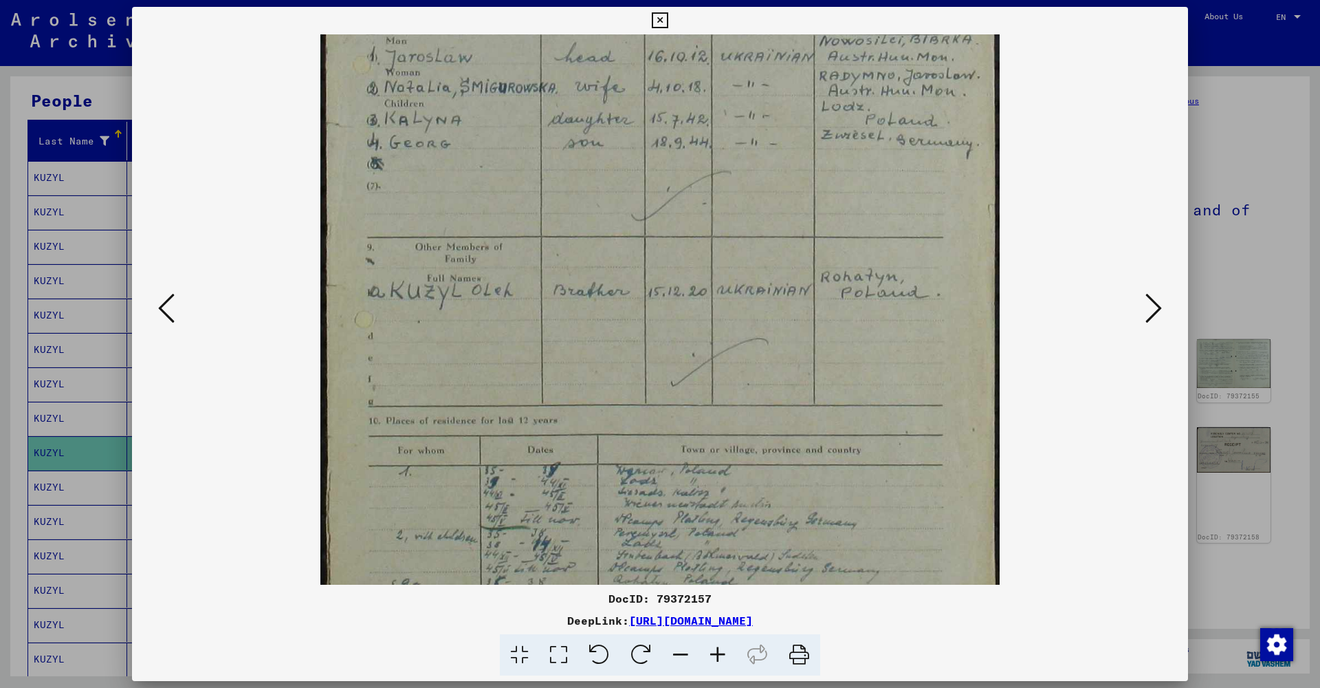
scroll to position [413, 0]
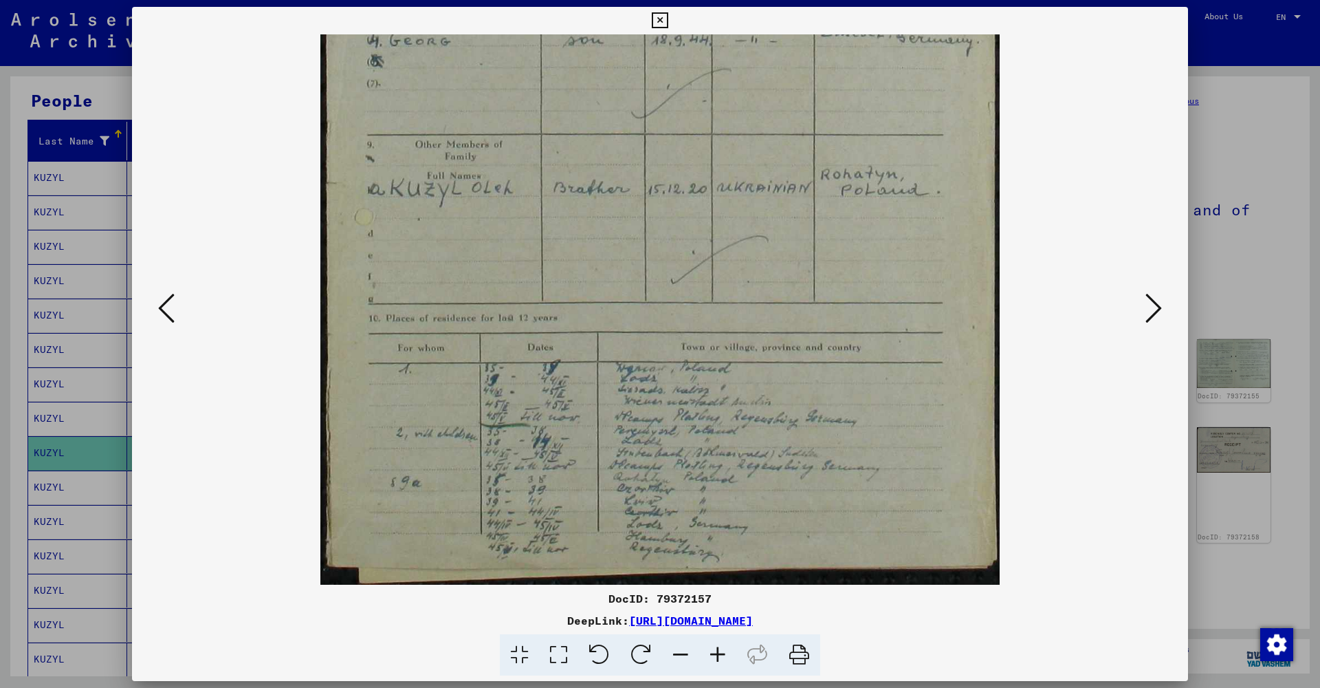
drag, startPoint x: 670, startPoint y: 533, endPoint x: 622, endPoint y: 202, distance: 334.2
drag, startPoint x: 1178, startPoint y: 21, endPoint x: 1099, endPoint y: 163, distance: 162.2
click at [1109, 133] on div "DocID: 79372157 DeepLink: [URL][DOMAIN_NAME]" at bounding box center [660, 341] width 1056 height 669
click at [1152, 295] on icon at bounding box center [1153, 308] width 17 height 33
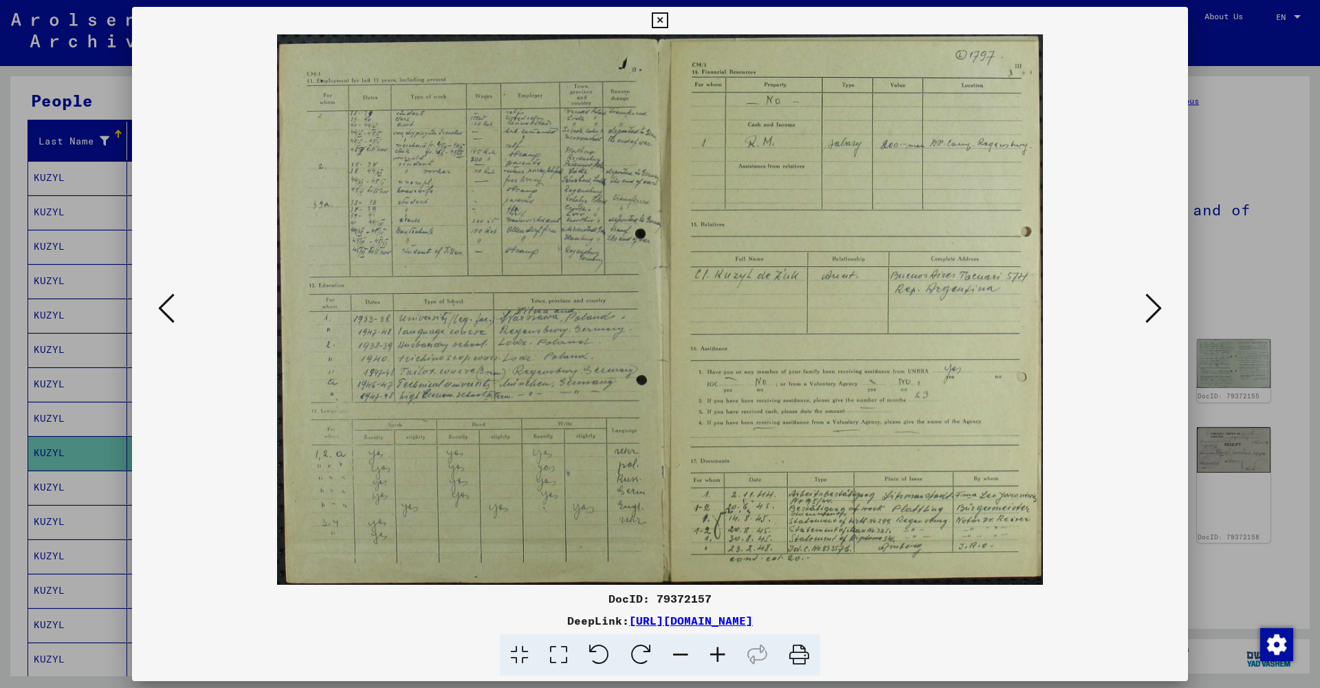
click at [716, 649] on icon at bounding box center [717, 655] width 37 height 42
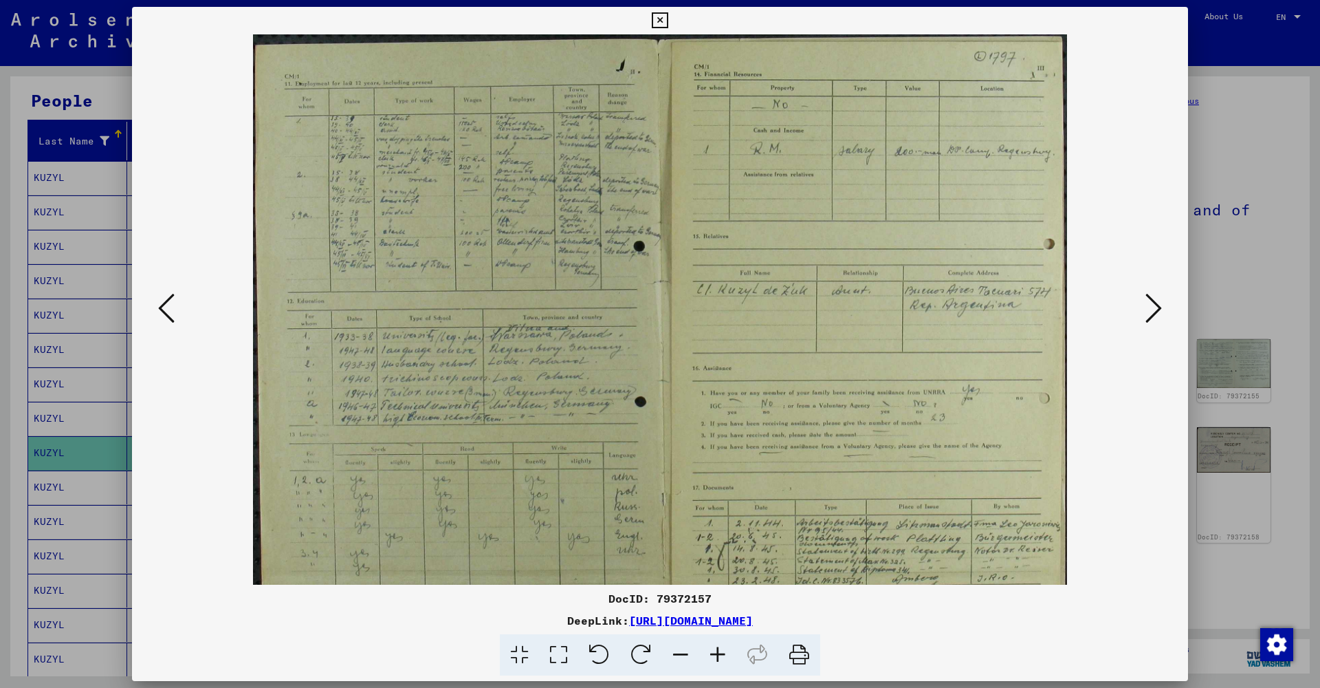
click at [716, 649] on icon at bounding box center [717, 655] width 37 height 42
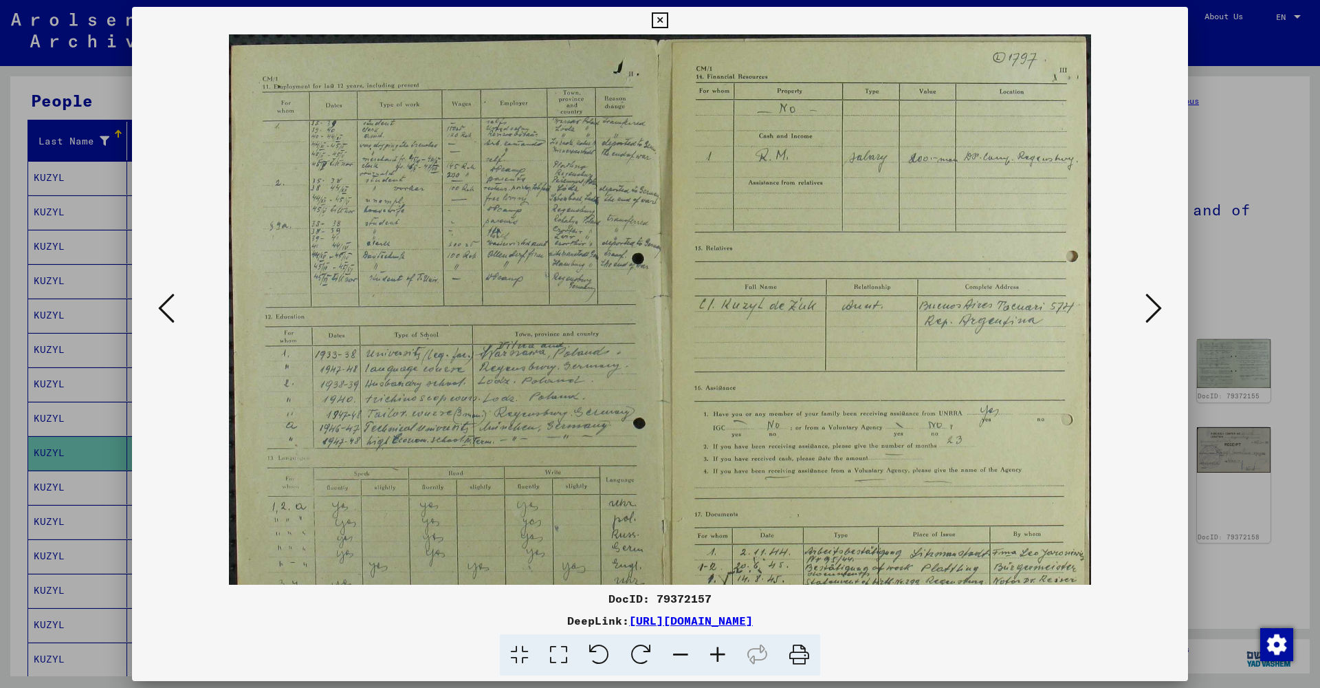
click at [716, 649] on icon at bounding box center [717, 655] width 37 height 42
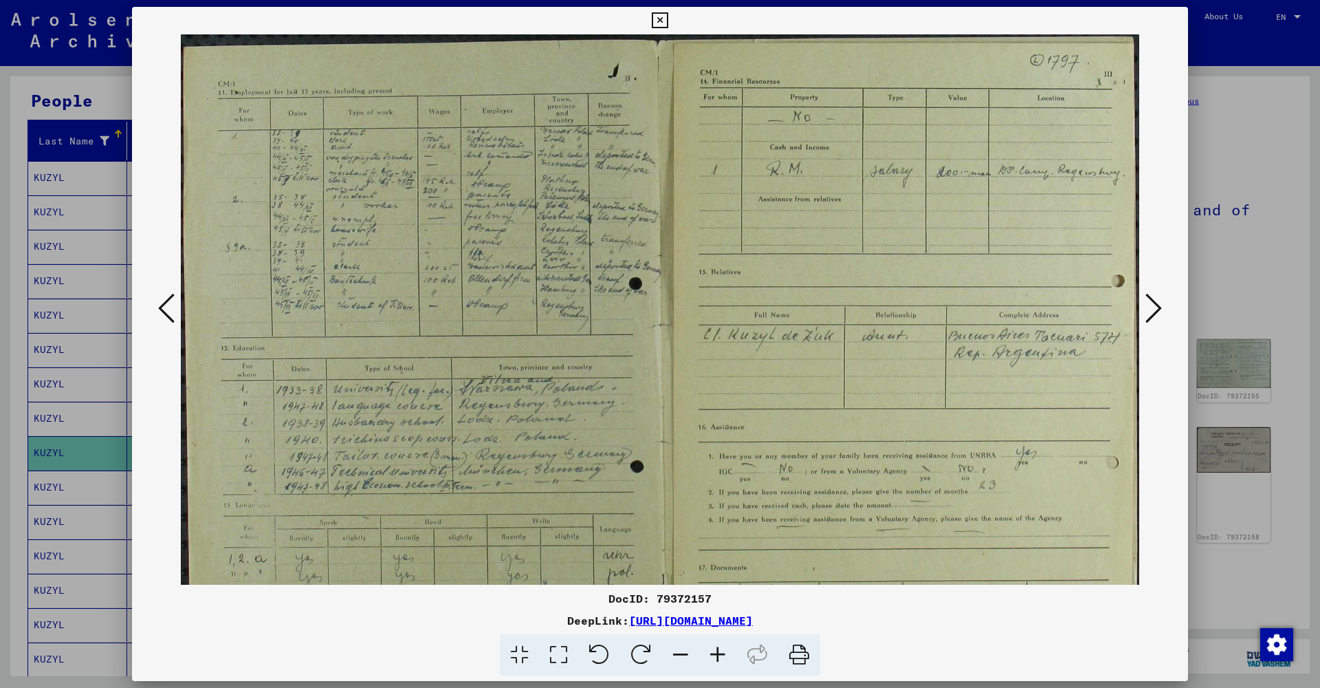
click at [716, 649] on icon at bounding box center [717, 655] width 37 height 42
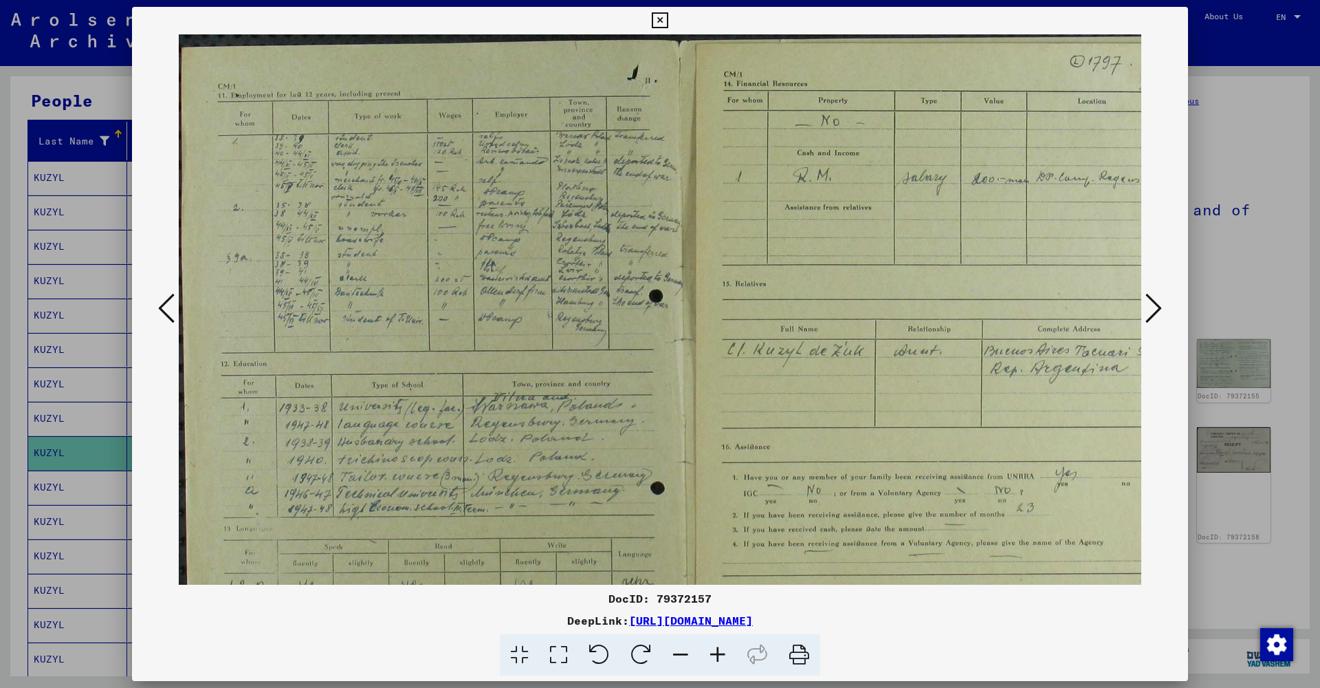
click at [716, 649] on icon at bounding box center [717, 655] width 37 height 42
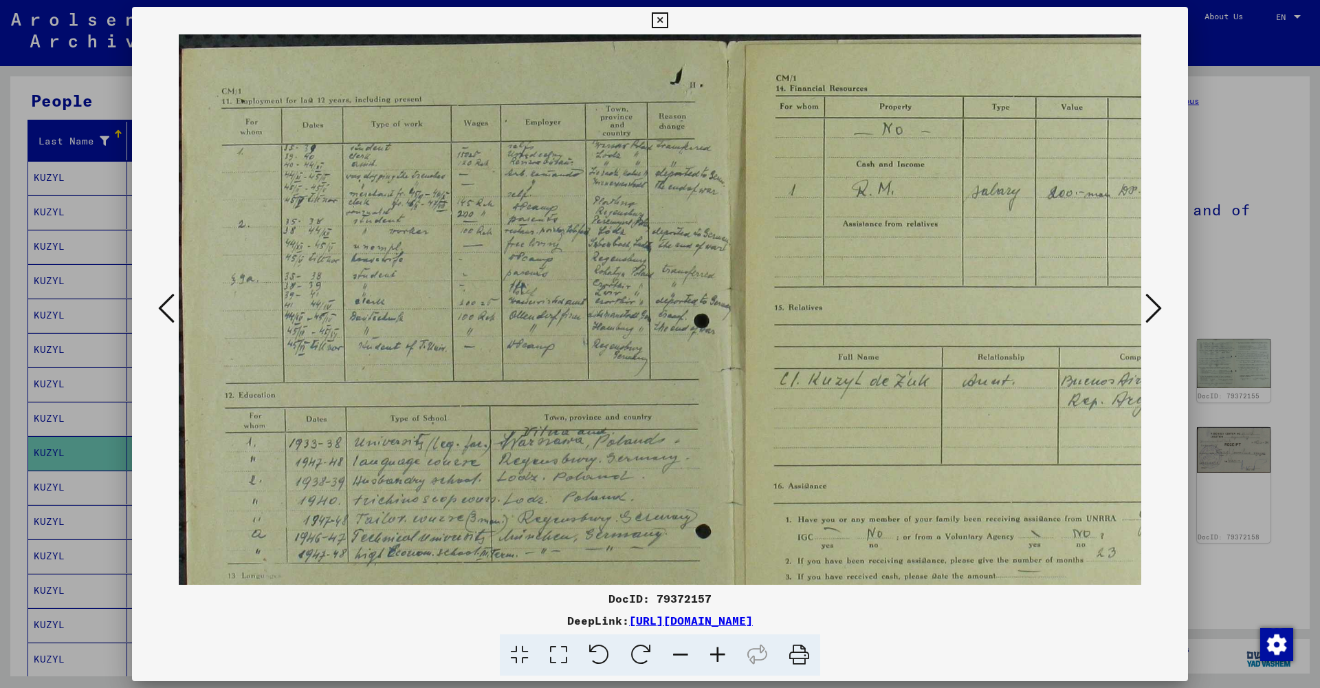
click at [716, 649] on icon at bounding box center [717, 655] width 37 height 42
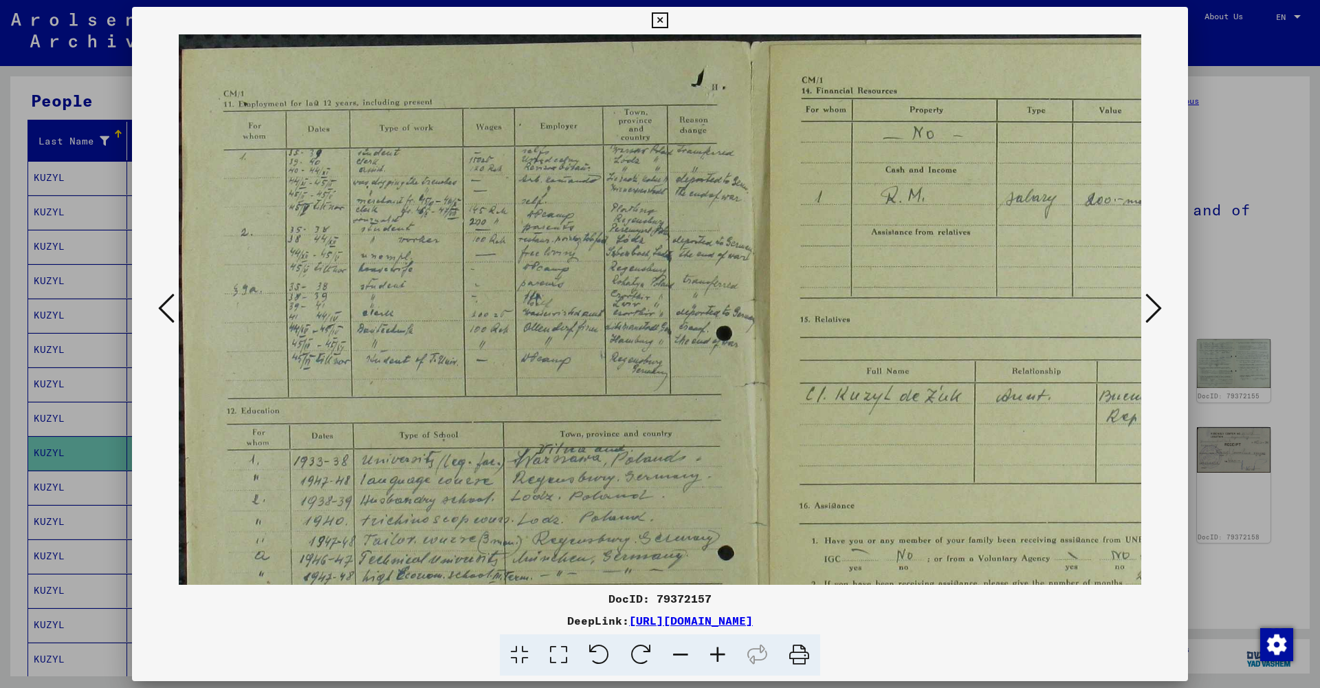
click at [716, 649] on icon at bounding box center [717, 655] width 37 height 42
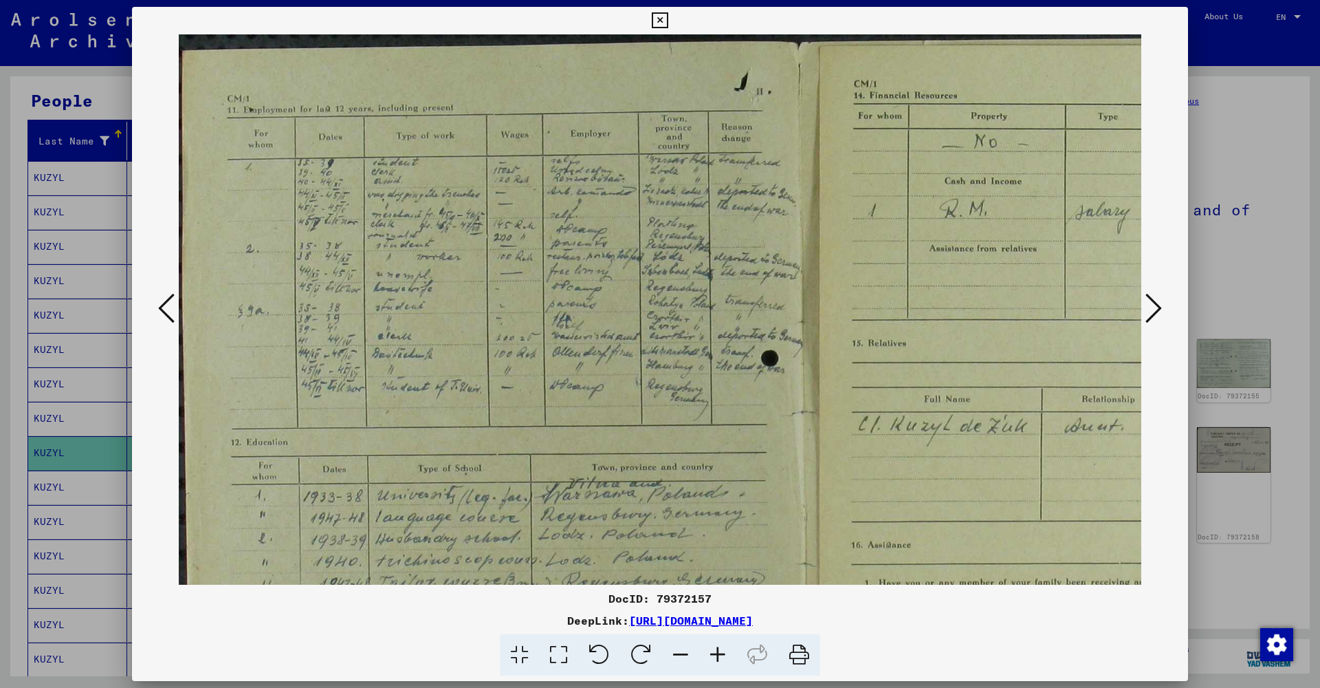
click at [716, 649] on icon at bounding box center [717, 655] width 37 height 42
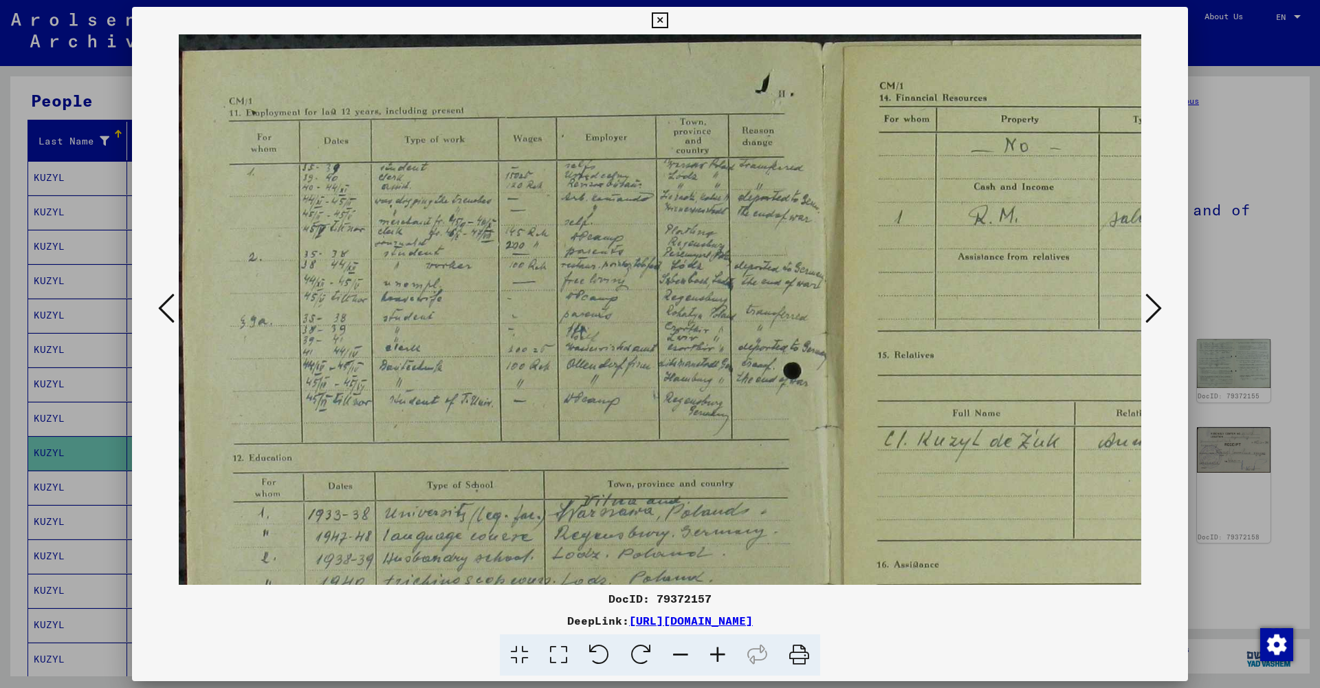
click at [716, 649] on icon at bounding box center [717, 655] width 37 height 42
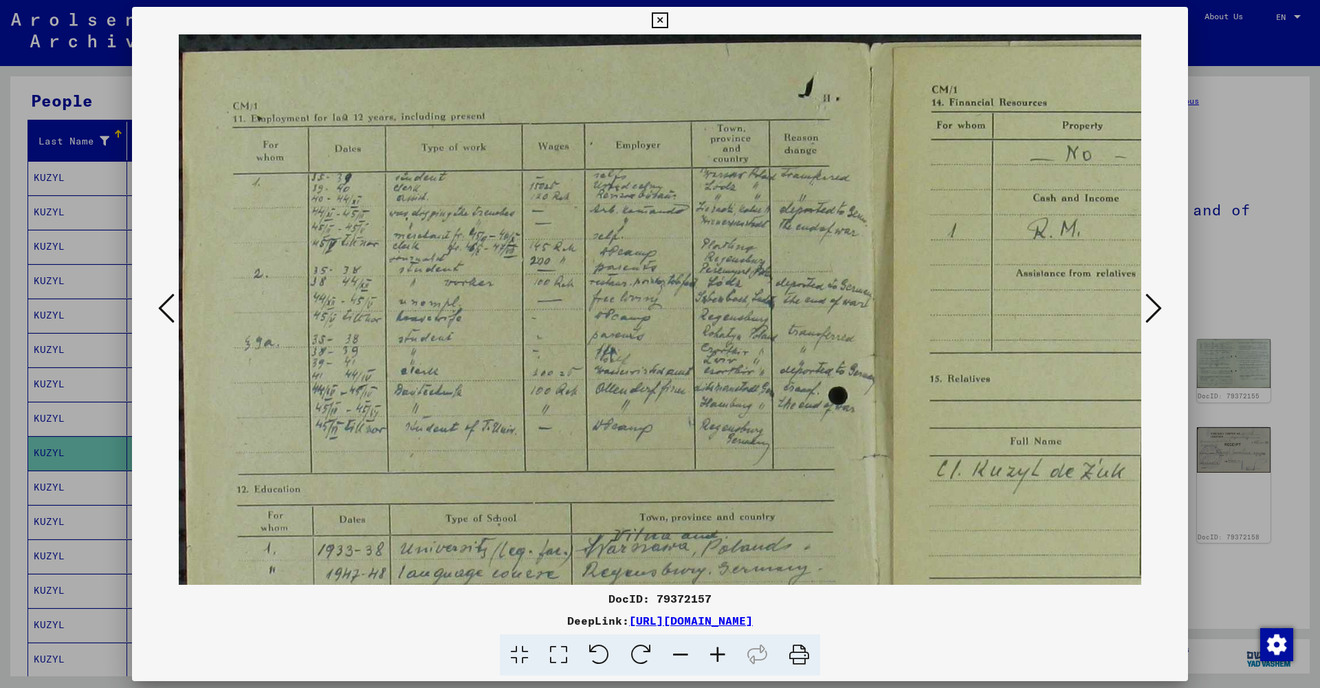
click at [716, 649] on icon at bounding box center [717, 655] width 37 height 42
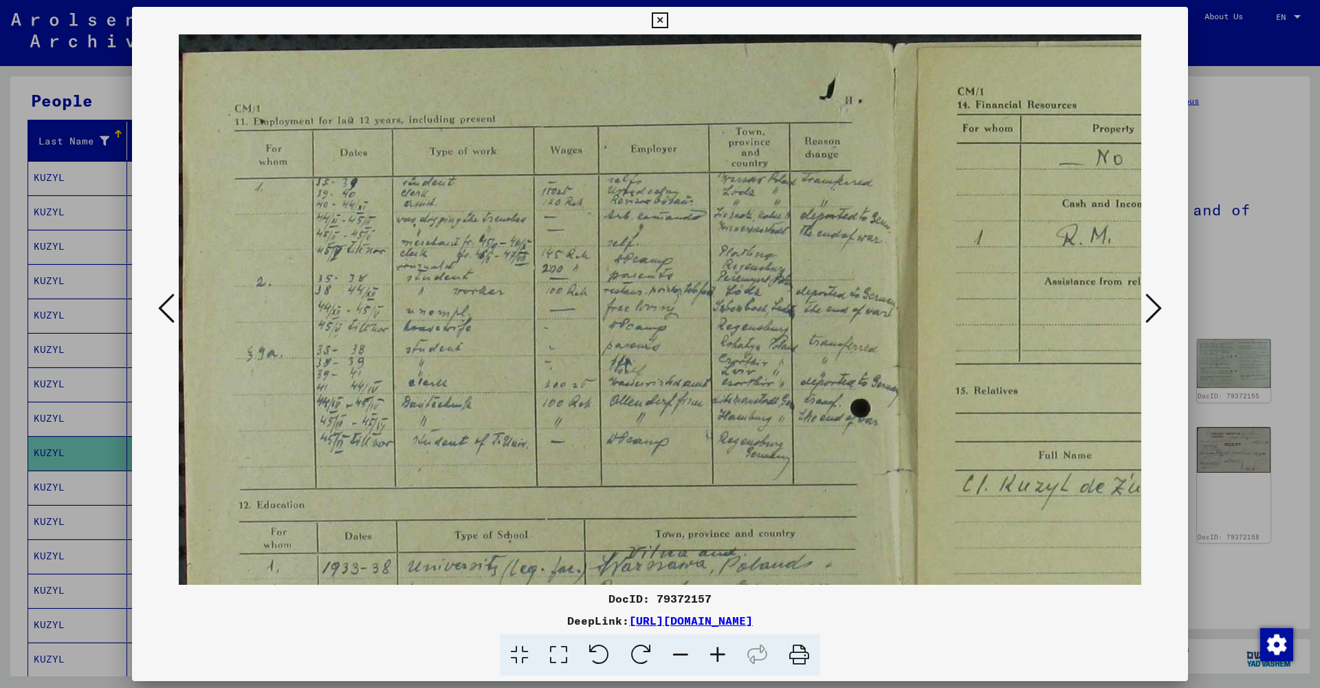
click at [716, 649] on icon at bounding box center [717, 655] width 37 height 42
click at [1155, 307] on icon at bounding box center [1153, 308] width 17 height 33
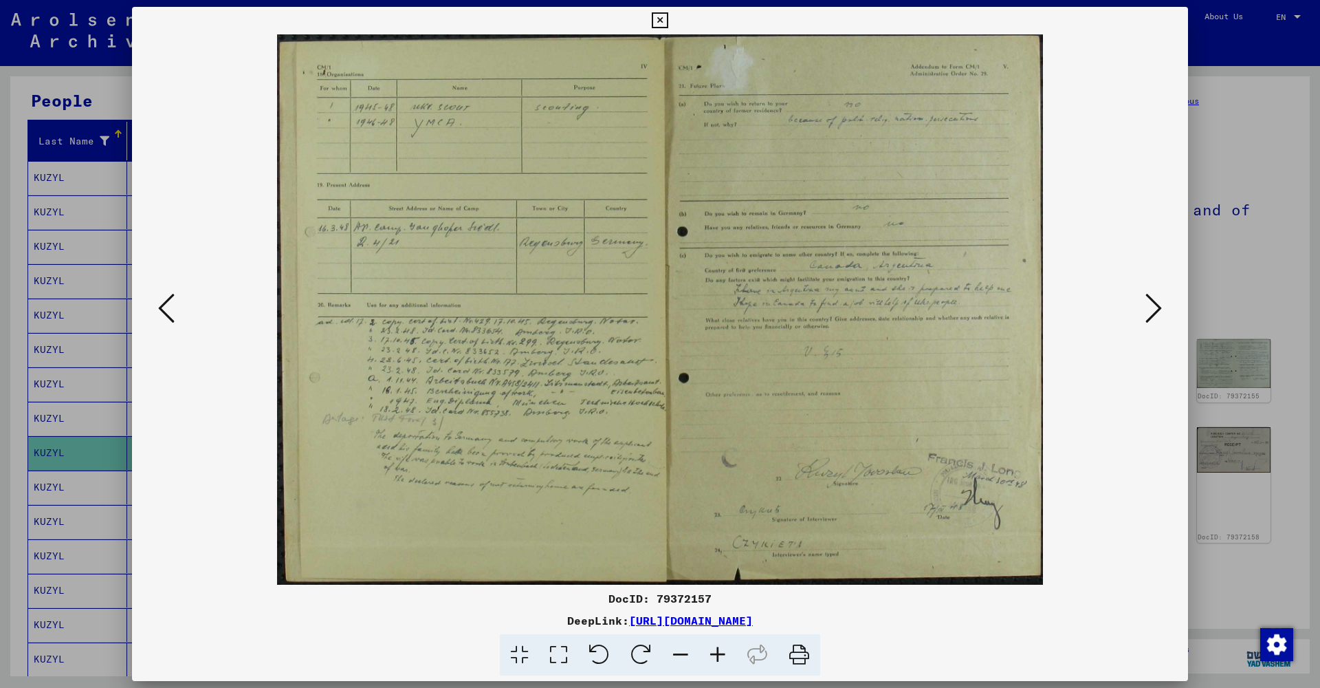
click at [1155, 307] on icon at bounding box center [1153, 308] width 17 height 33
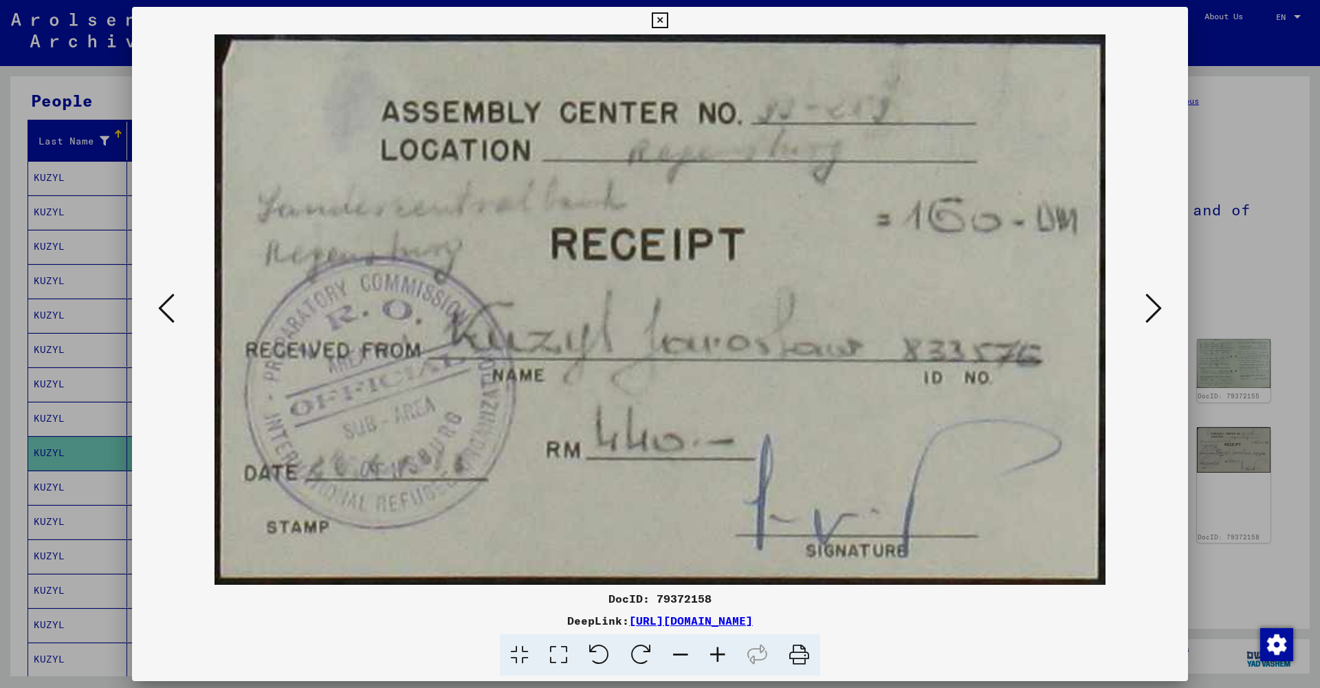
click at [1155, 307] on icon at bounding box center [1153, 308] width 17 height 33
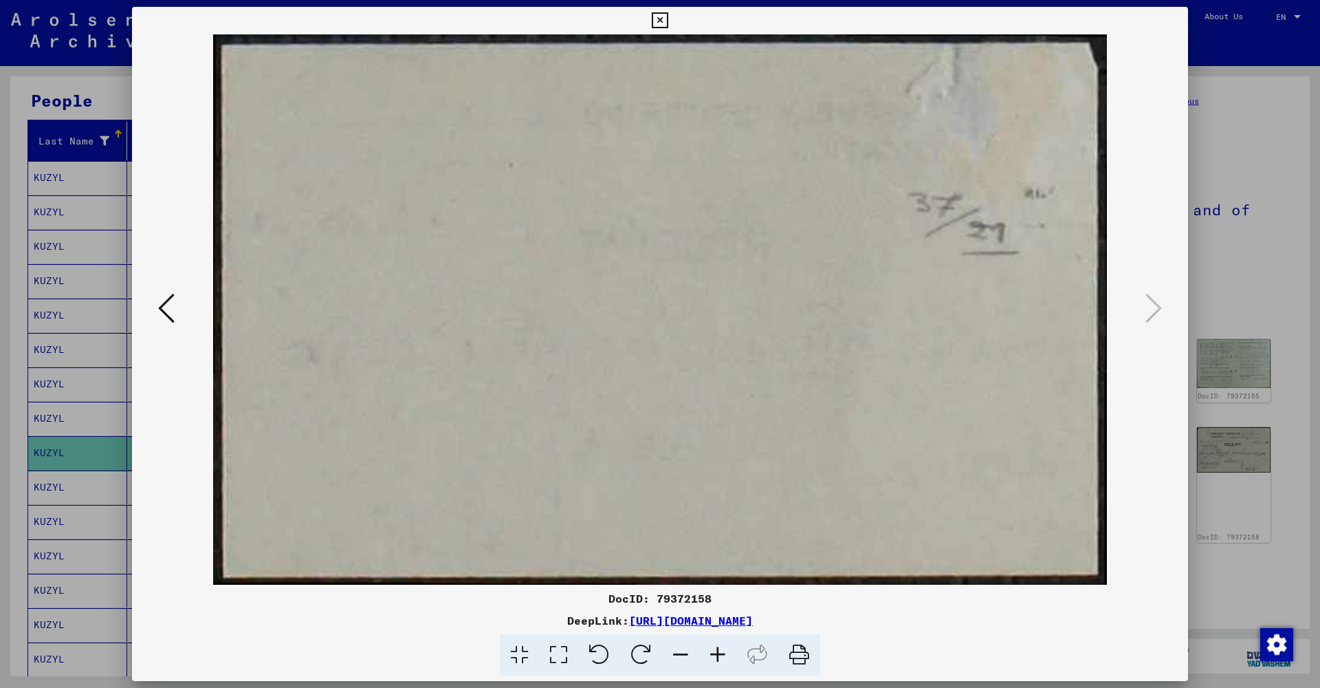
click at [182, 306] on viewer-one-image at bounding box center [660, 309] width 963 height 550
click at [181, 306] on viewer-one-image at bounding box center [660, 309] width 963 height 550
drag, startPoint x: 168, startPoint y: 310, endPoint x: 160, endPoint y: 311, distance: 9.0
click at [168, 310] on icon at bounding box center [166, 308] width 17 height 33
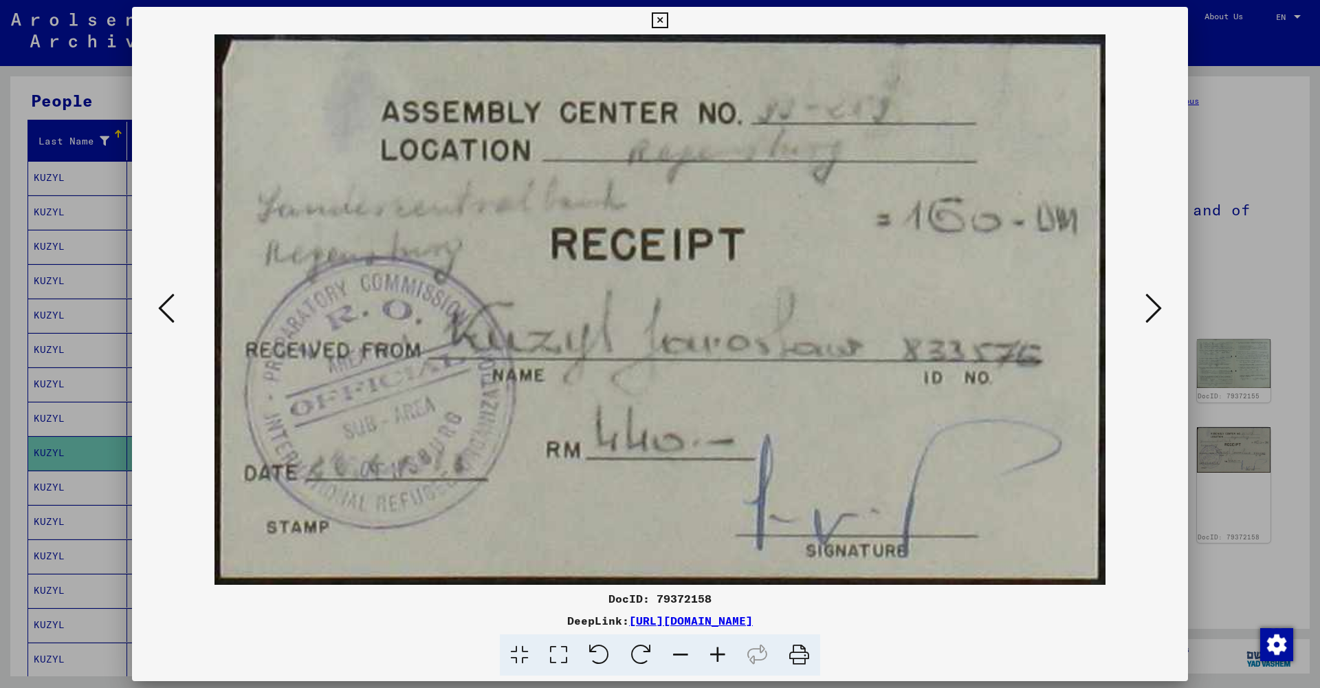
click at [160, 311] on icon at bounding box center [166, 308] width 17 height 33
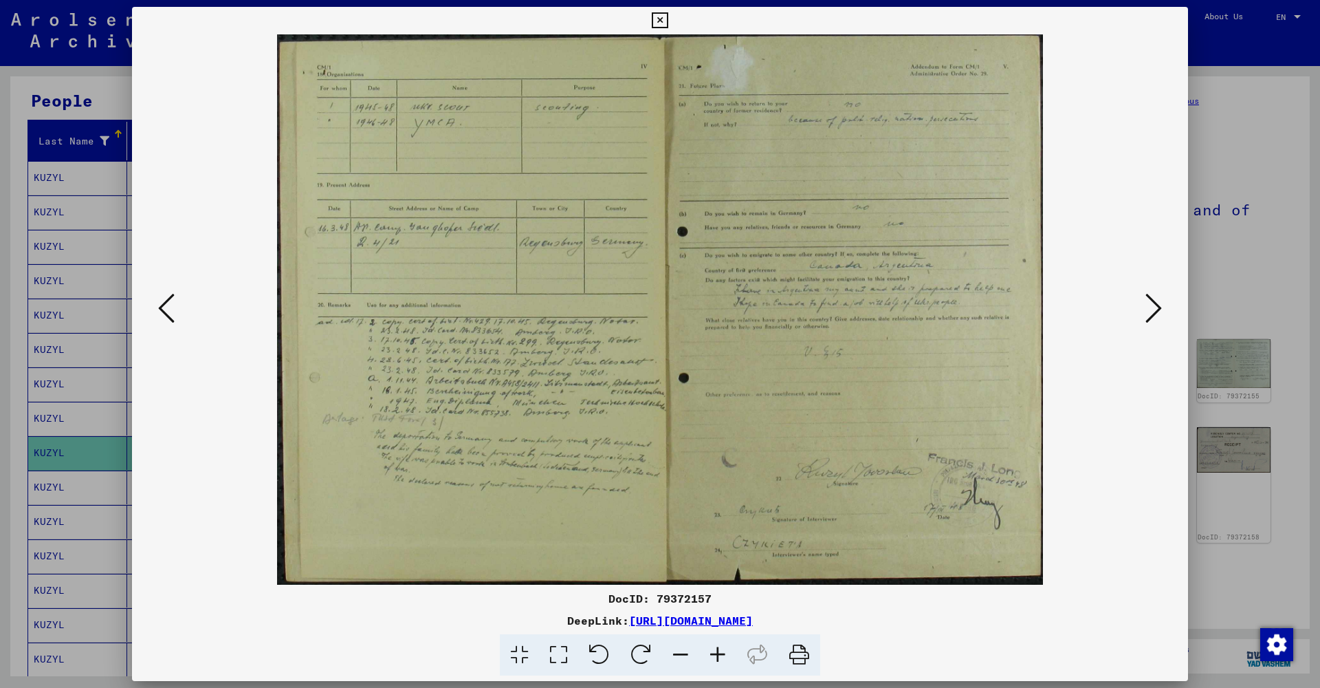
click at [721, 653] on icon at bounding box center [717, 655] width 37 height 42
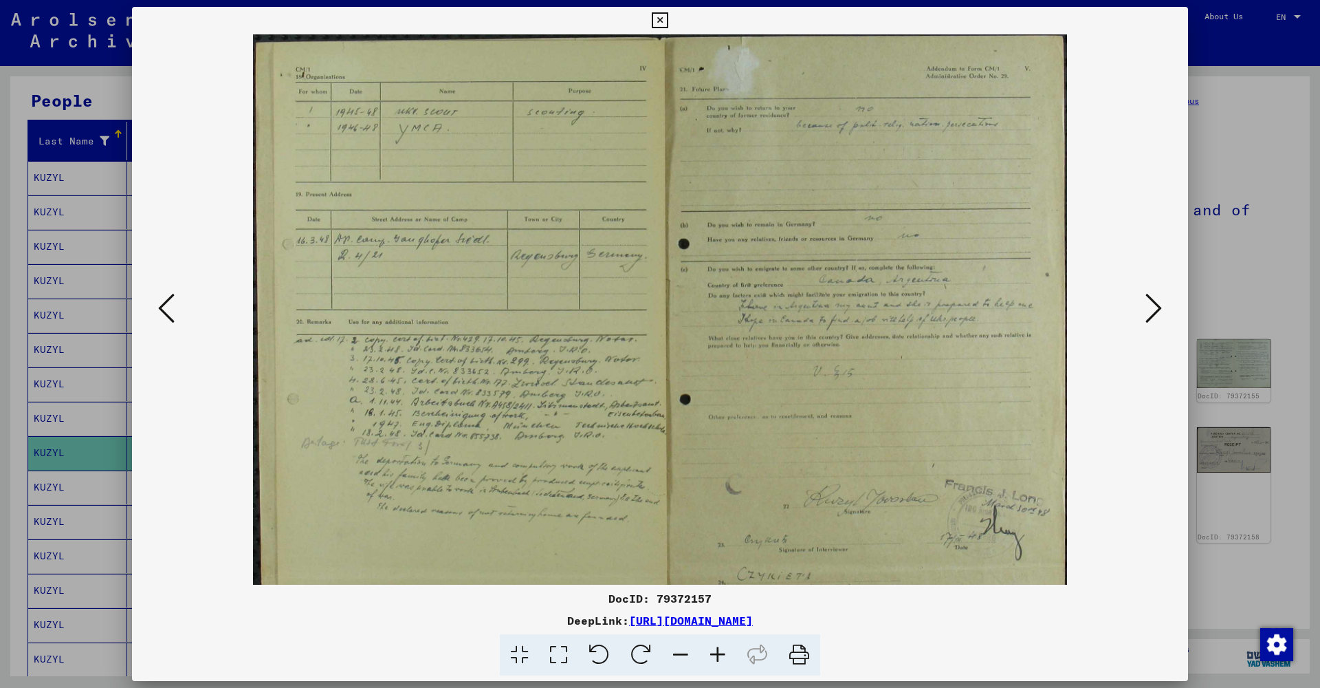
click at [721, 653] on icon at bounding box center [717, 655] width 37 height 42
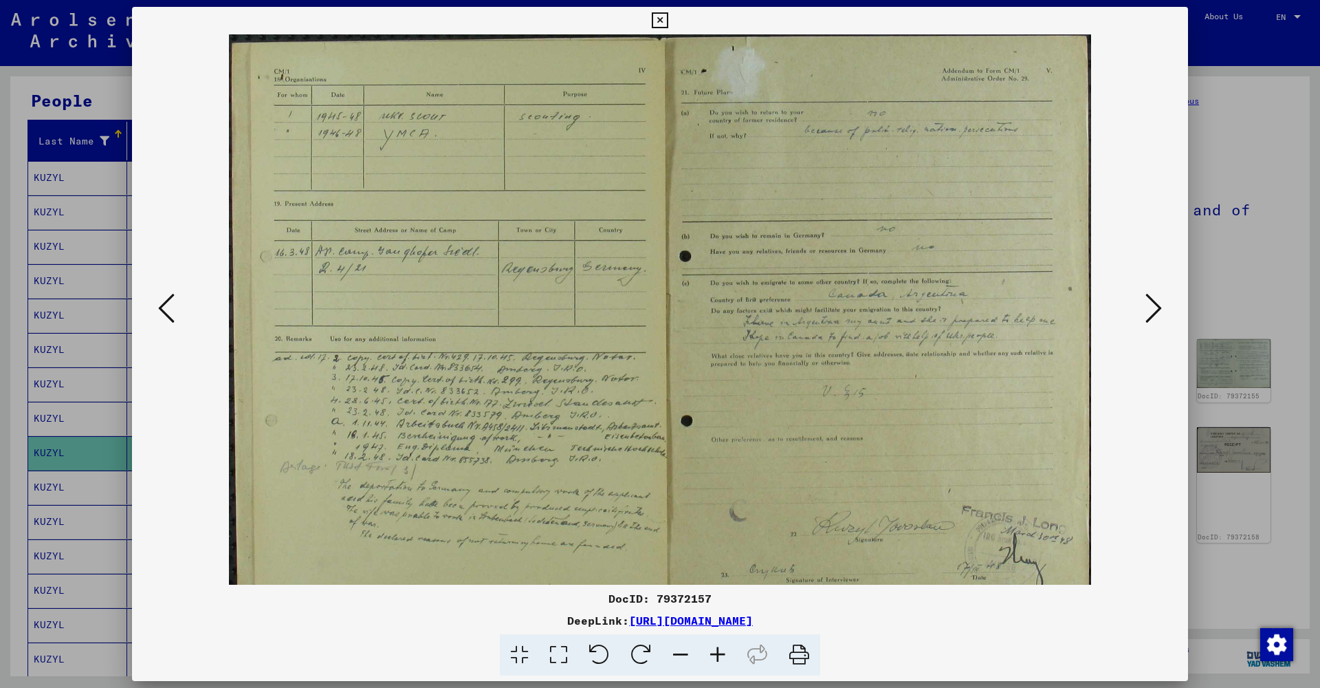
click at [721, 653] on icon at bounding box center [717, 655] width 37 height 42
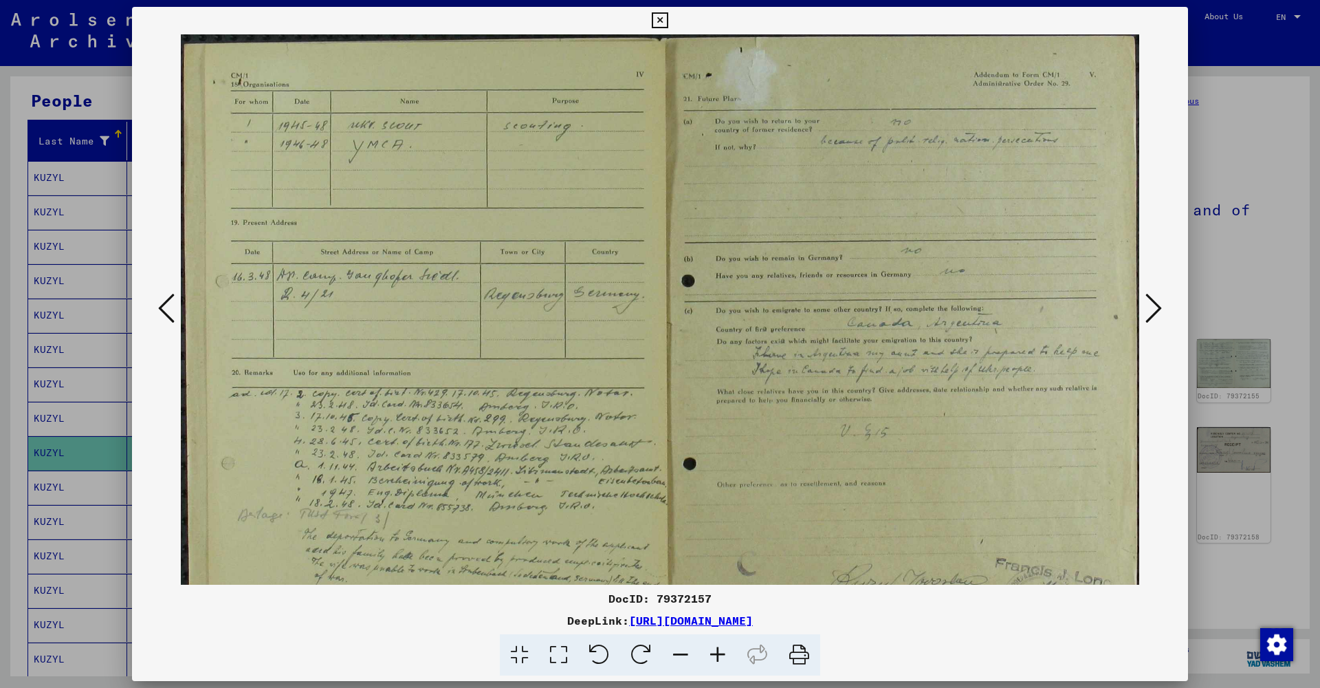
click at [721, 653] on icon at bounding box center [717, 655] width 37 height 42
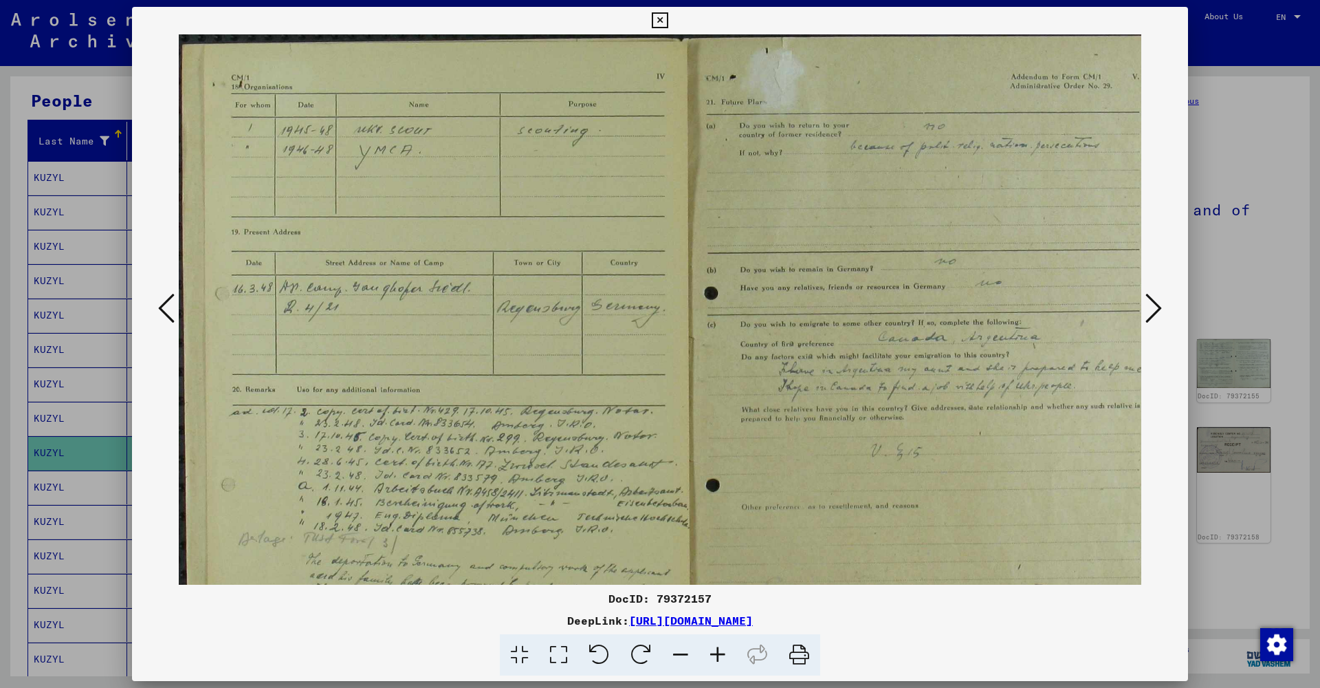
click at [721, 653] on icon at bounding box center [717, 655] width 37 height 42
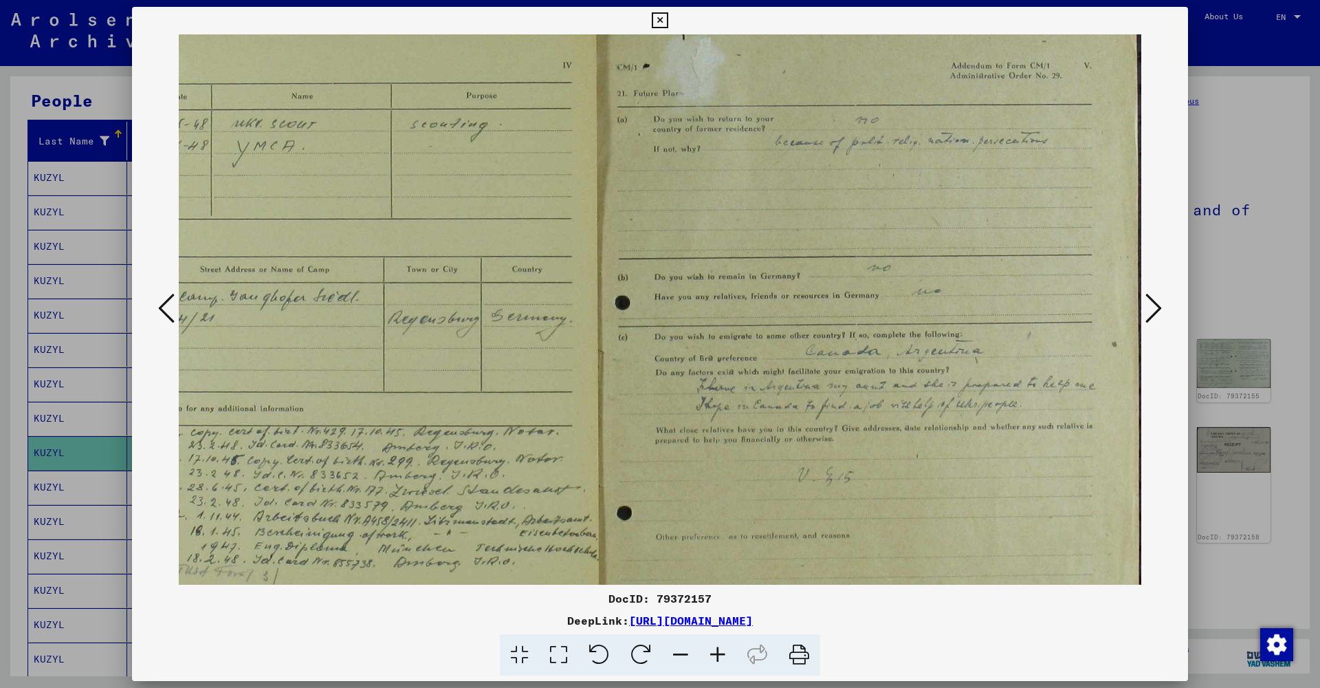
scroll to position [16, 140]
drag, startPoint x: 914, startPoint y: 527, endPoint x: 699, endPoint y: 511, distance: 215.8
click at [672, 27] on button at bounding box center [660, 21] width 24 height 28
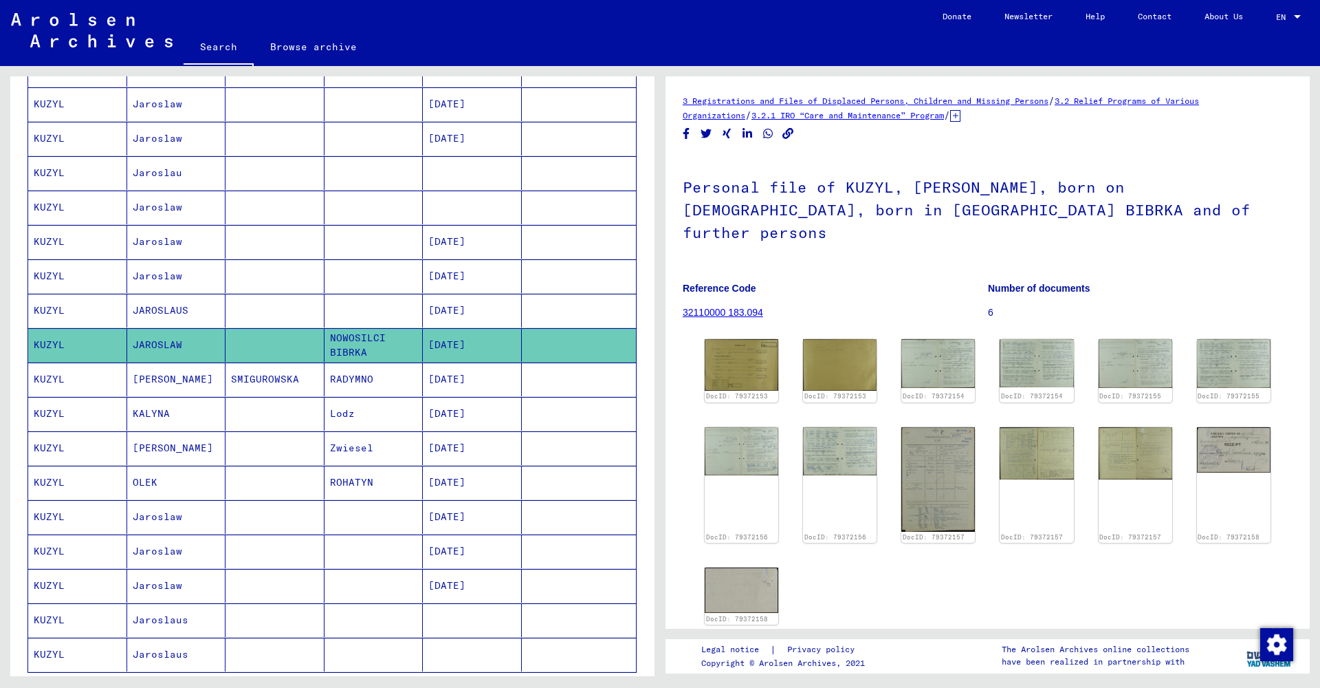
scroll to position [229, 0]
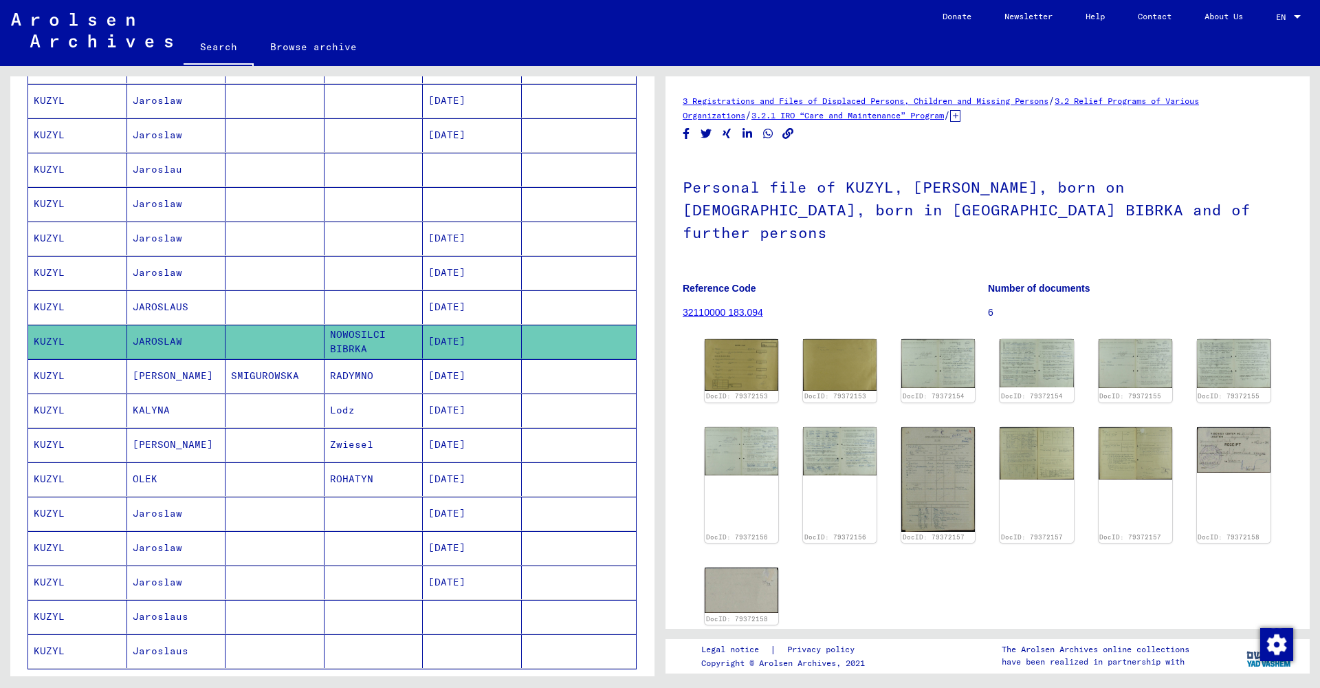
click at [190, 512] on mat-cell "Jaroslaw" at bounding box center [176, 513] width 99 height 34
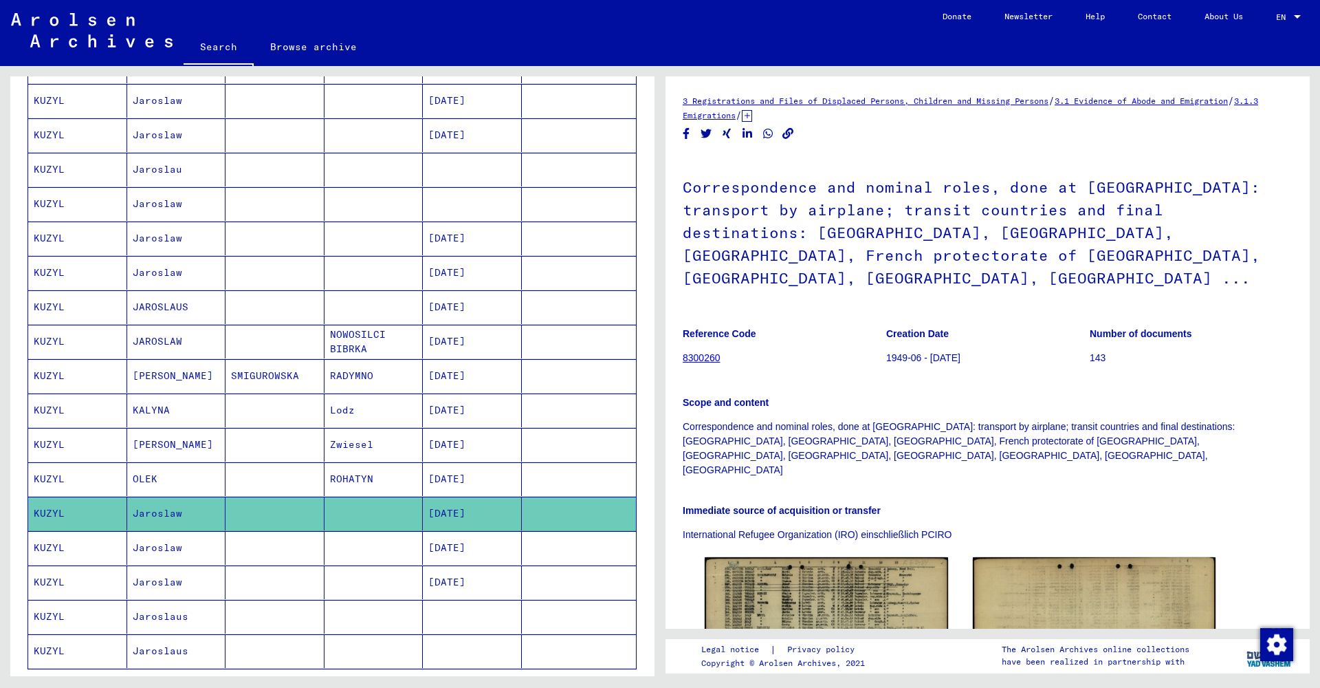
click at [174, 553] on mat-cell "Jaroslaw" at bounding box center [176, 548] width 99 height 34
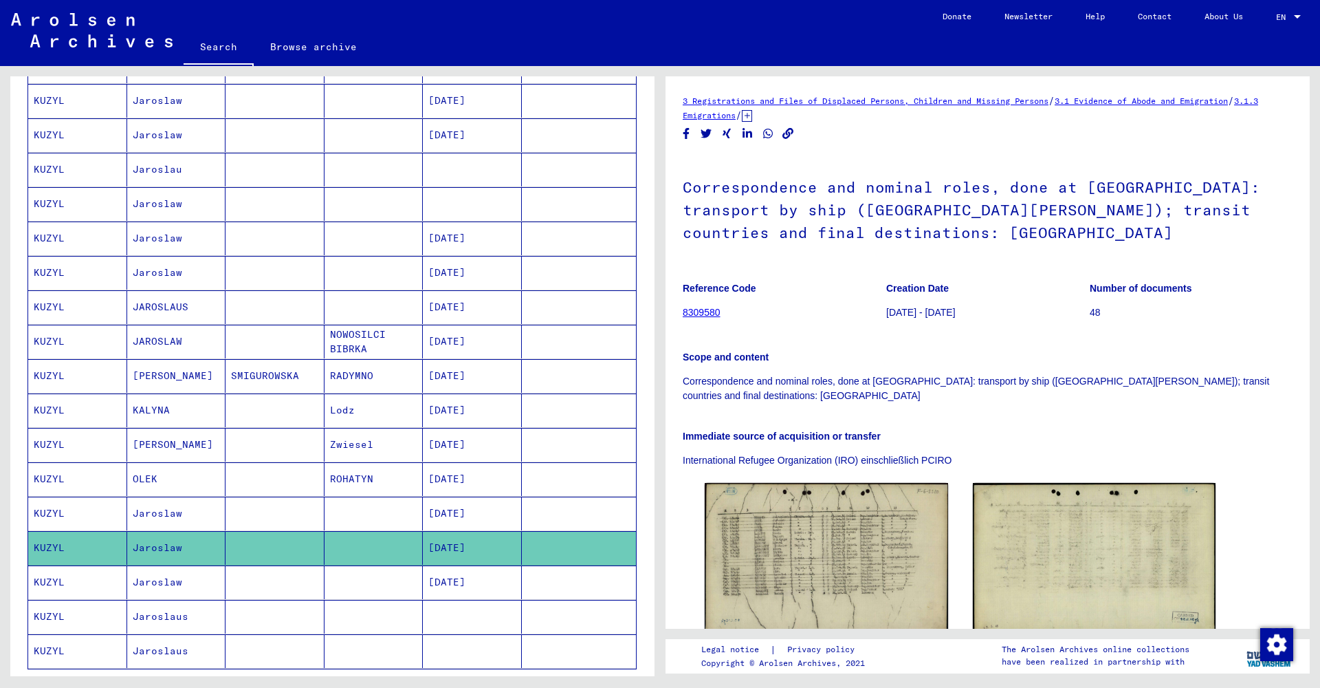
click at [160, 587] on mat-cell "Jaroslaw" at bounding box center [176, 582] width 99 height 34
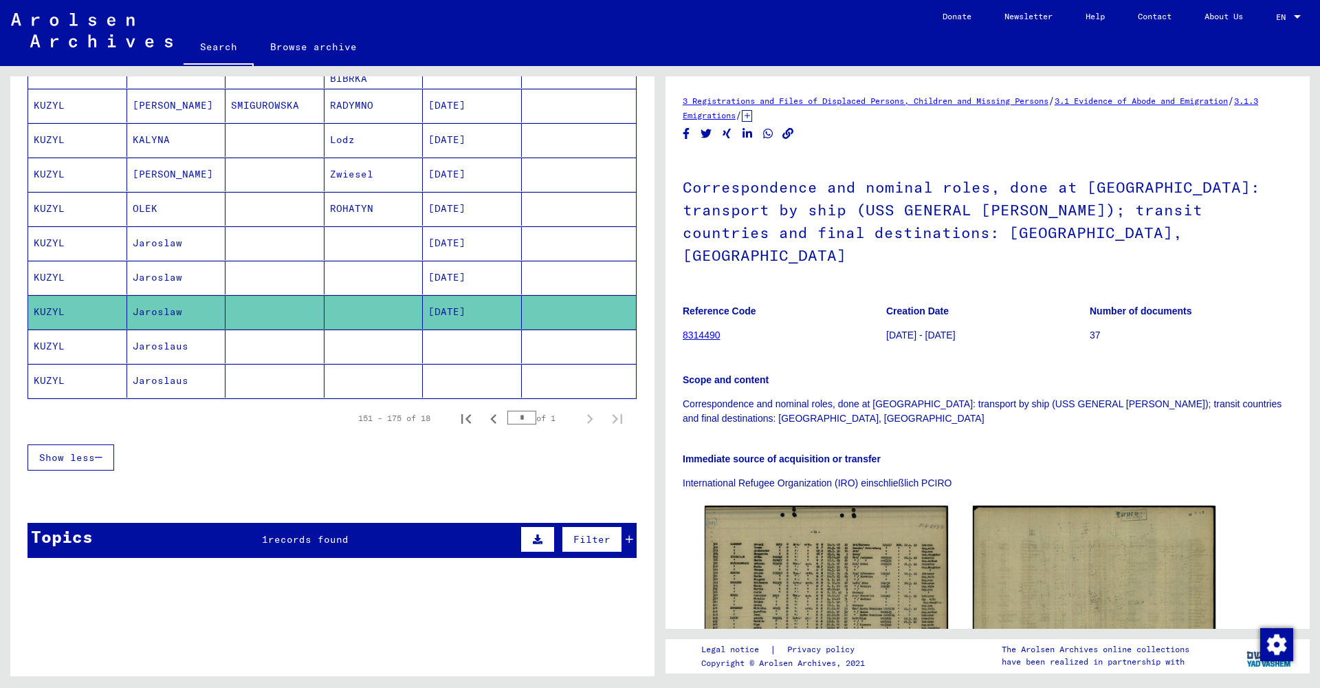
scroll to position [499, 0]
click at [164, 345] on mat-cell "Jaroslaus" at bounding box center [176, 346] width 99 height 34
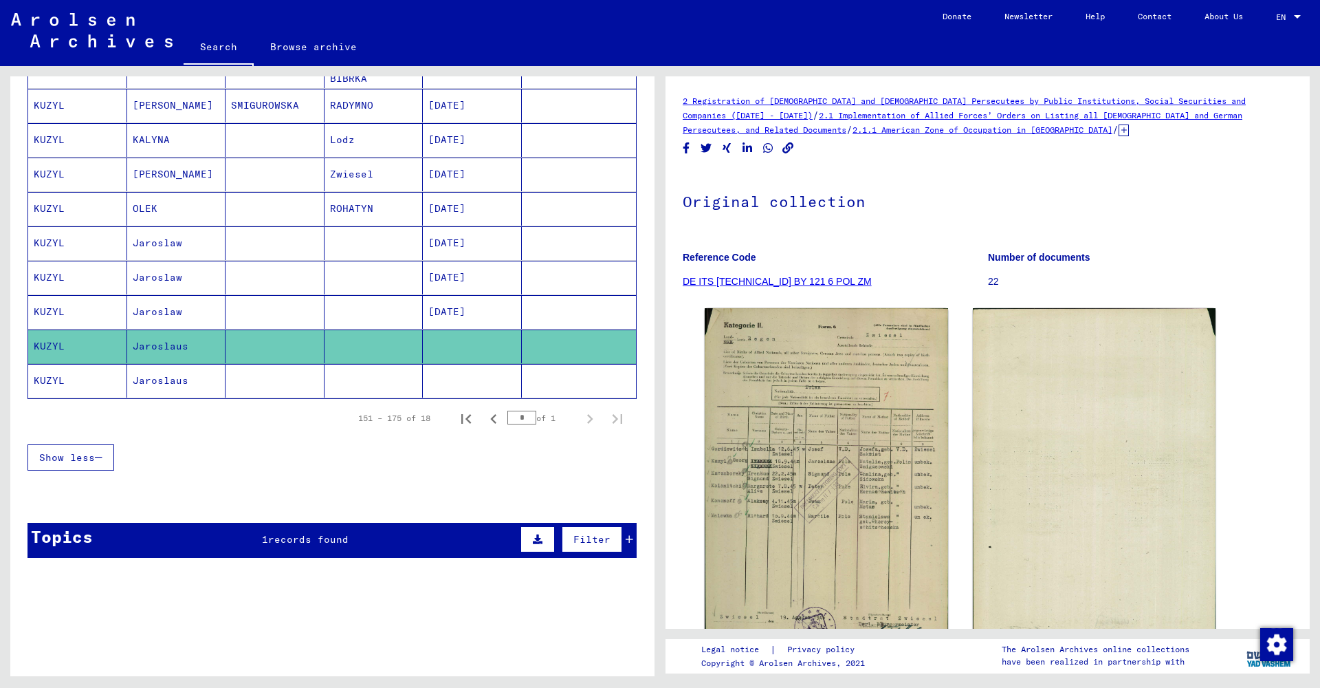
click at [170, 383] on mat-cell "Jaroslaus" at bounding box center [176, 381] width 99 height 34
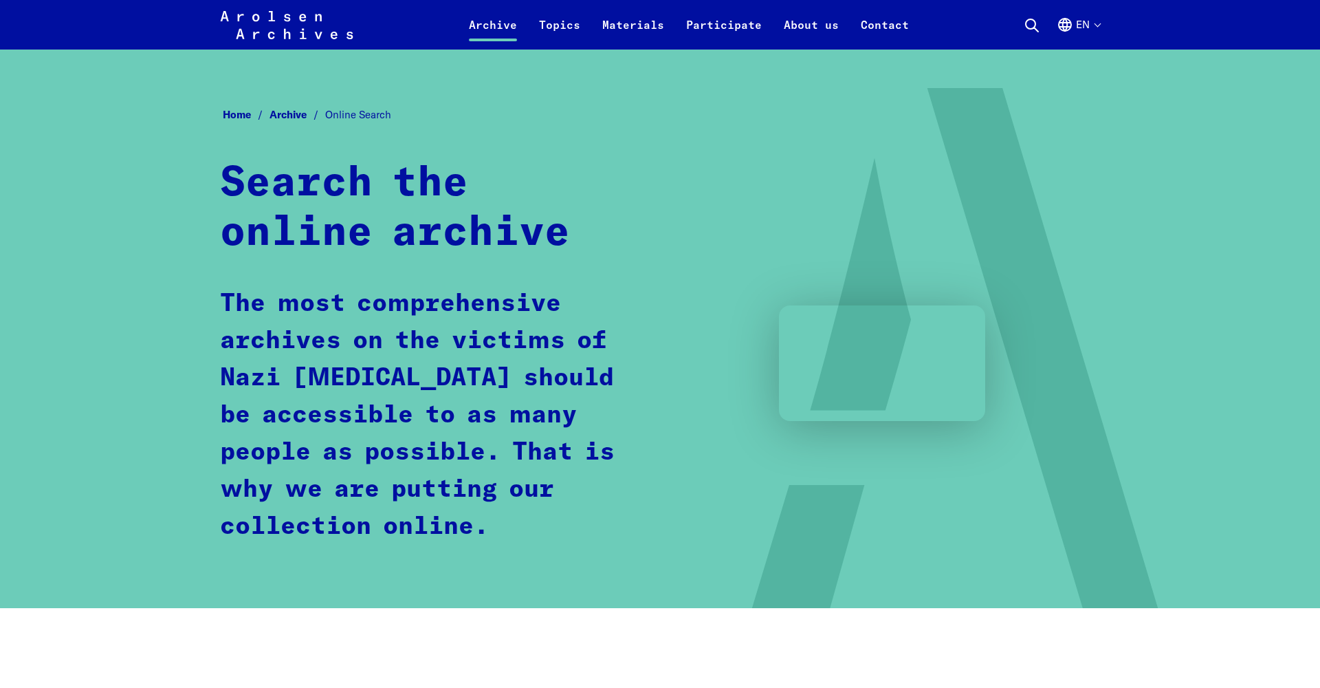
scroll to position [771, 0]
